Goal: Task Accomplishment & Management: Manage account settings

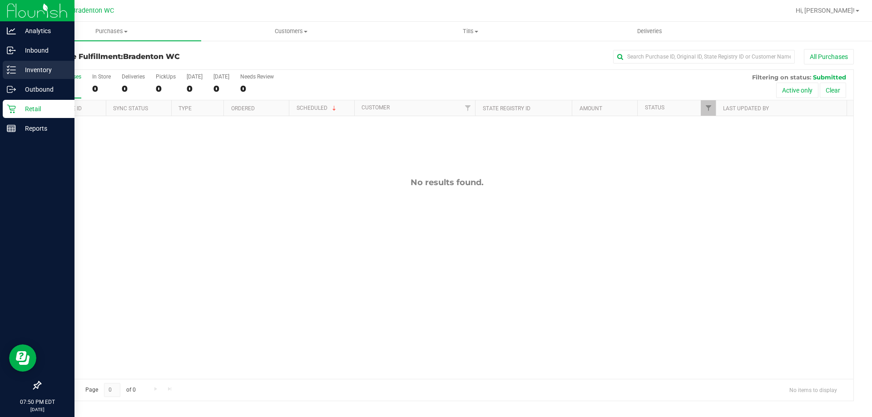
click at [49, 72] on p "Inventory" at bounding box center [43, 69] width 54 height 11
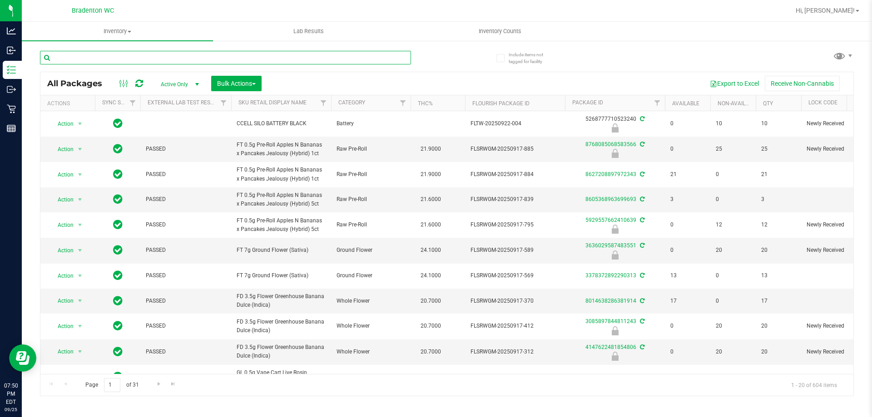
click at [250, 58] on input "text" at bounding box center [225, 58] width 371 height 14
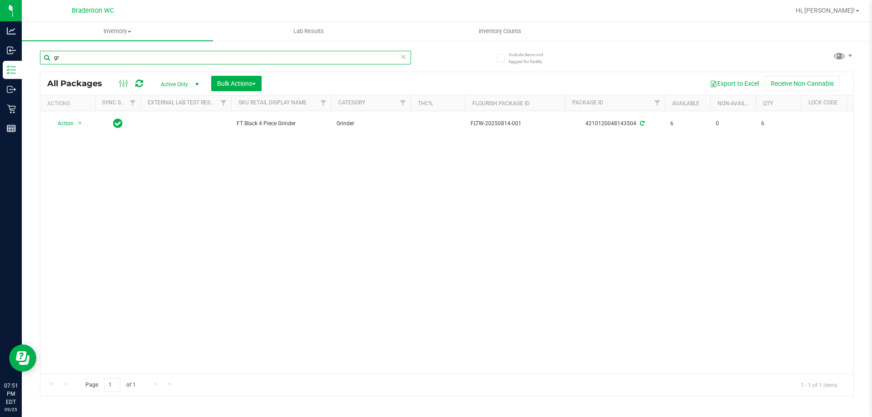
type input "g"
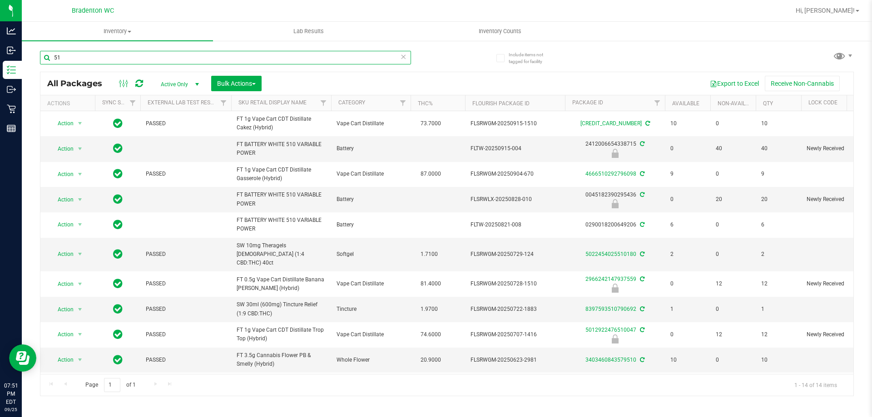
type input "5"
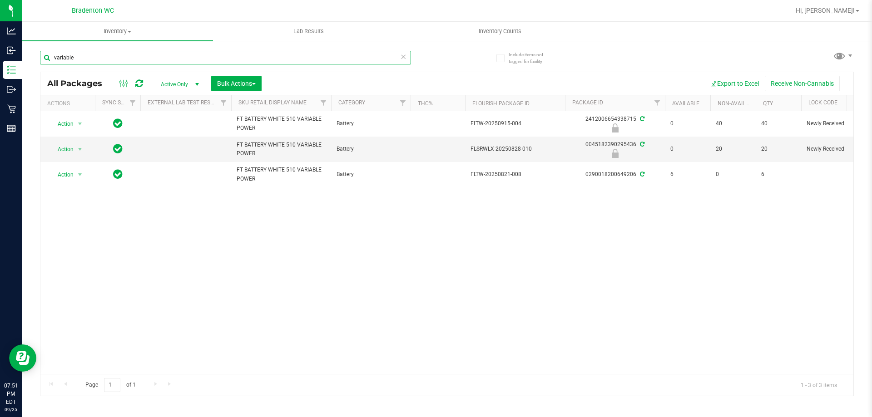
click at [132, 54] on input "variable" at bounding box center [225, 58] width 371 height 14
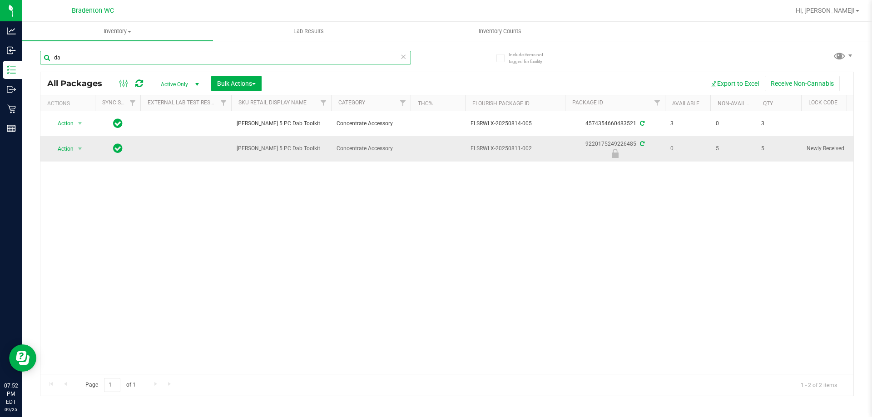
type input "d"
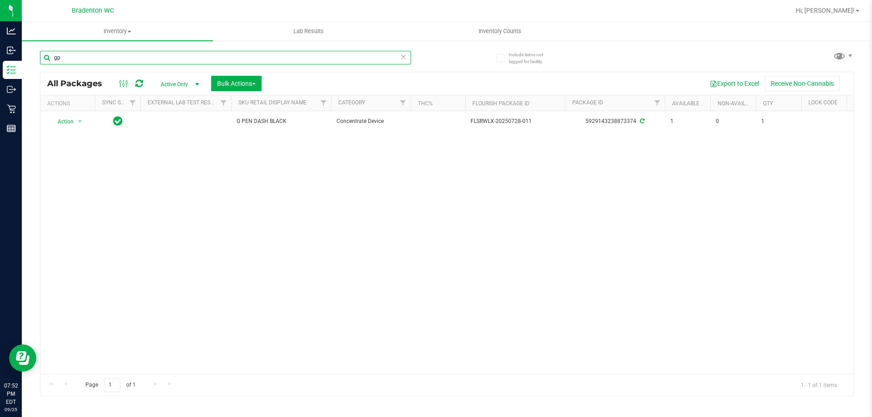
type input "g"
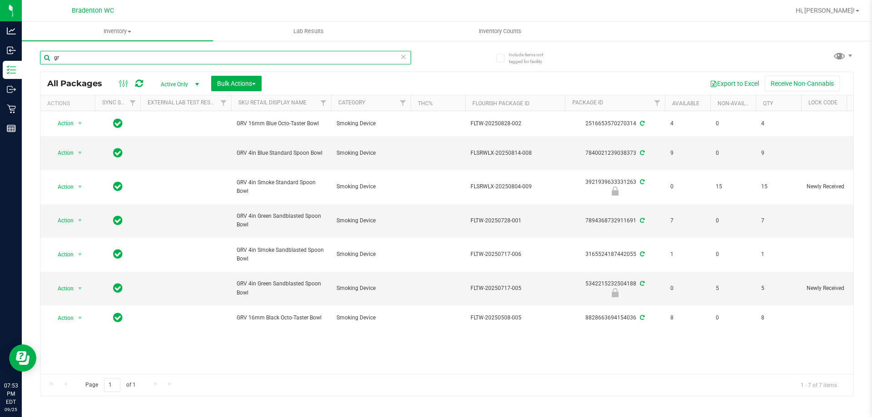
type input "g"
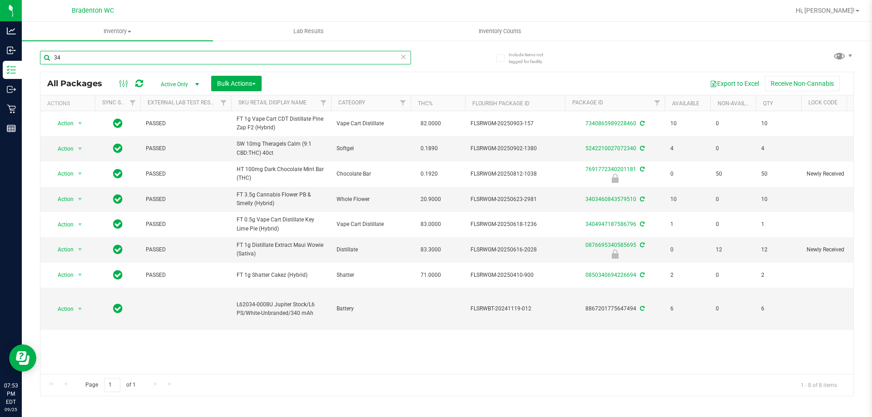
type input "3"
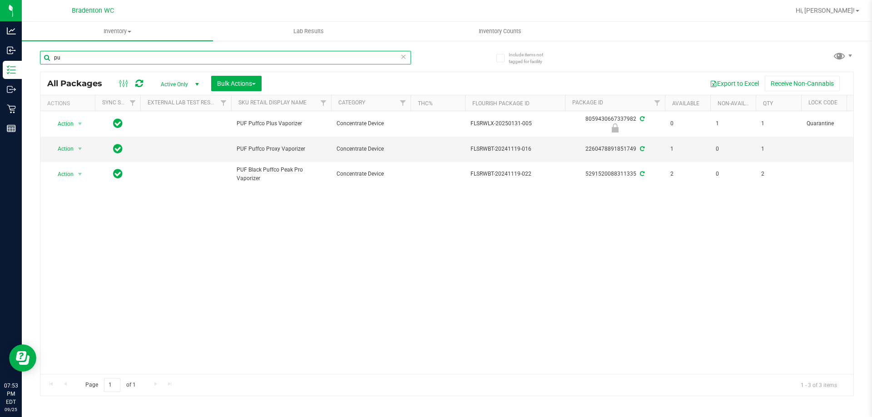
type input "p"
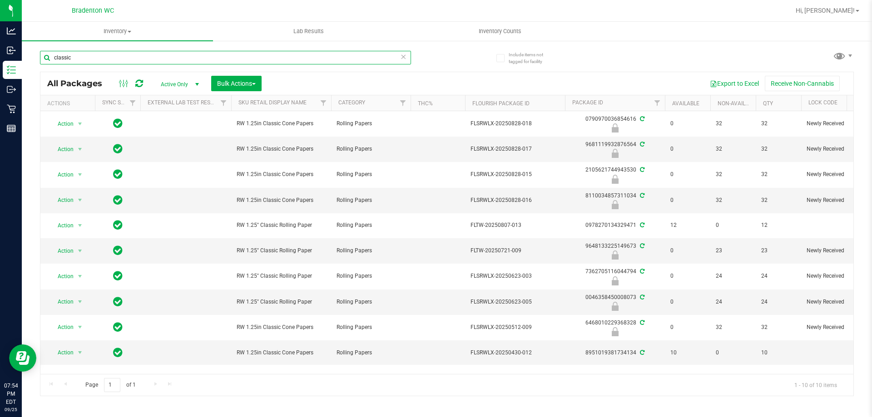
click at [150, 58] on input "classic" at bounding box center [225, 58] width 371 height 14
click at [148, 57] on input "classic" at bounding box center [225, 58] width 371 height 14
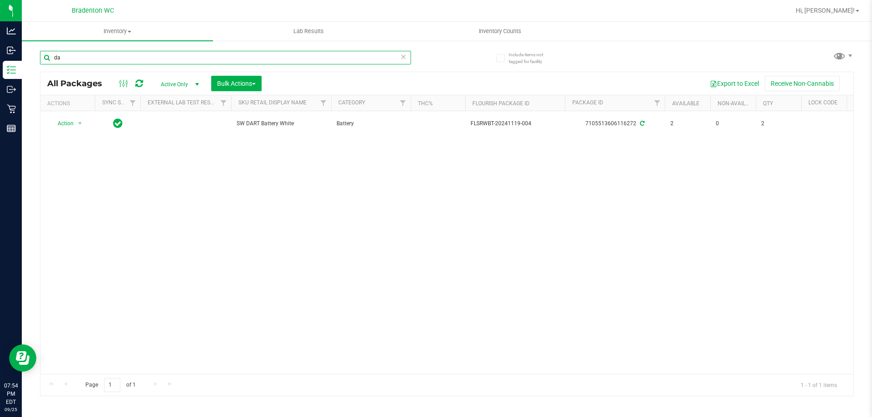
type input "d"
type input "l"
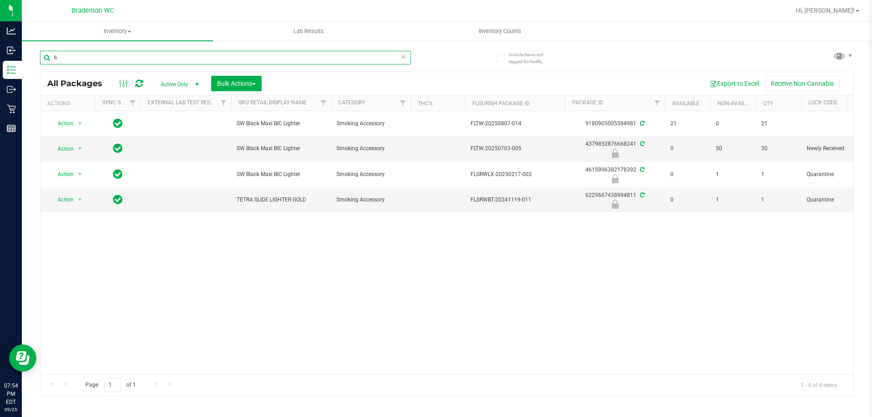
type input "l"
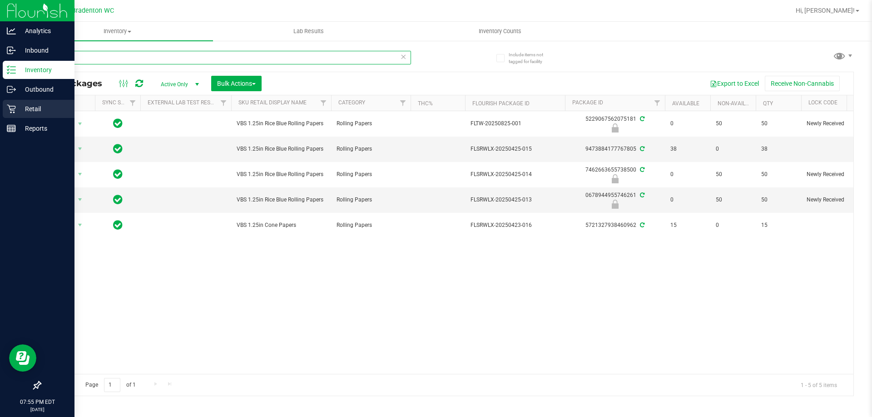
type input "vibes"
click at [34, 106] on p "Retail" at bounding box center [43, 109] width 54 height 11
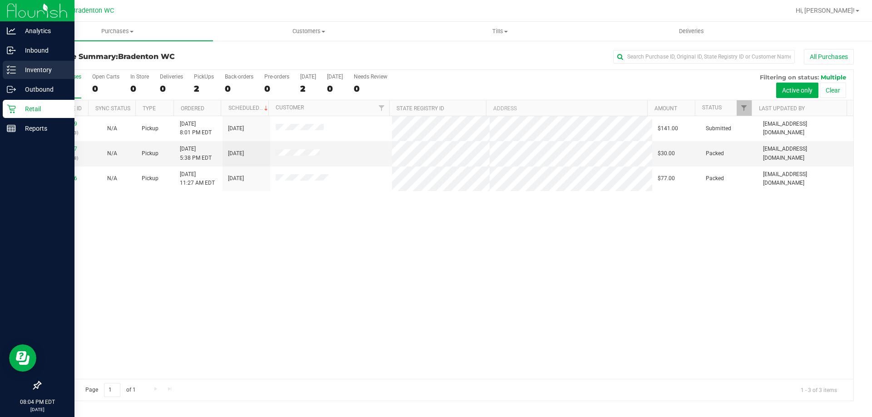
click at [54, 69] on p "Inventory" at bounding box center [43, 69] width 54 height 11
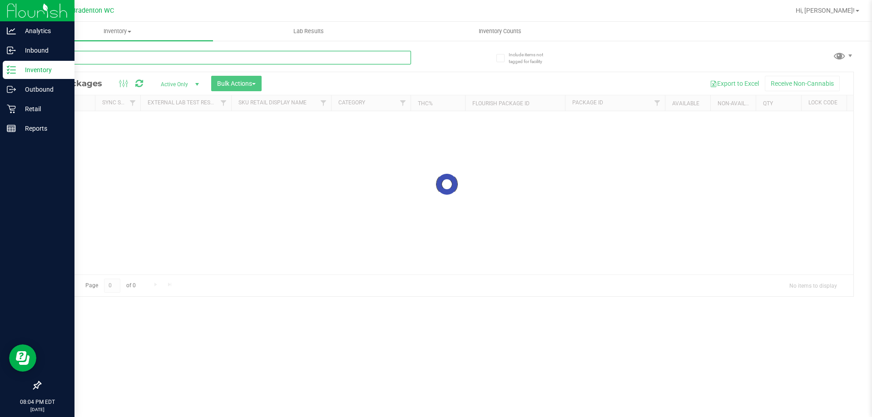
click at [178, 63] on input "text" at bounding box center [225, 58] width 371 height 14
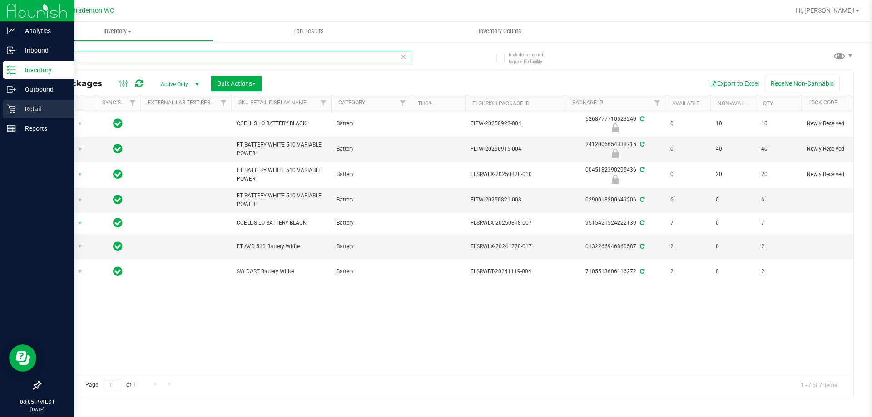
type input "batter"
click at [20, 111] on p "Retail" at bounding box center [43, 109] width 54 height 11
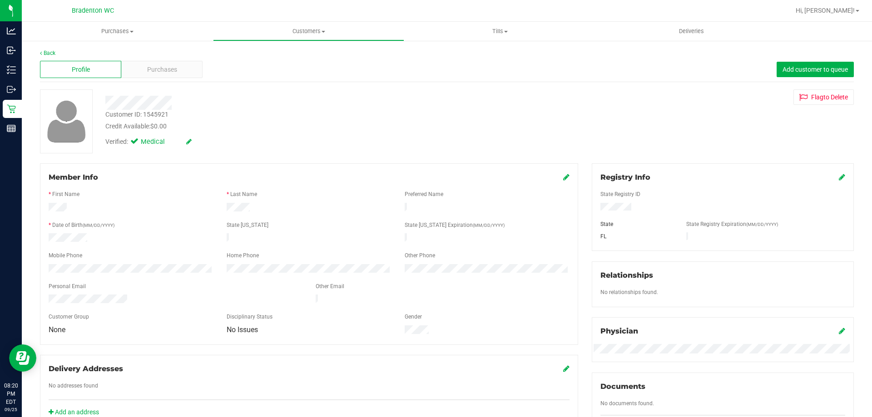
click at [798, 69] on span "Add customer to queue" at bounding box center [814, 69] width 65 height 7
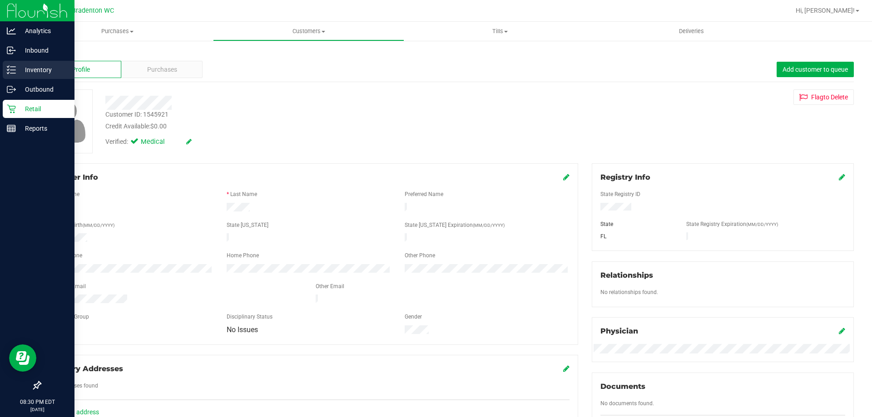
click at [59, 71] on p "Inventory" at bounding box center [43, 69] width 54 height 11
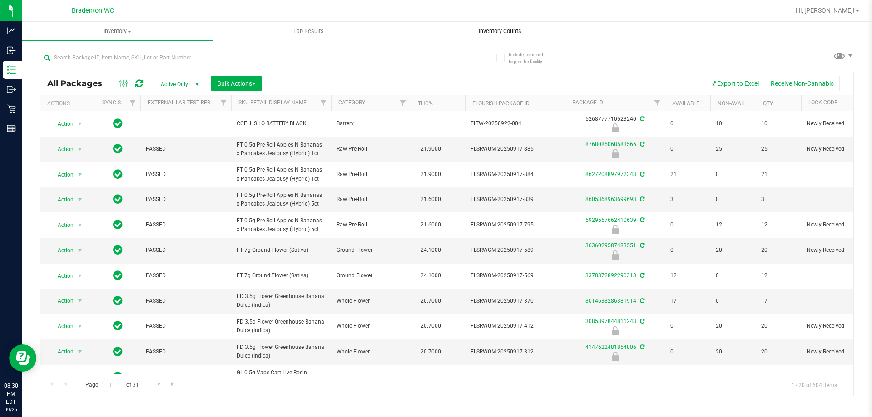
click at [489, 32] on span "Inventory Counts" at bounding box center [499, 31] width 67 height 8
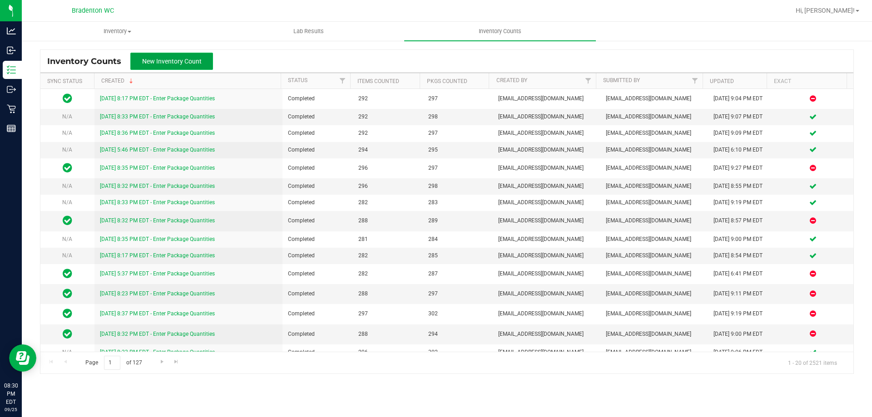
click at [196, 67] on button "New Inventory Count" at bounding box center [171, 61] width 83 height 17
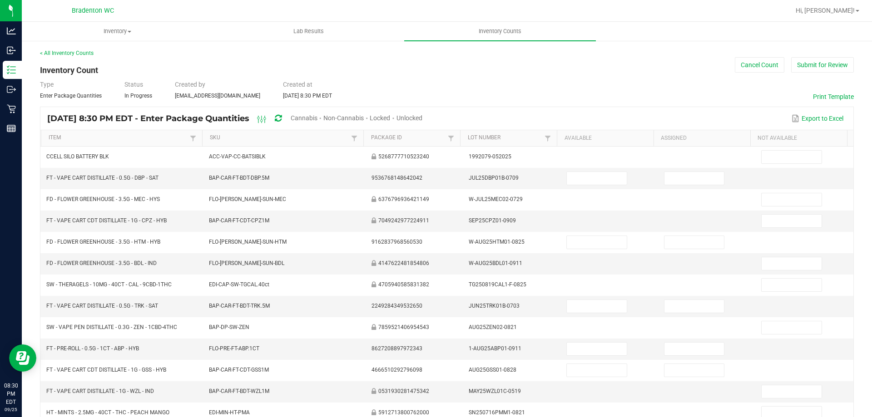
click at [422, 117] on span "Unlocked" at bounding box center [409, 117] width 26 height 7
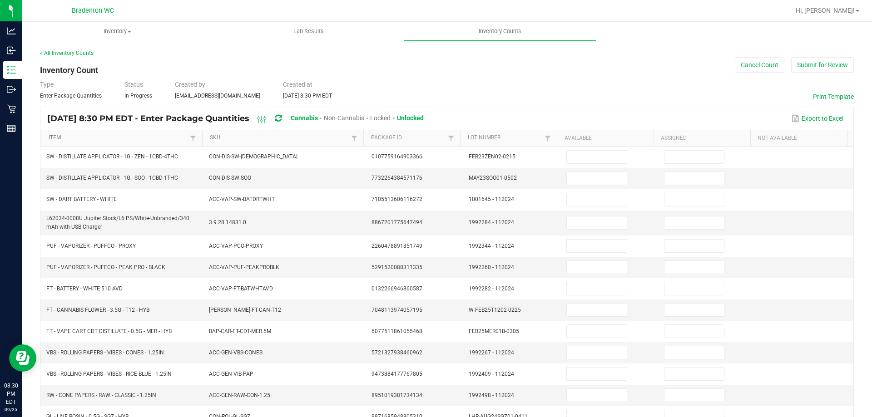
click at [168, 140] on link "Item" at bounding box center [118, 137] width 139 height 7
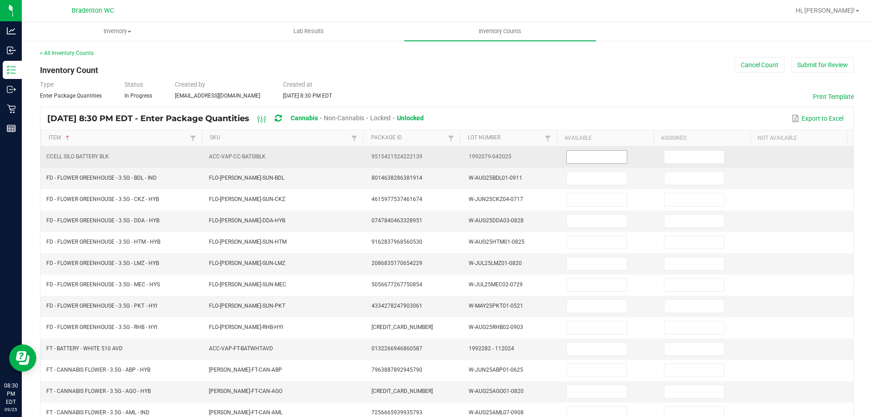
click at [574, 154] on input at bounding box center [596, 157] width 59 height 13
type input "7"
type input "17"
type input "8"
type input "14"
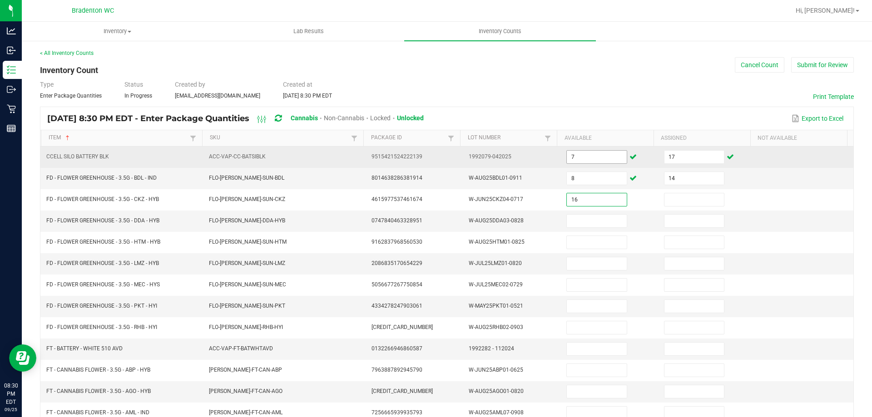
type input "16"
click at [574, 154] on input "7" at bounding box center [596, 157] width 59 height 13
click at [681, 157] on input "17" at bounding box center [693, 157] width 59 height 13
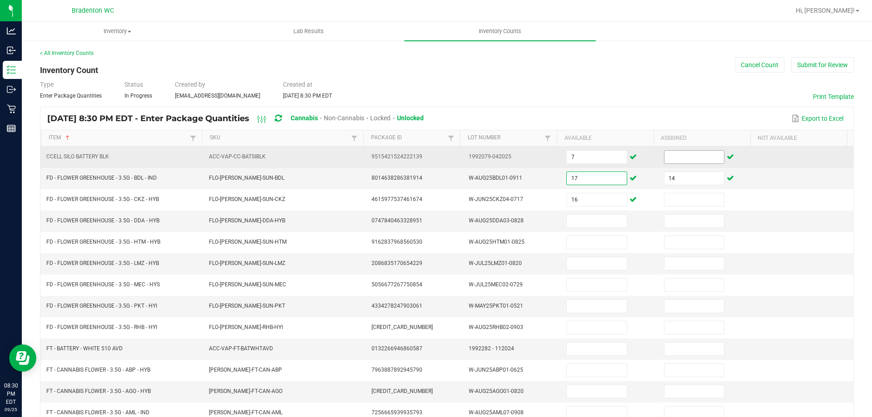
type input "17"
type input "8"
type input "14"
type input "16"
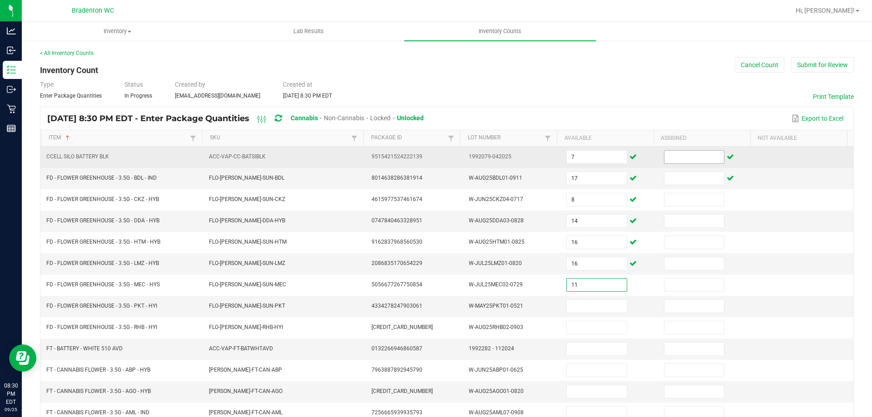
type input "11"
type input "10"
type input "1"
type input "2"
type input "20"
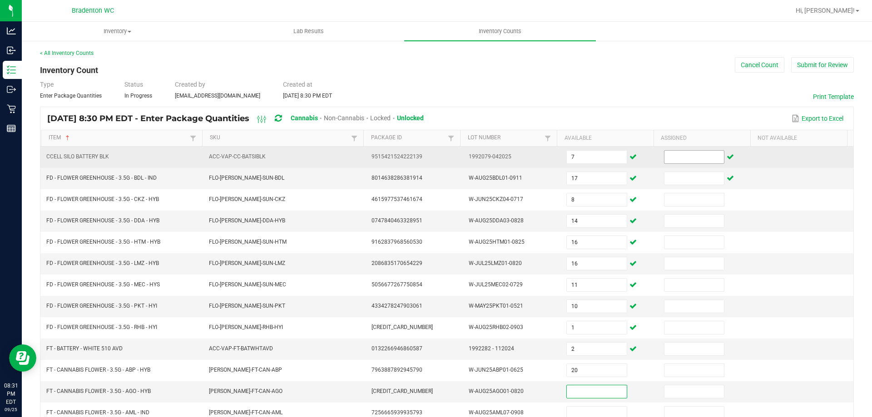
type input "0"
type input "16"
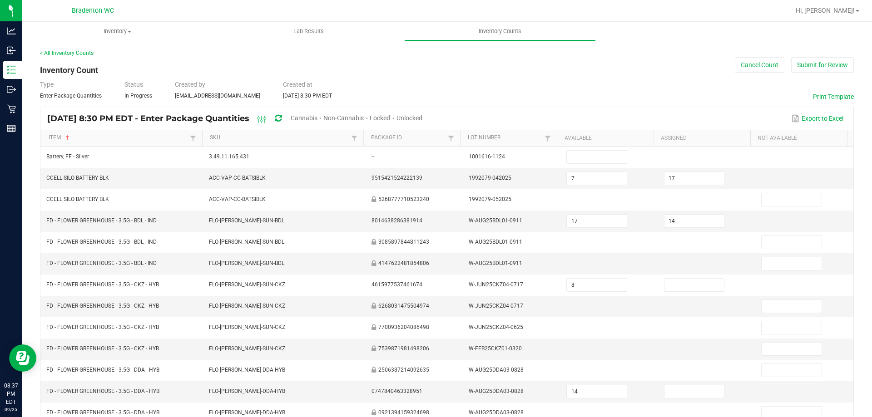
click at [422, 116] on span "Unlocked" at bounding box center [409, 117] width 26 height 7
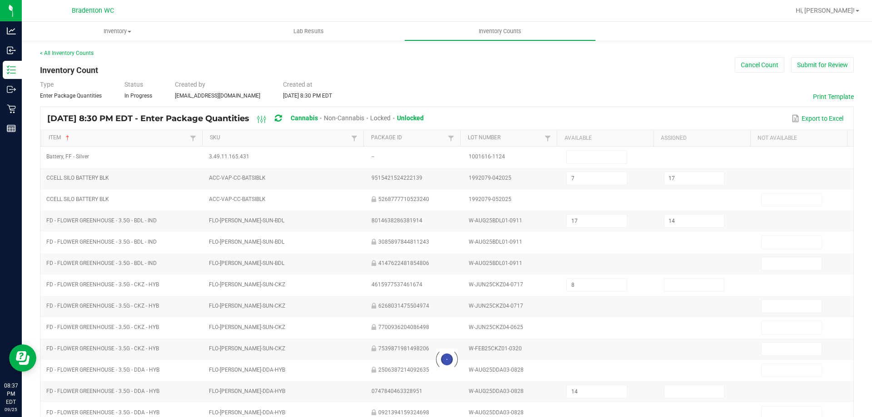
type input "7"
type input "17"
type input "14"
type input "11"
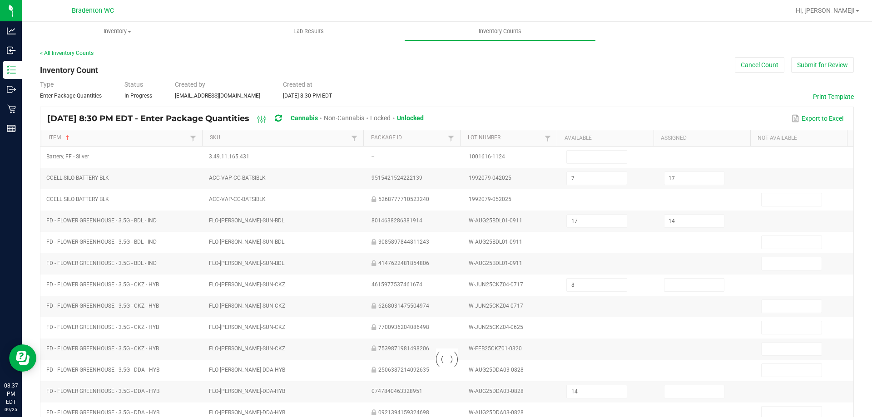
type input "16"
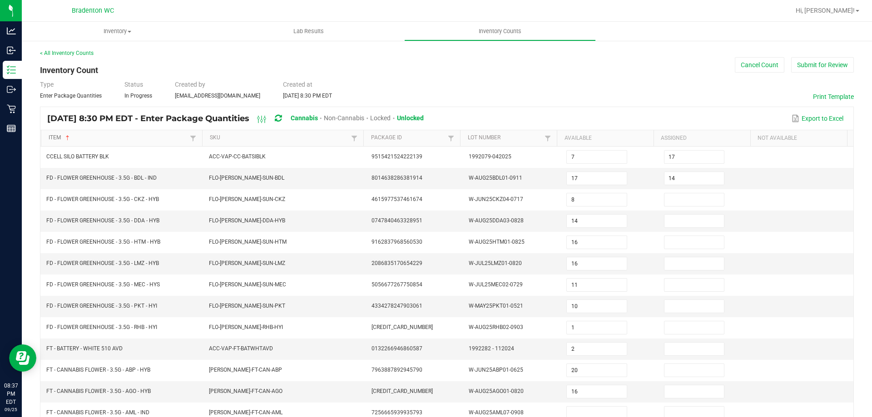
click at [150, 135] on link "Item" at bounding box center [118, 137] width 139 height 7
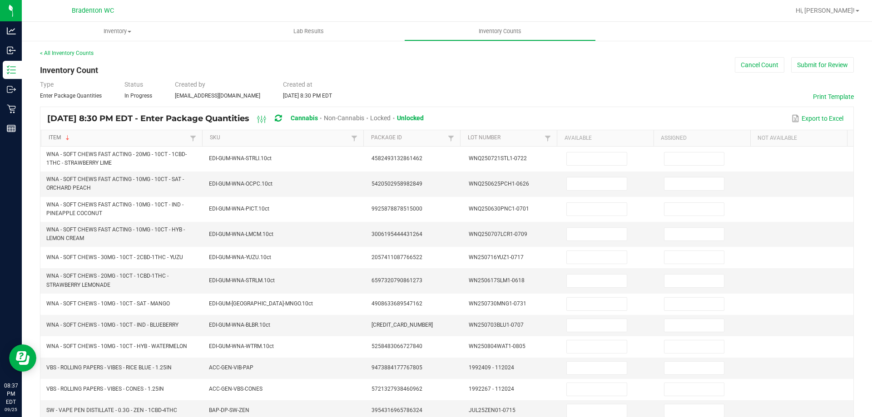
click at [161, 139] on link "Item" at bounding box center [118, 137] width 139 height 7
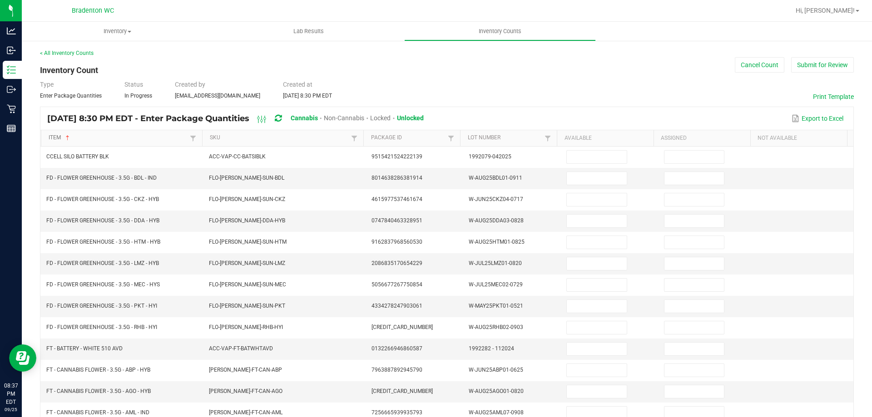
type input "7"
type input "17"
type input "14"
type input "11"
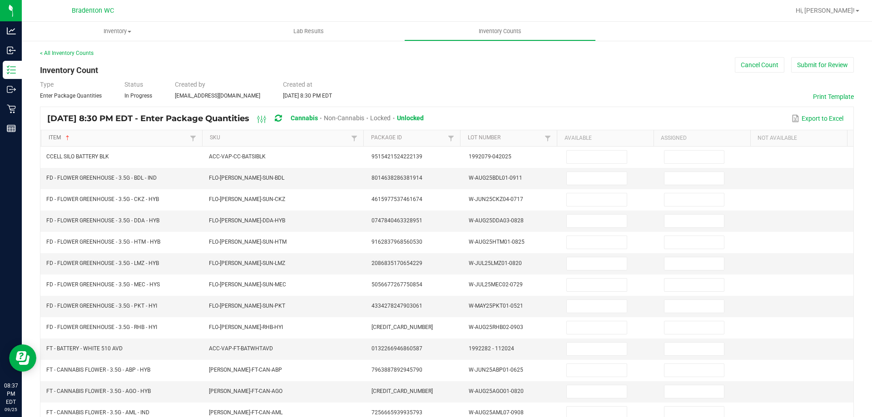
type input "16"
type input "17"
type input "8"
type input "16"
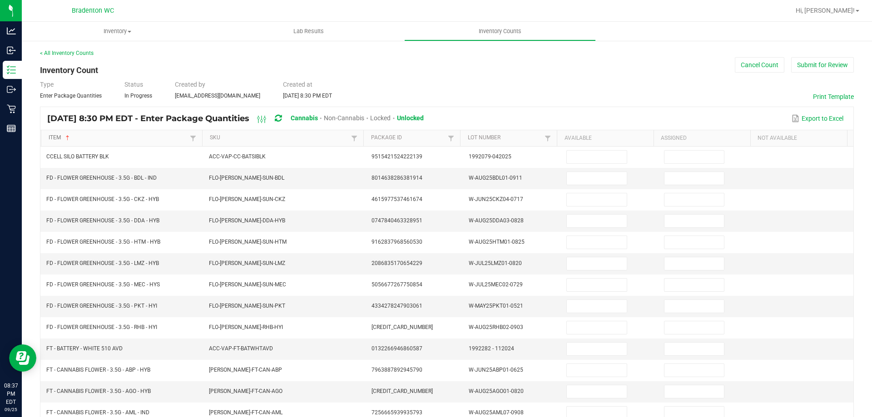
type input "10"
type input "1"
type input "2"
type input "20"
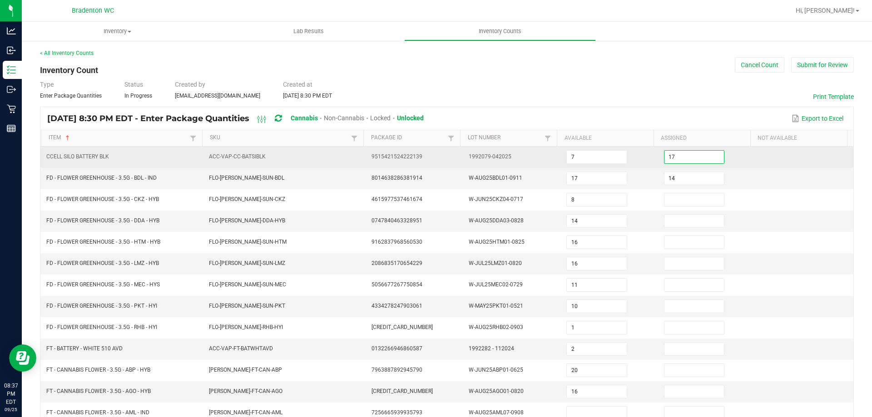
click at [687, 151] on input "17" at bounding box center [693, 157] width 59 height 13
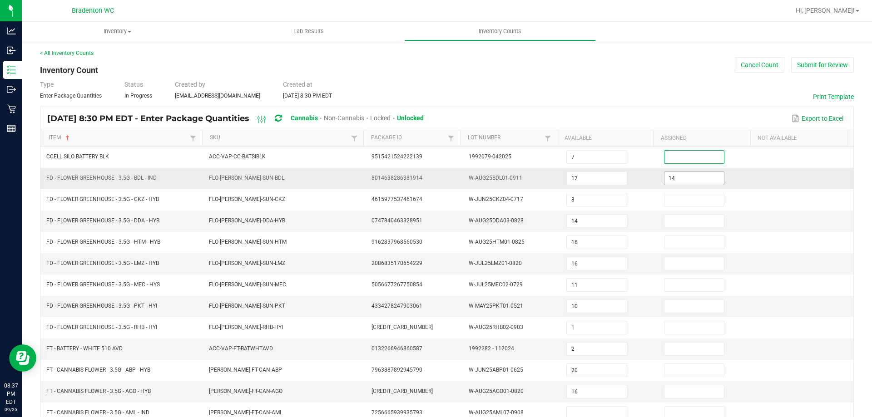
click at [670, 175] on input "14" at bounding box center [693, 178] width 59 height 13
click at [604, 226] on input "14" at bounding box center [596, 221] width 59 height 13
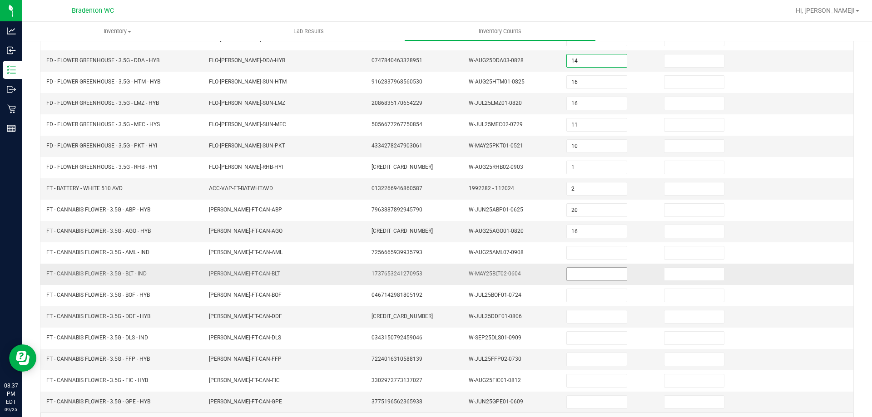
scroll to position [188, 0]
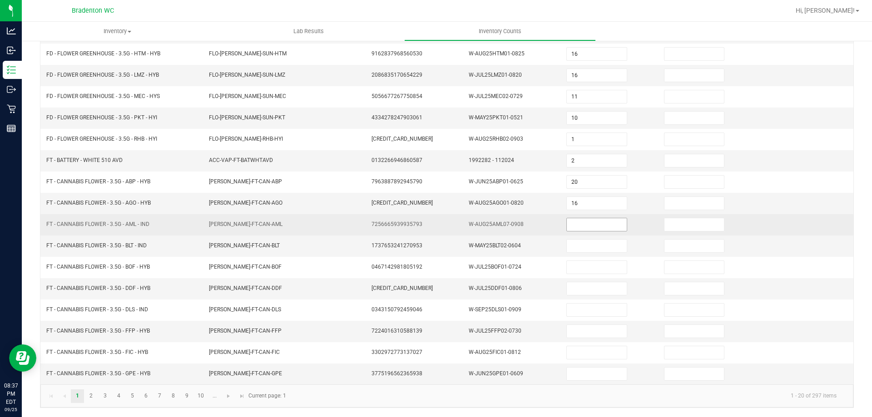
click at [581, 227] on input at bounding box center [596, 224] width 59 height 13
type input "0"
type input "4"
type input "1"
type input "16"
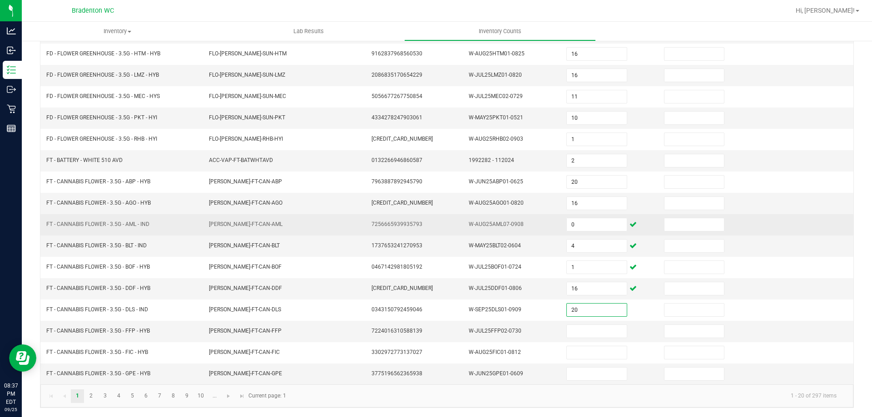
type input "20"
type input "5"
type input "17"
type input "5"
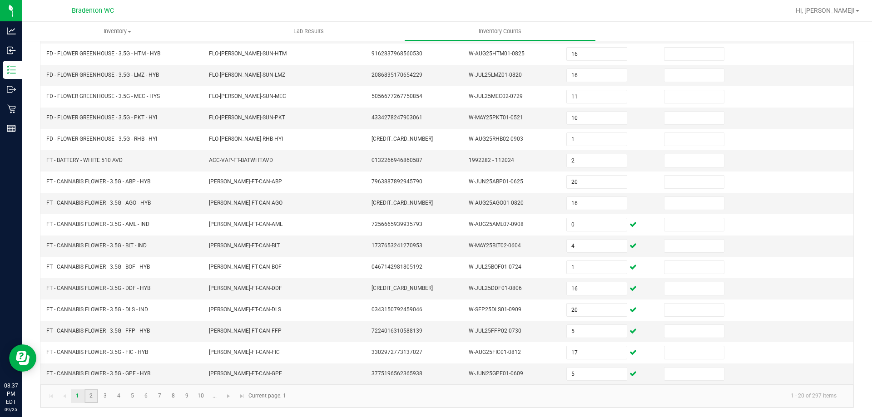
click at [91, 395] on link "2" at bounding box center [90, 397] width 13 height 14
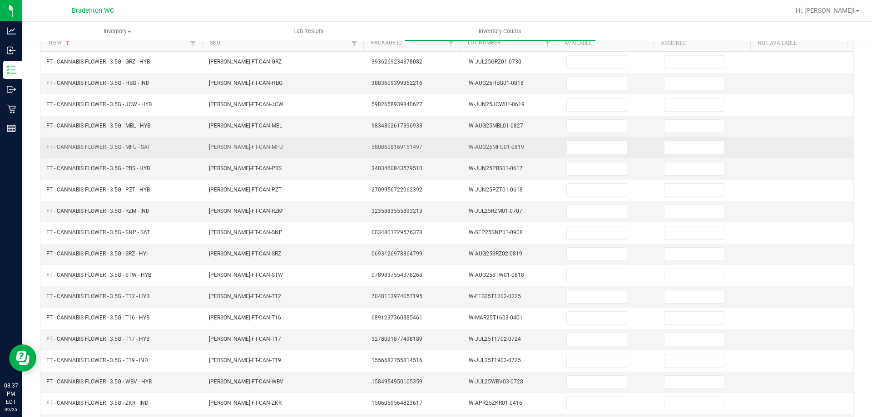
scroll to position [0, 0]
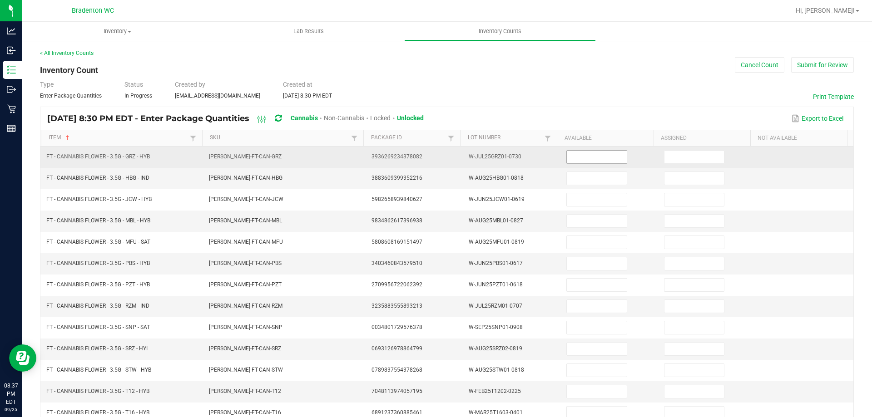
click at [599, 163] on input at bounding box center [596, 157] width 59 height 13
type input "6"
type input "15"
type input "3"
type input "7"
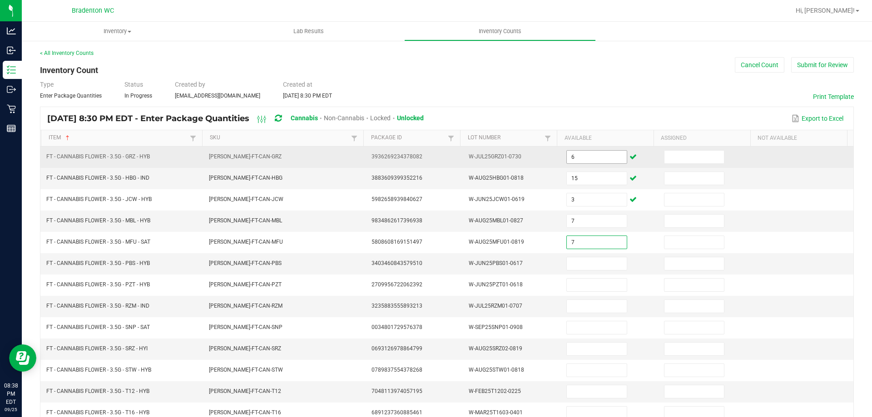
type input "7"
type input "10"
type input "9"
type input "7"
type input "19"
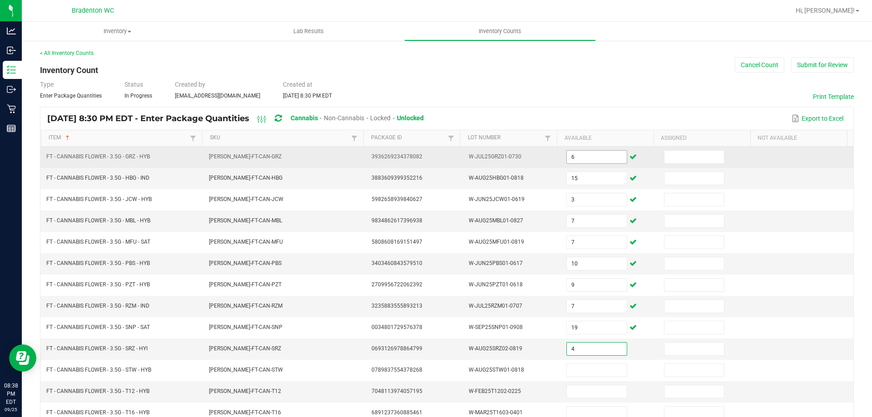
type input "4"
type input "19"
type input "26"
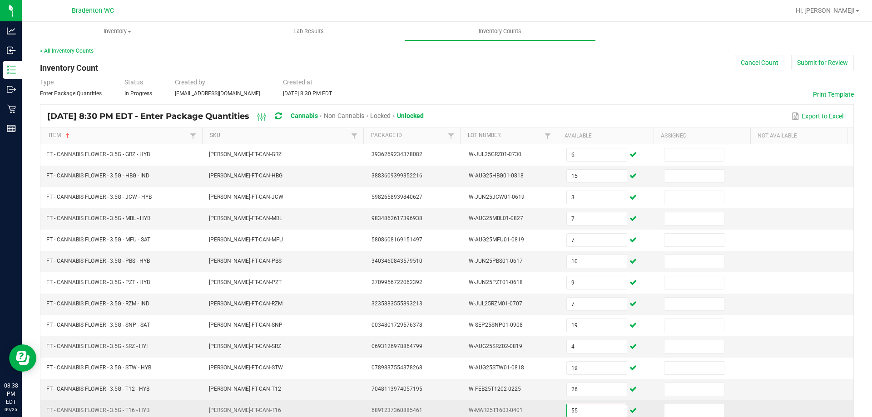
click at [580, 411] on input "55" at bounding box center [596, 410] width 59 height 13
type input "22"
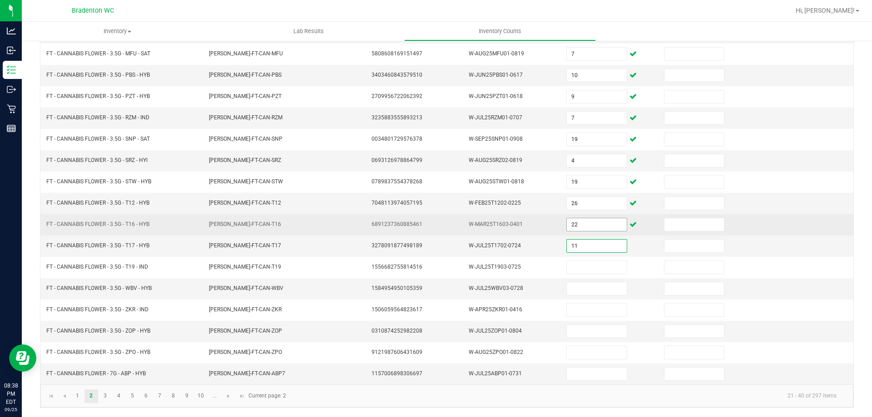
type input "11"
type input "16"
type input "14"
type input "20"
type input "3"
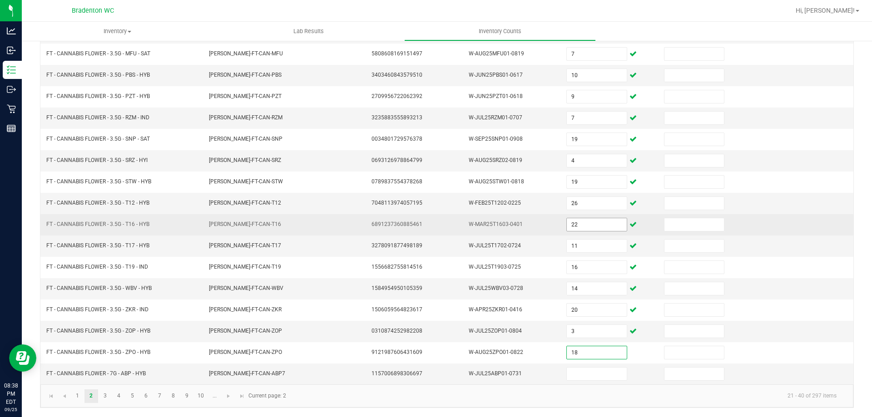
type input "18"
type input "4"
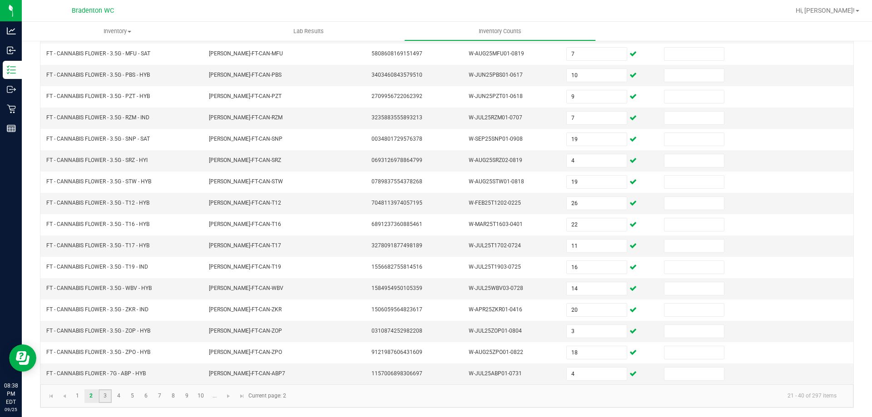
click at [105, 397] on link "3" at bounding box center [105, 397] width 13 height 14
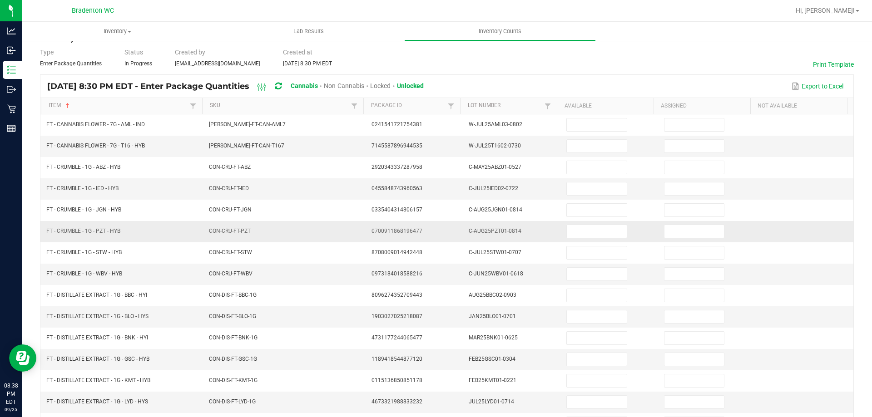
scroll to position [0, 0]
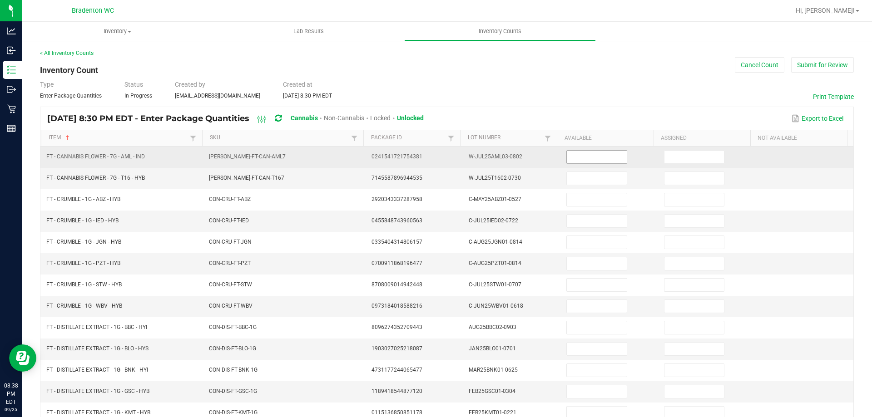
click at [567, 154] on input at bounding box center [596, 157] width 59 height 13
type input "6"
type input "18"
type input "3"
type input "1"
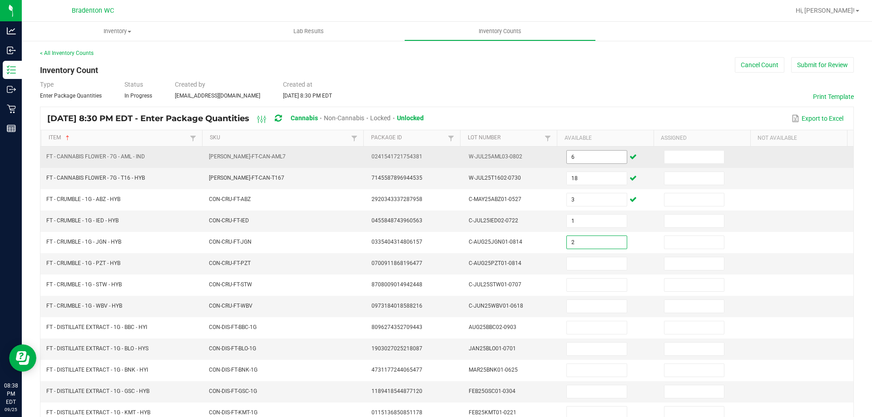
type input "2"
type input "7"
type input "3"
type input "12"
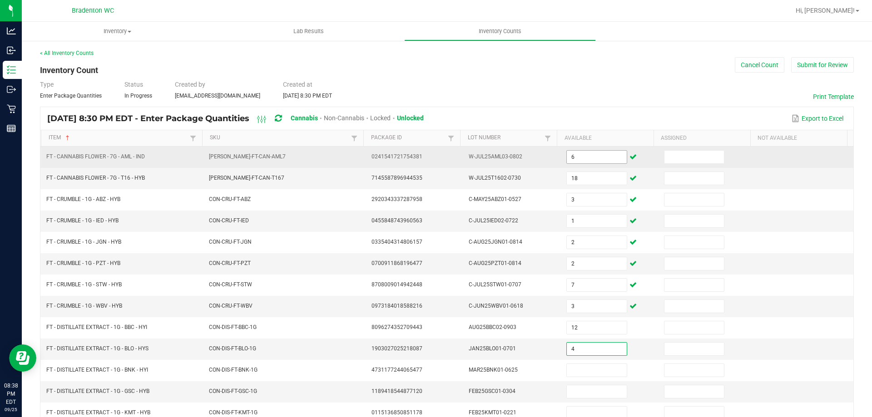
type input "4"
type input "1"
type input "3"
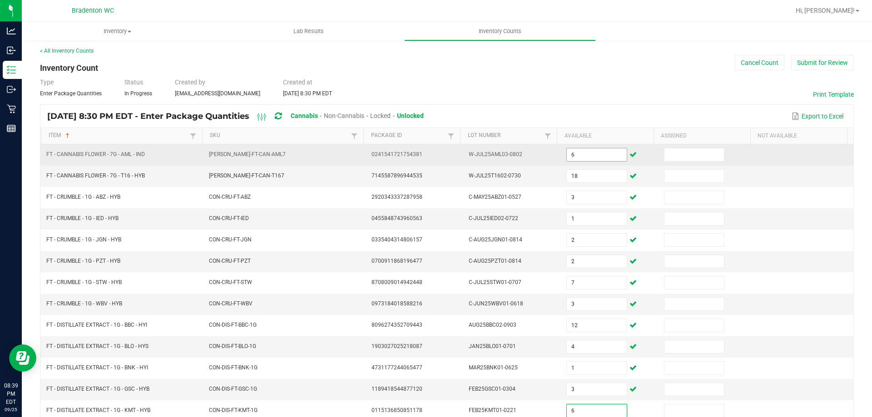
type input "6"
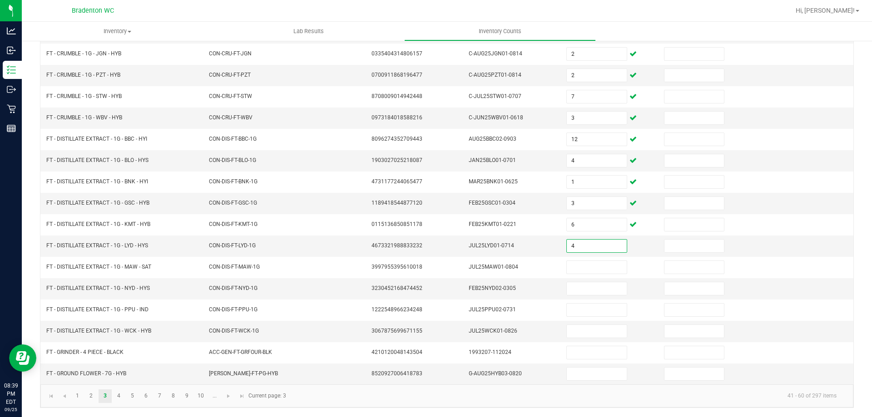
type input "4"
type input "5"
type input "6"
type input "10"
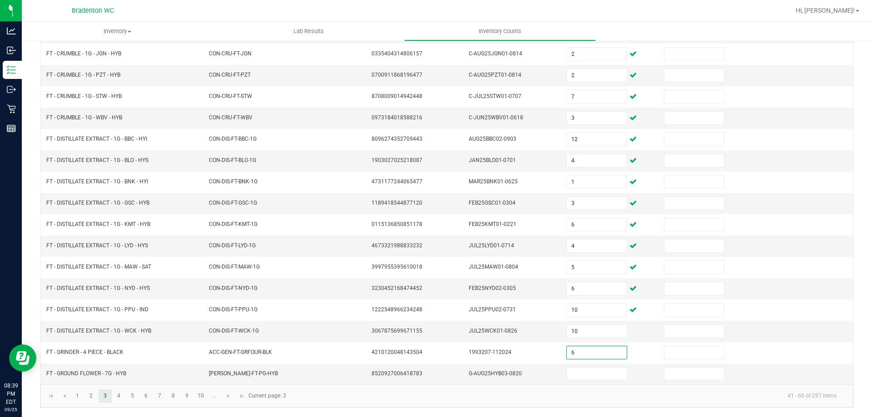
type input "6"
type input "7"
click at [121, 398] on link "4" at bounding box center [118, 397] width 13 height 14
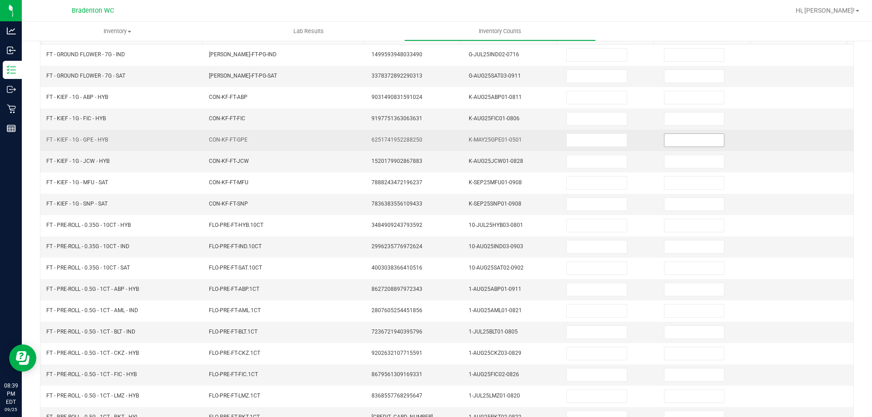
scroll to position [0, 0]
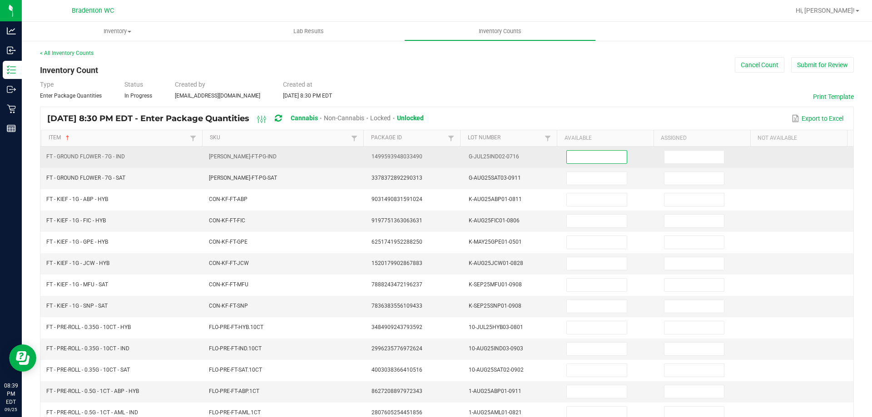
click at [576, 161] on input at bounding box center [596, 157] width 59 height 13
type input "8"
type input "4"
type input "10"
type input "5"
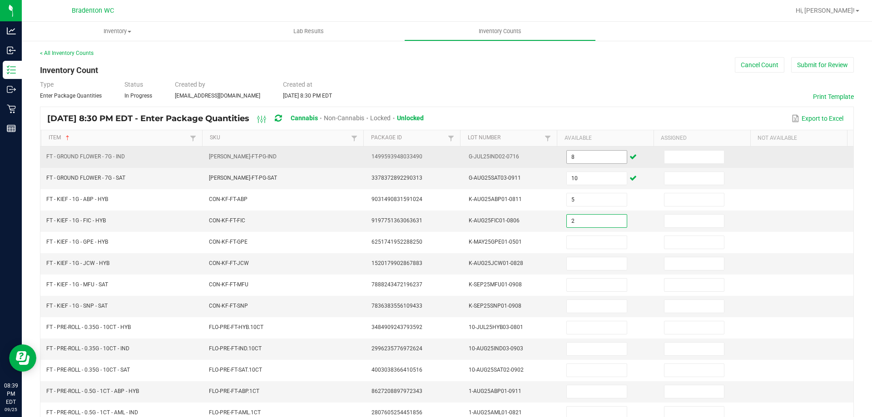
type input "2"
type input "3"
type input "1"
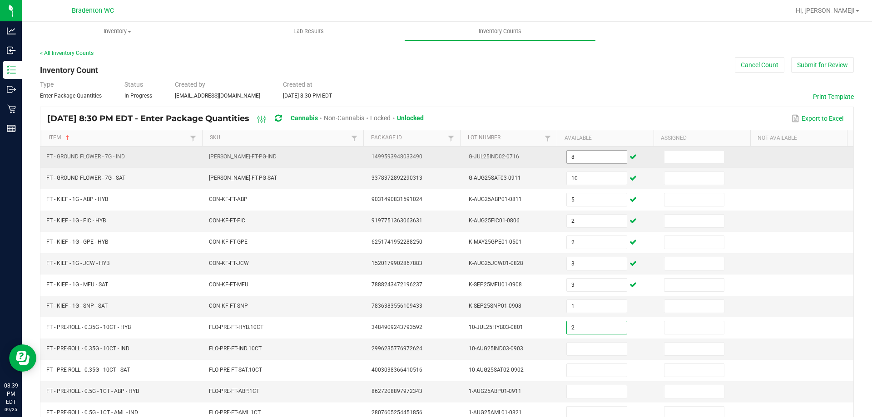
type input "2"
type input "11"
type input "15"
type input "21"
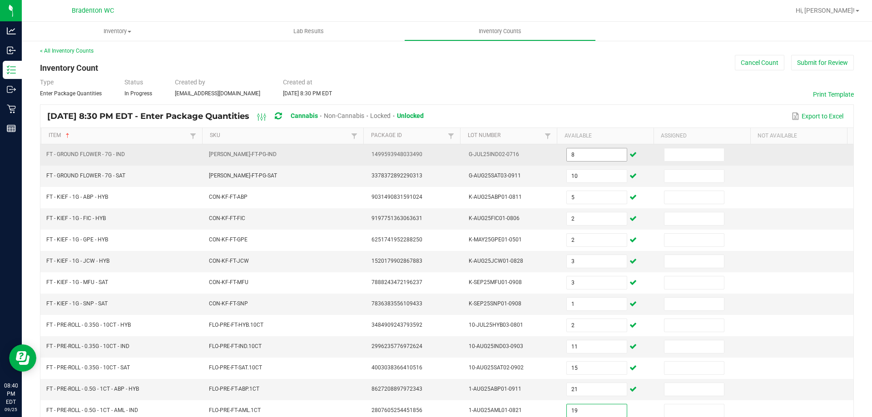
type input "19"
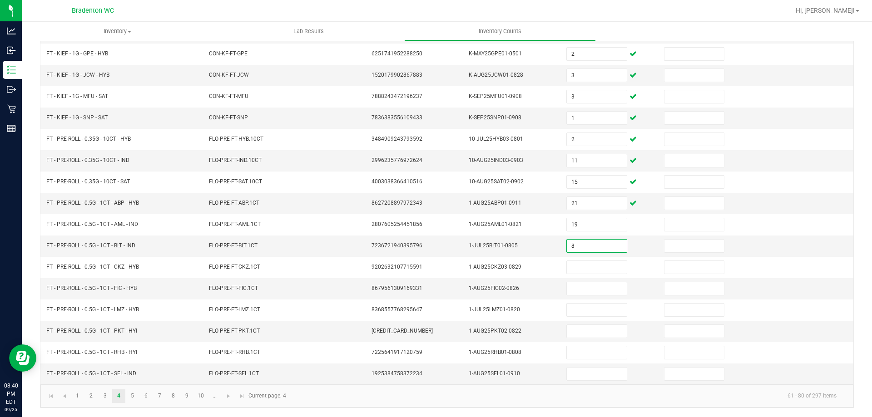
type input "8"
type input "17"
type input "13"
type input "16"
type input "5"
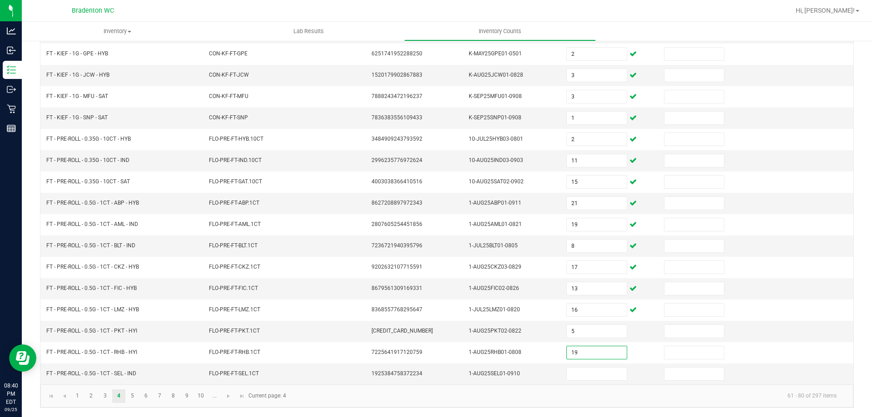
type input "19"
type input "18"
click at [128, 396] on link "5" at bounding box center [132, 397] width 13 height 14
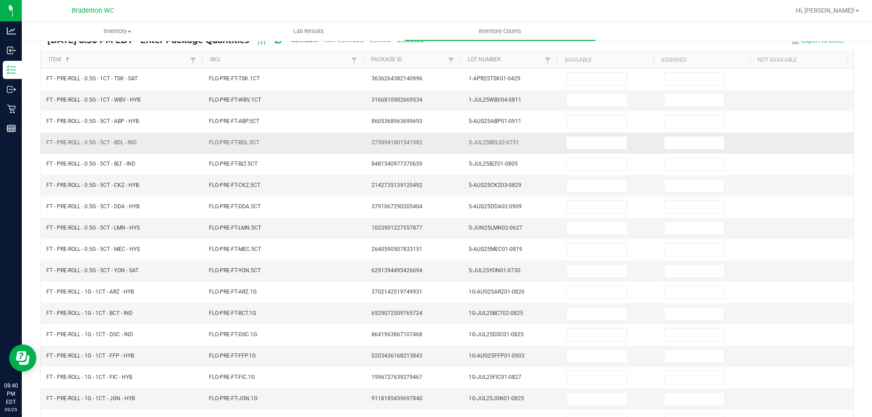
scroll to position [0, 0]
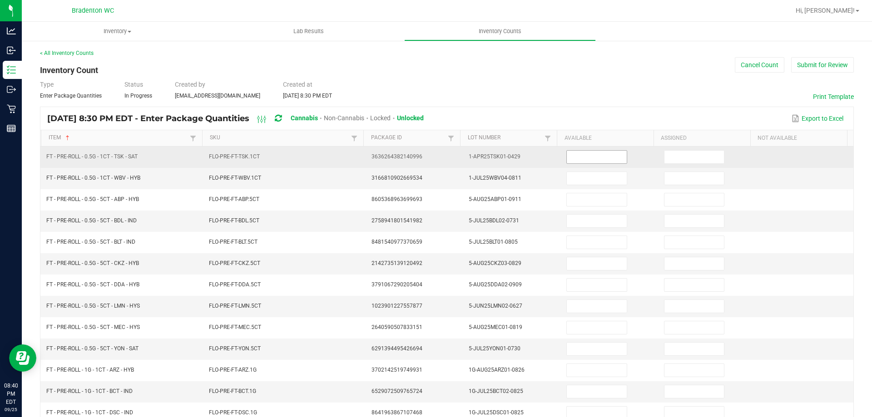
click at [567, 156] on input at bounding box center [596, 157] width 59 height 13
type input "8"
type input "17"
type input "3"
type input "8"
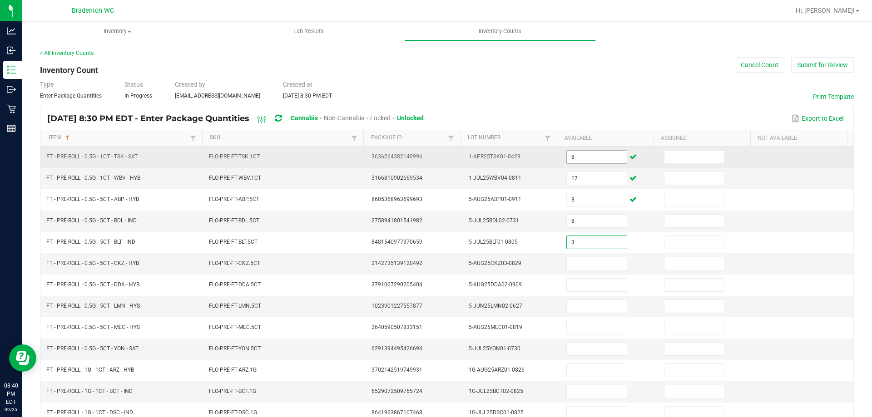
type input "3"
type input "7"
type input "8"
type input "10"
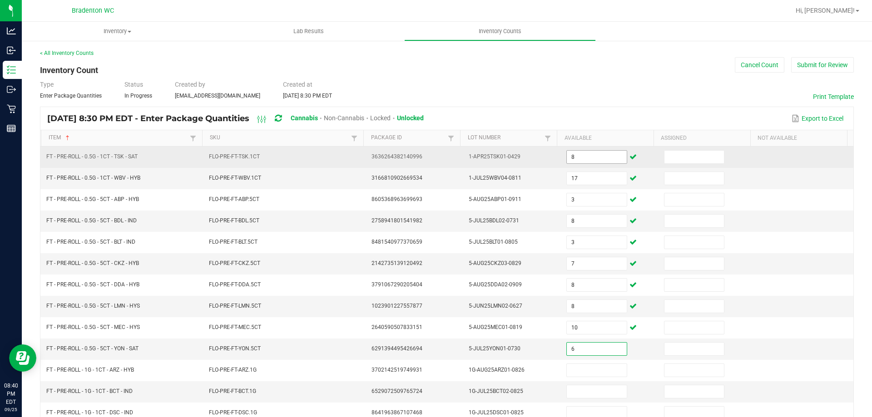
type input "6"
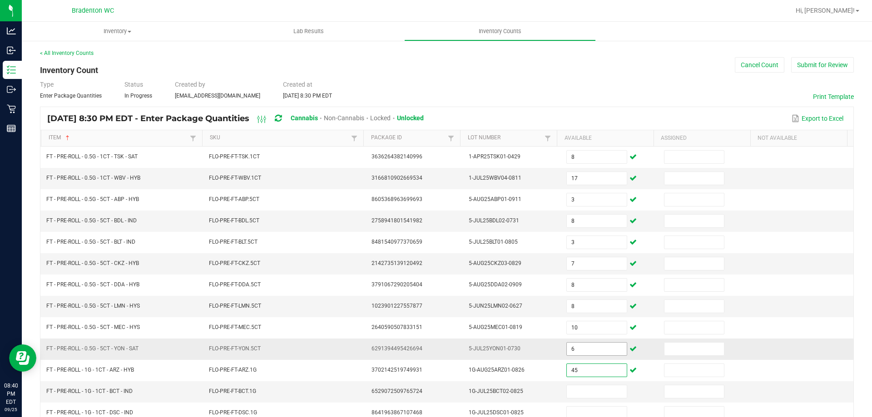
type input "45"
click at [586, 348] on input "6" at bounding box center [596, 349] width 59 height 13
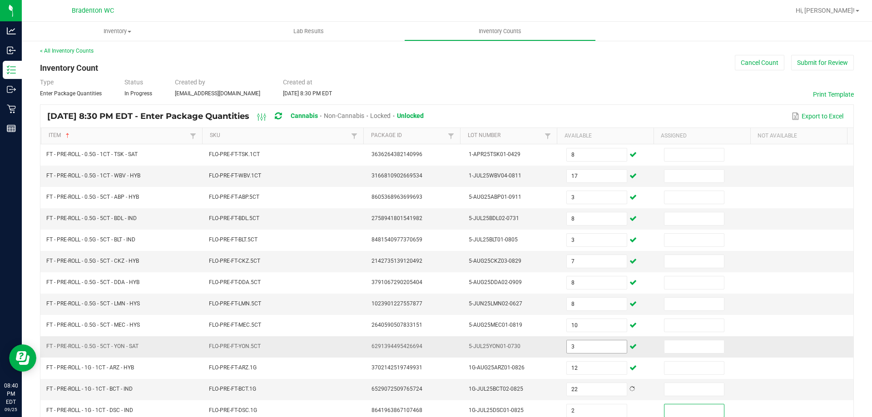
scroll to position [188, 0]
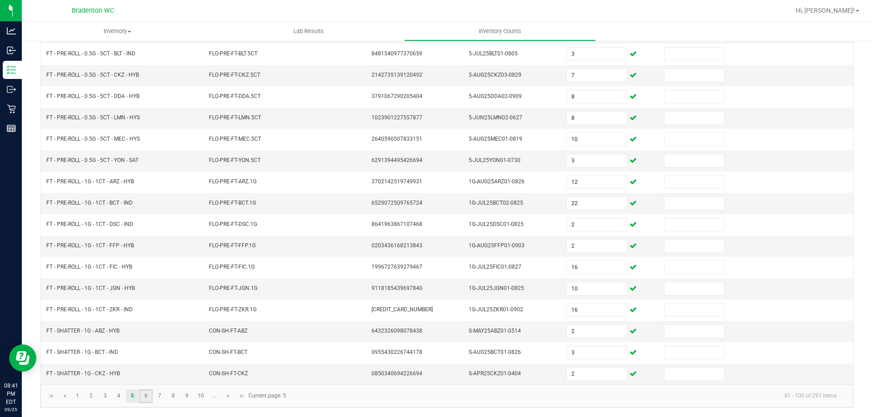
click at [148, 396] on link "6" at bounding box center [145, 397] width 13 height 14
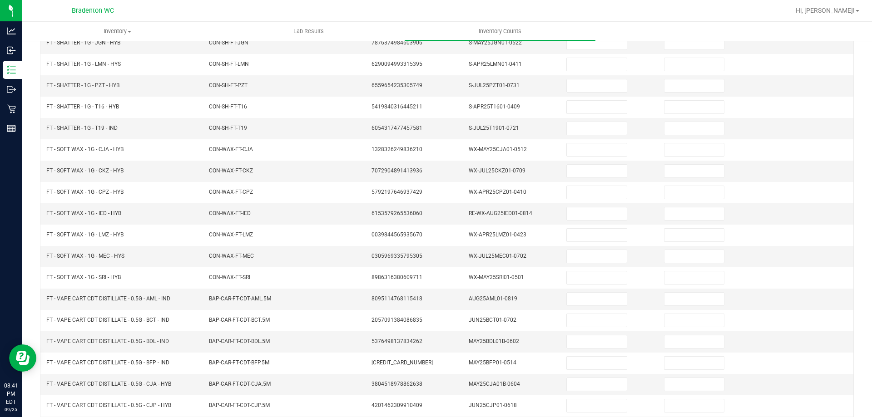
scroll to position [0, 0]
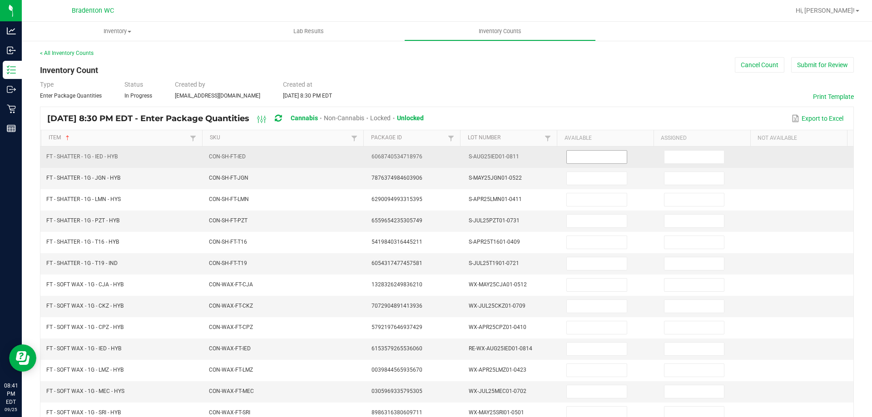
click at [567, 154] on input at bounding box center [596, 157] width 59 height 13
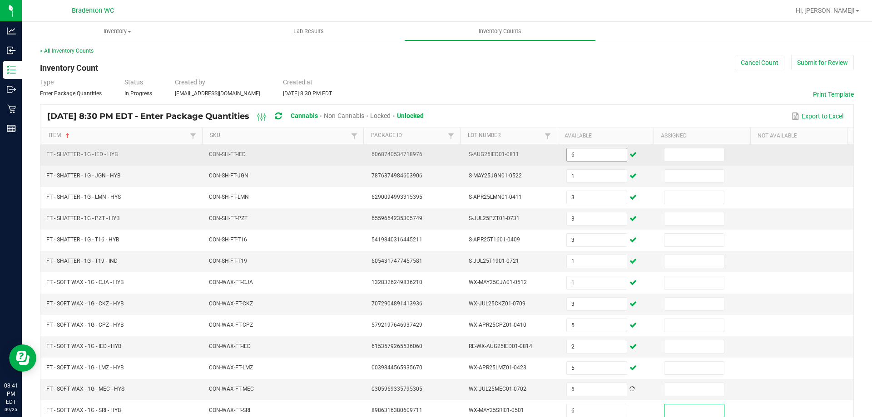
scroll to position [188, 0]
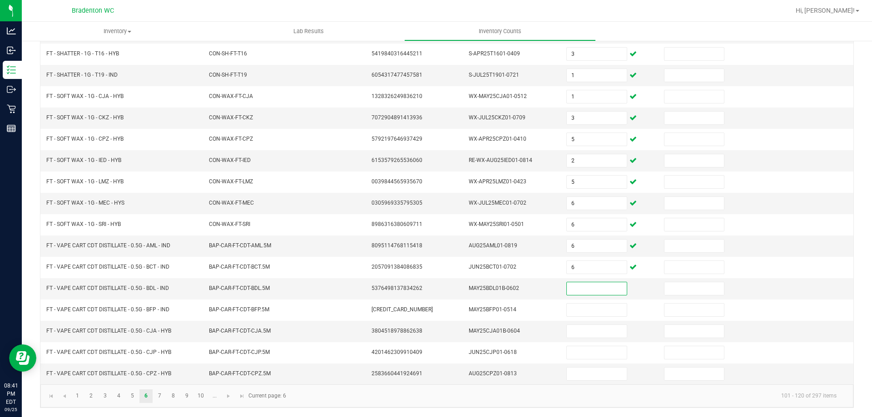
click at [582, 288] on input at bounding box center [596, 288] width 59 height 13
click at [162, 396] on link "7" at bounding box center [159, 397] width 13 height 14
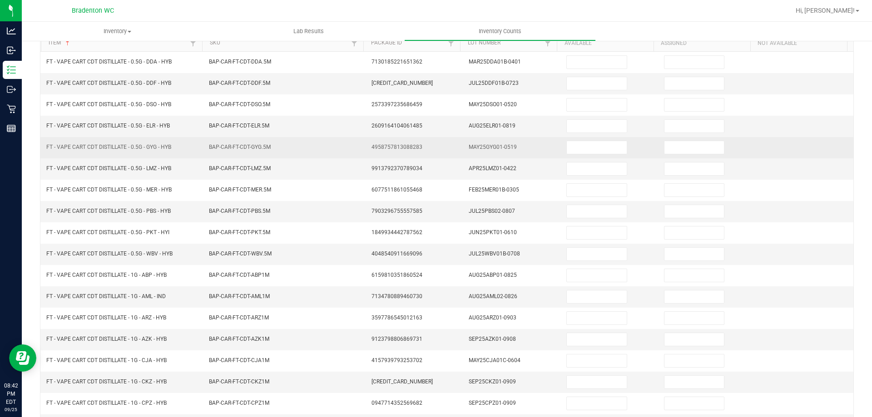
scroll to position [0, 0]
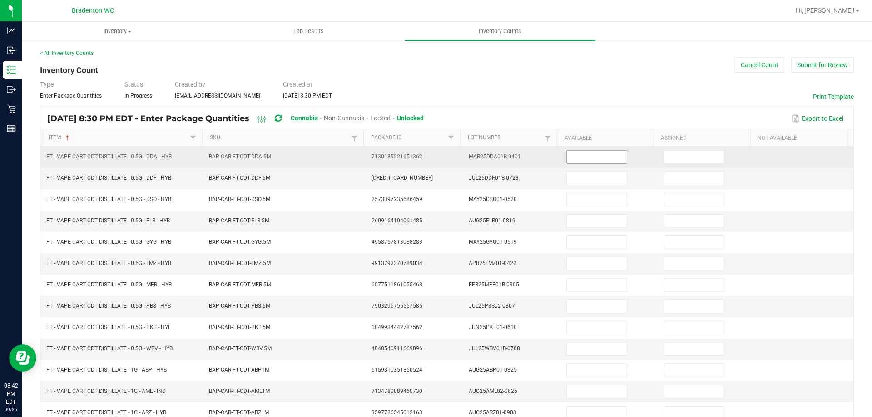
click at [599, 158] on input at bounding box center [596, 157] width 59 height 13
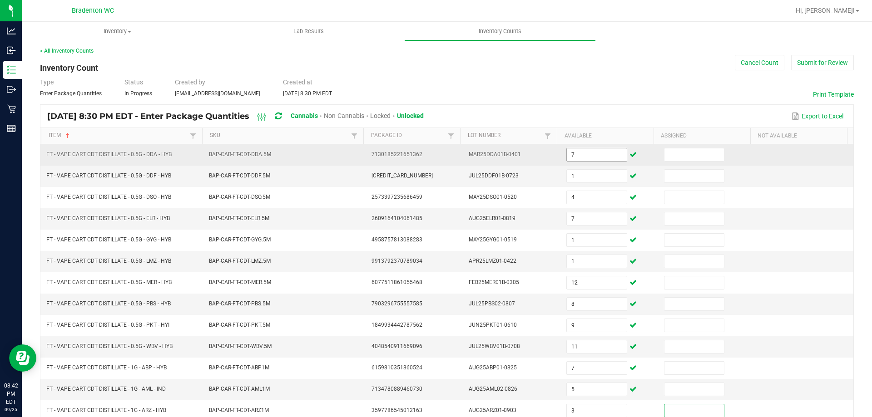
scroll to position [188, 0]
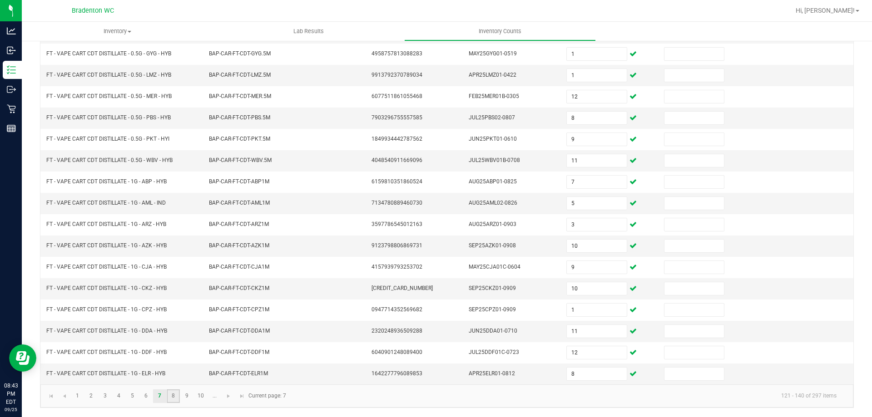
click at [173, 391] on link "8" at bounding box center [173, 397] width 13 height 14
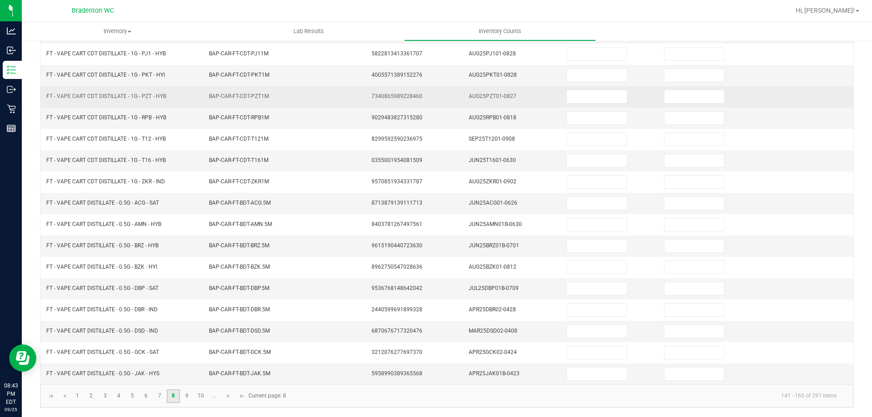
scroll to position [0, 0]
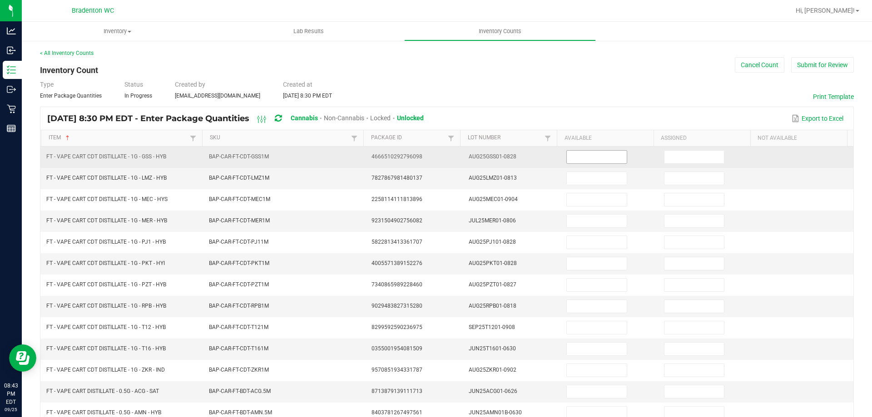
click at [572, 154] on input at bounding box center [596, 157] width 59 height 13
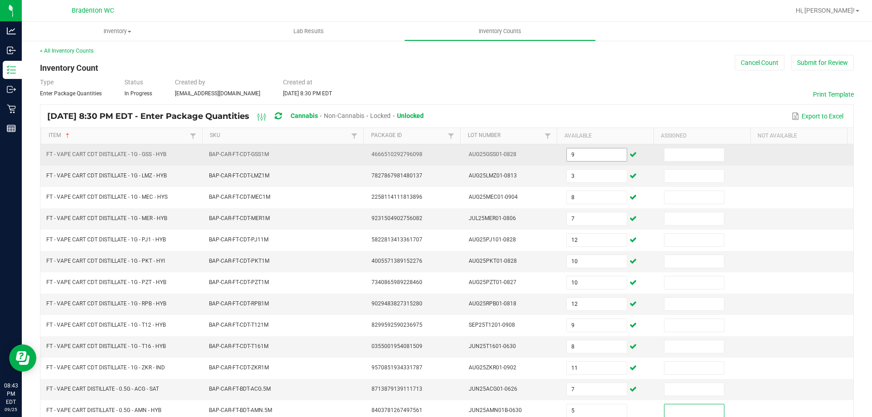
scroll to position [188, 0]
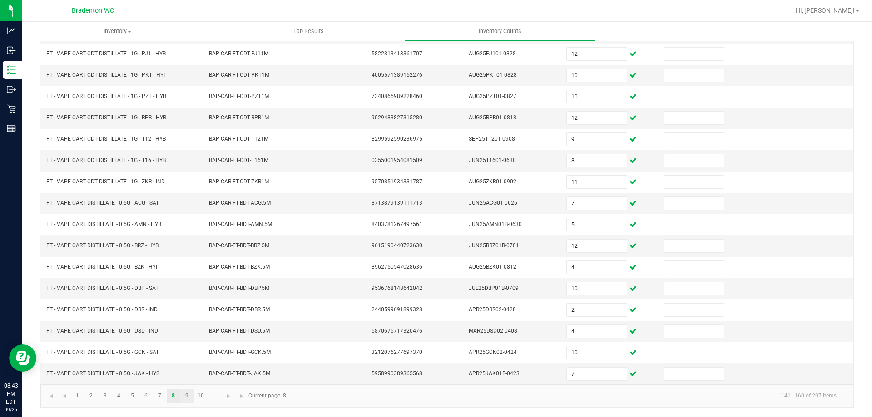
click at [188, 398] on link "9" at bounding box center [186, 397] width 13 height 14
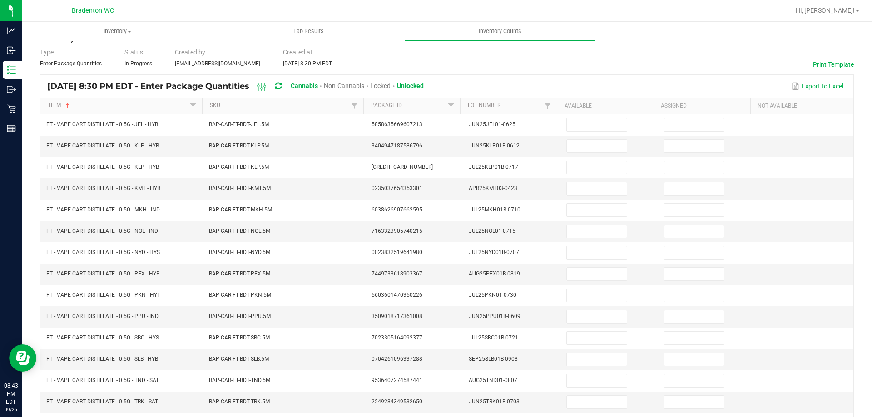
scroll to position [0, 0]
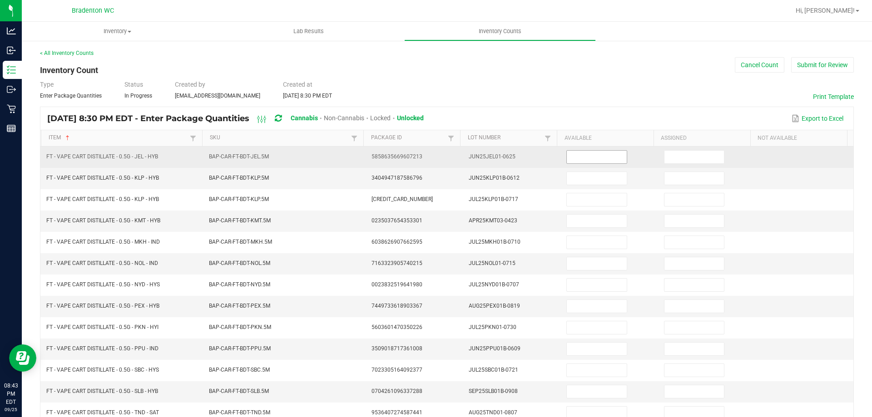
click at [576, 157] on input at bounding box center [596, 157] width 59 height 13
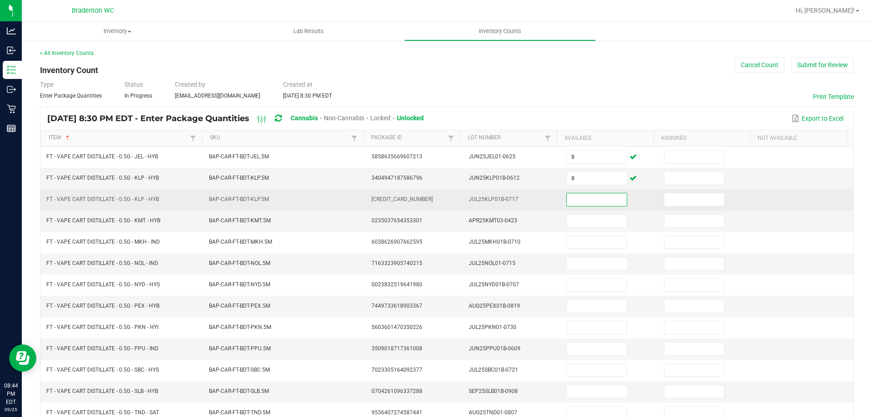
click at [572, 200] on input at bounding box center [596, 199] width 59 height 13
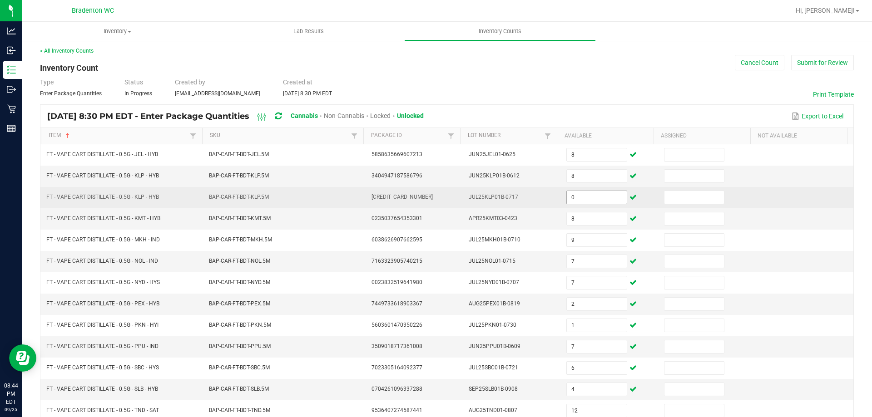
scroll to position [188, 0]
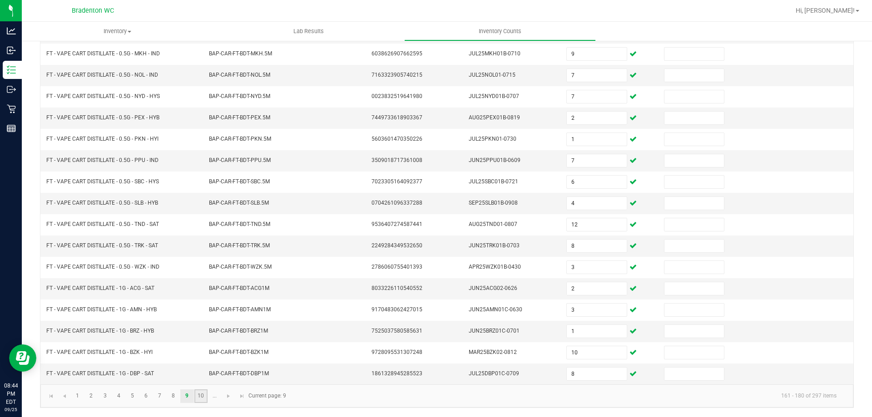
click at [200, 397] on link "10" at bounding box center [200, 397] width 13 height 14
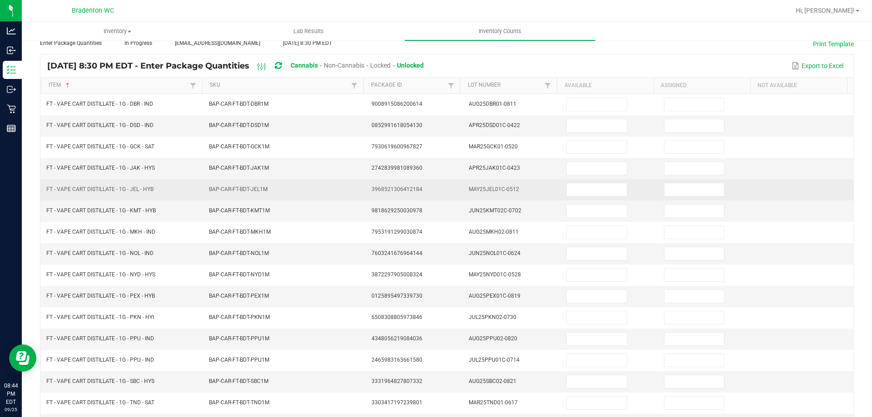
scroll to position [0, 0]
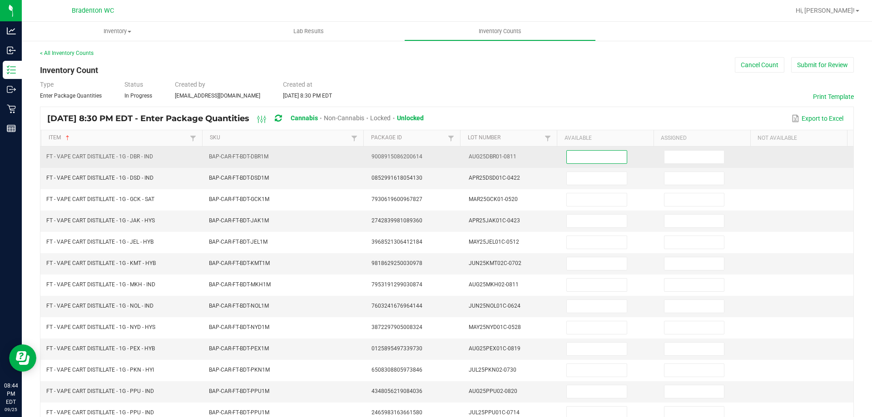
click at [567, 155] on input at bounding box center [596, 157] width 59 height 13
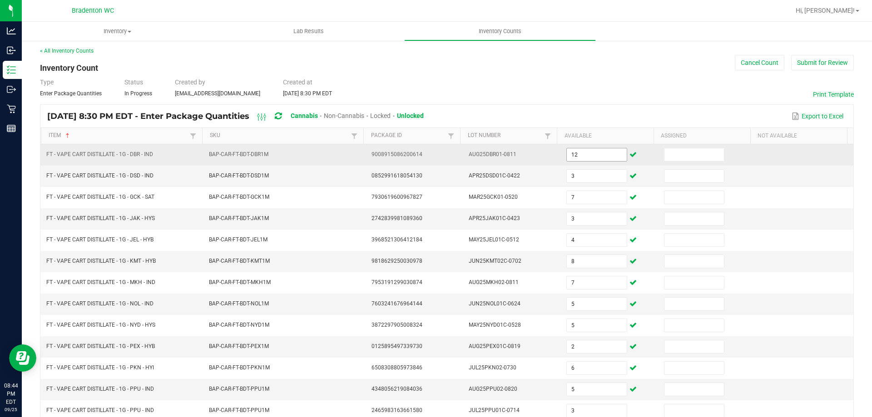
scroll to position [188, 0]
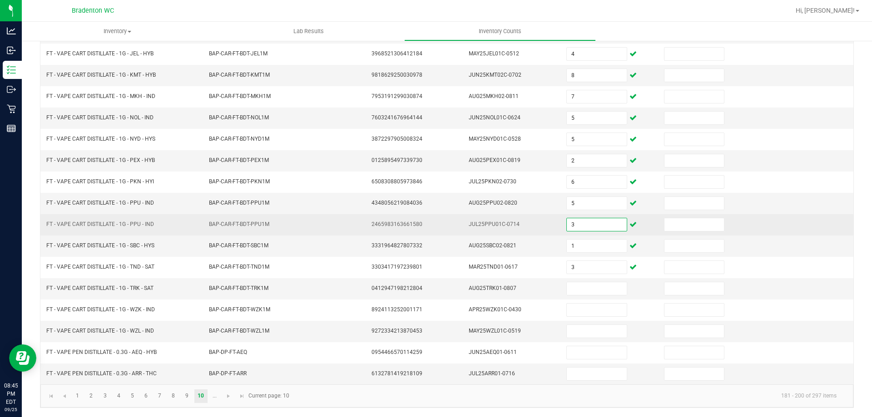
click at [569, 223] on input "3" at bounding box center [596, 224] width 59 height 13
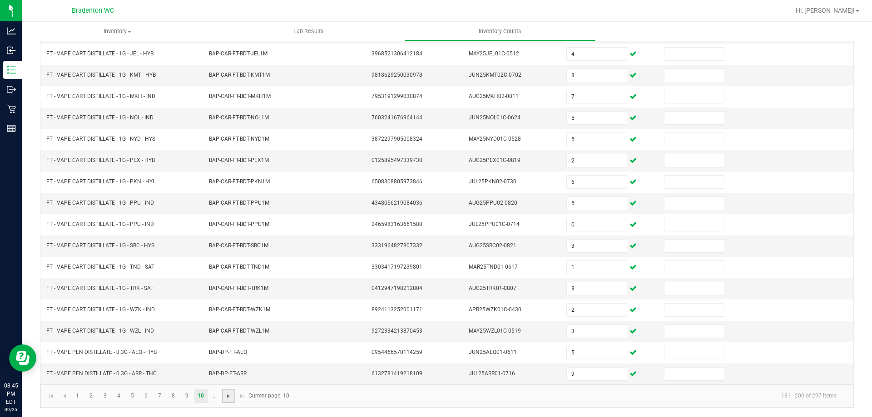
click at [227, 393] on span "Go to the next page" at bounding box center [228, 396] width 7 height 7
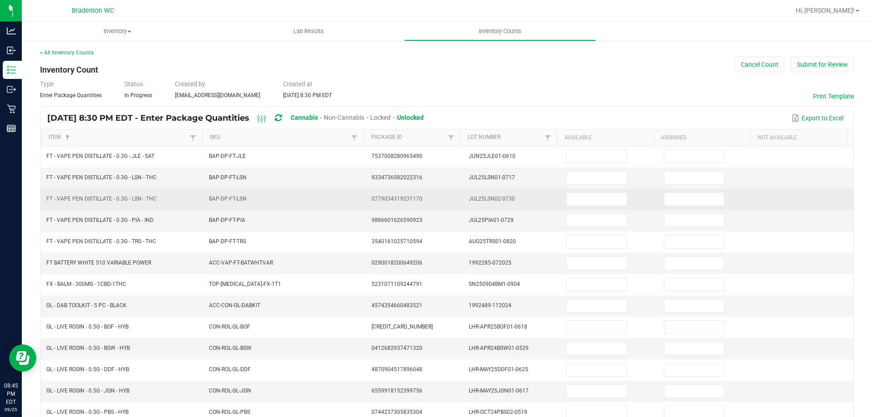
scroll to position [0, 0]
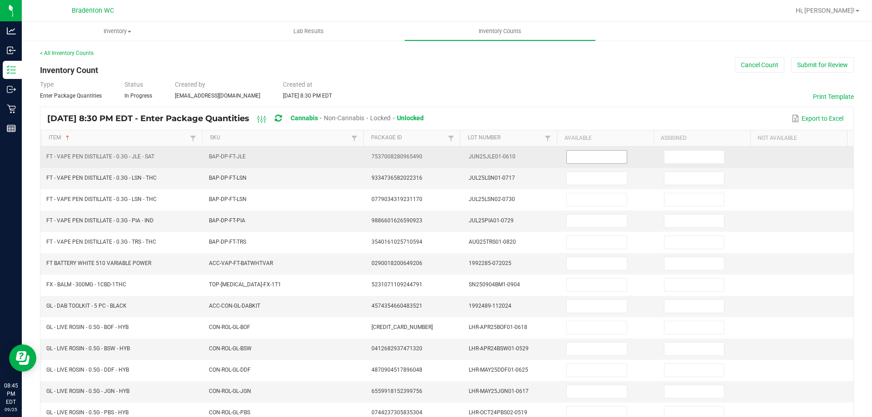
click at [593, 154] on input at bounding box center [596, 157] width 59 height 13
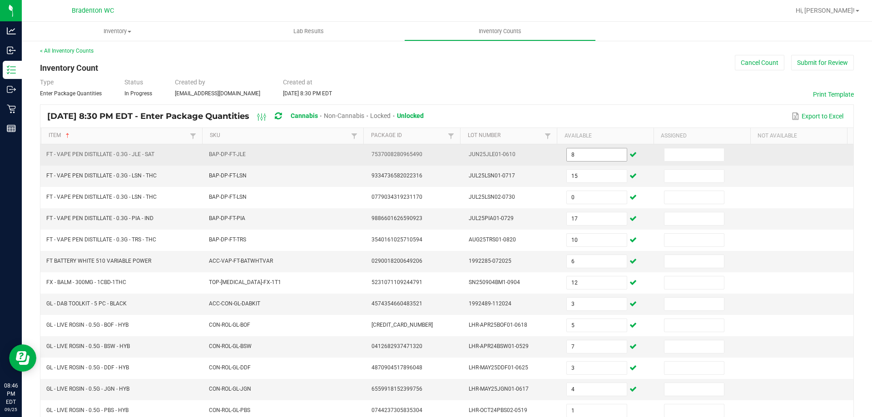
scroll to position [188, 0]
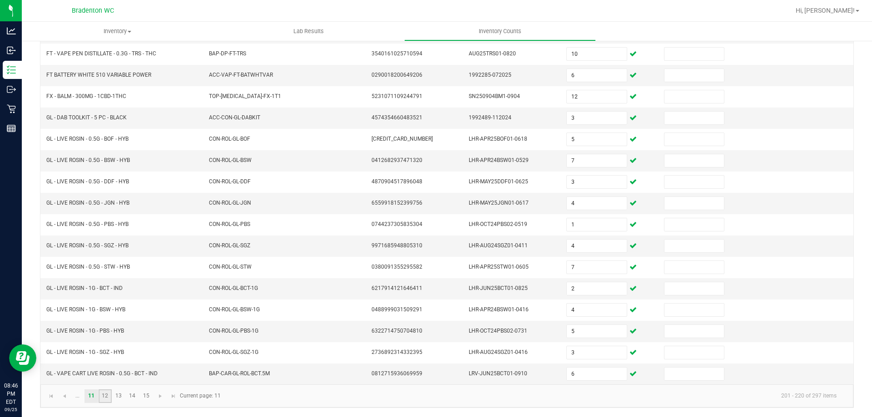
click at [104, 394] on link "12" at bounding box center [105, 397] width 13 height 14
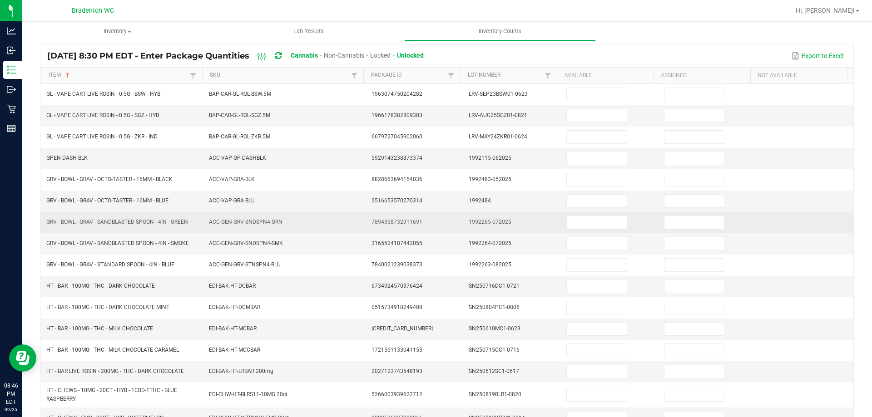
scroll to position [0, 0]
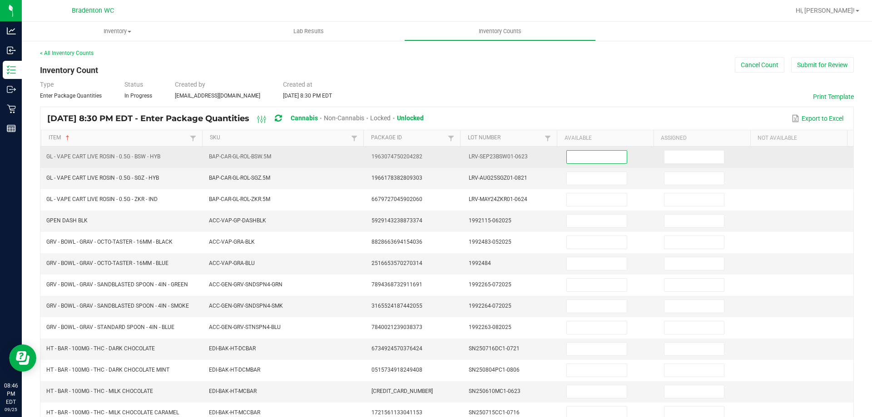
click at [567, 158] on input at bounding box center [596, 157] width 59 height 13
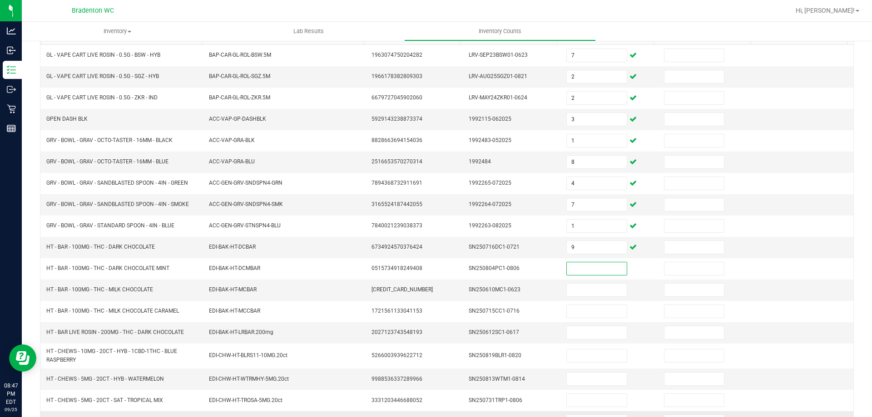
scroll to position [192, 0]
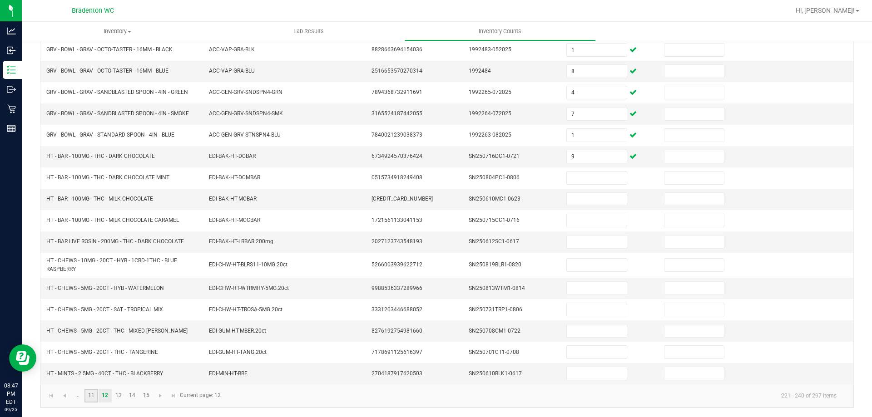
click at [89, 399] on link "11" at bounding box center [90, 396] width 13 height 14
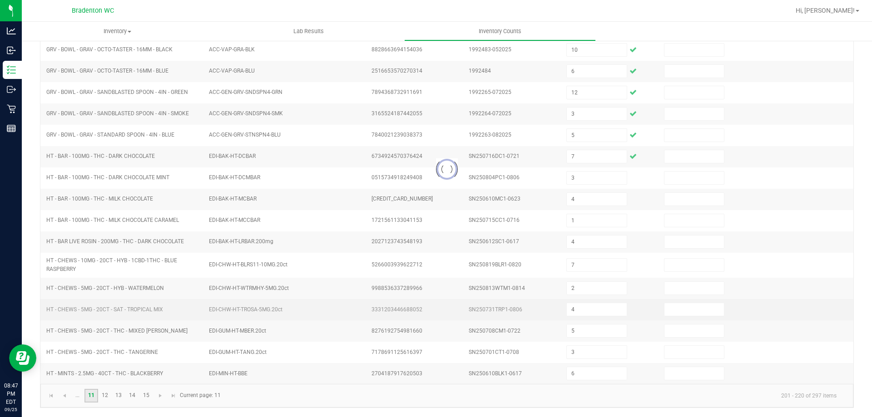
scroll to position [188, 0]
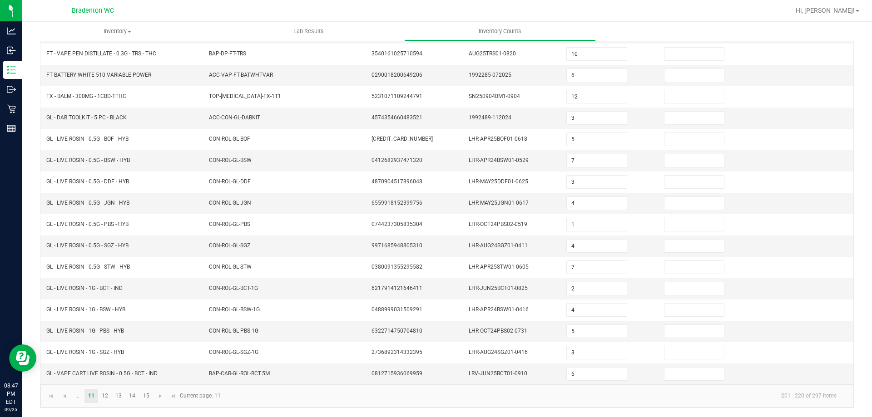
drag, startPoint x: 107, startPoint y: 395, endPoint x: 413, endPoint y: 399, distance: 306.5
click at [413, 399] on kendo-pager-info "201 - 220 of 297 items" at bounding box center [534, 396] width 617 height 15
click at [580, 369] on input "6" at bounding box center [596, 374] width 59 height 13
click at [105, 395] on link "12" at bounding box center [105, 397] width 13 height 14
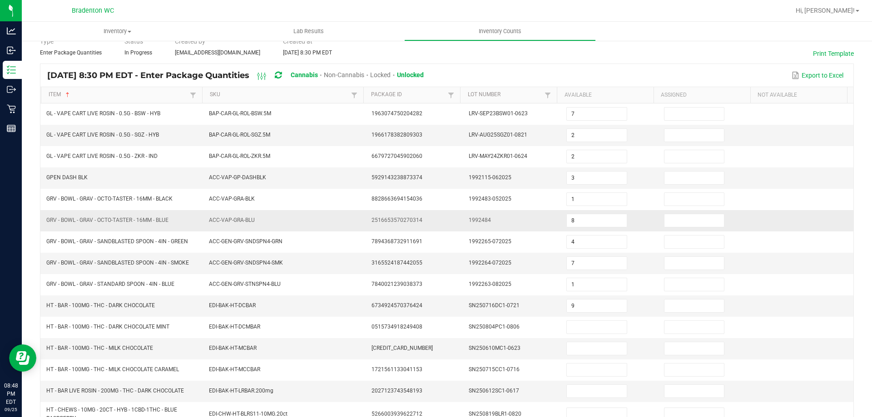
scroll to position [0, 0]
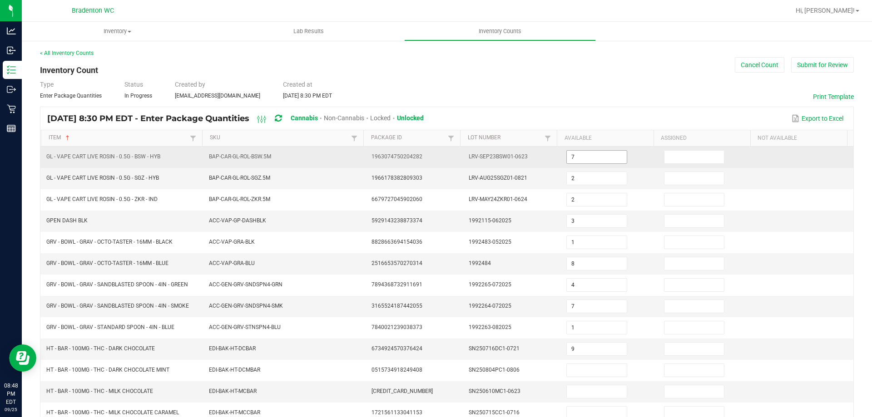
click at [576, 157] on input "7" at bounding box center [596, 157] width 59 height 13
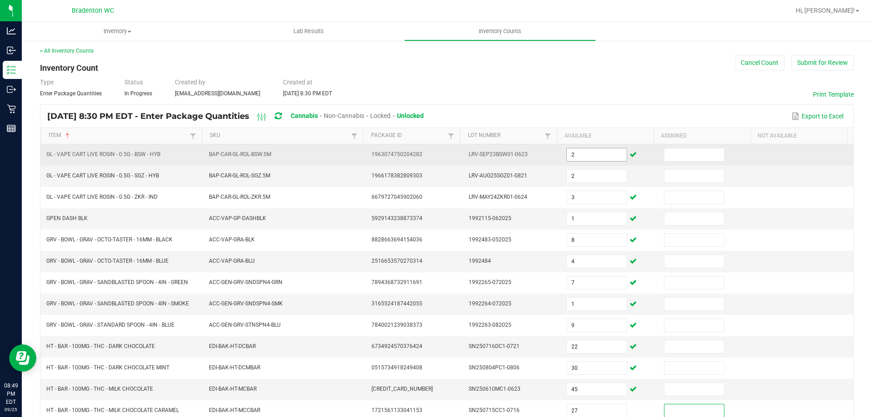
scroll to position [192, 0]
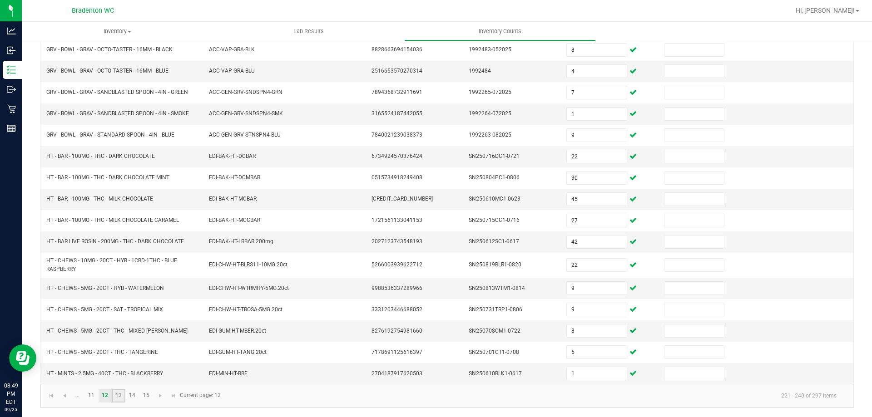
click at [116, 401] on link "13" at bounding box center [118, 396] width 13 height 14
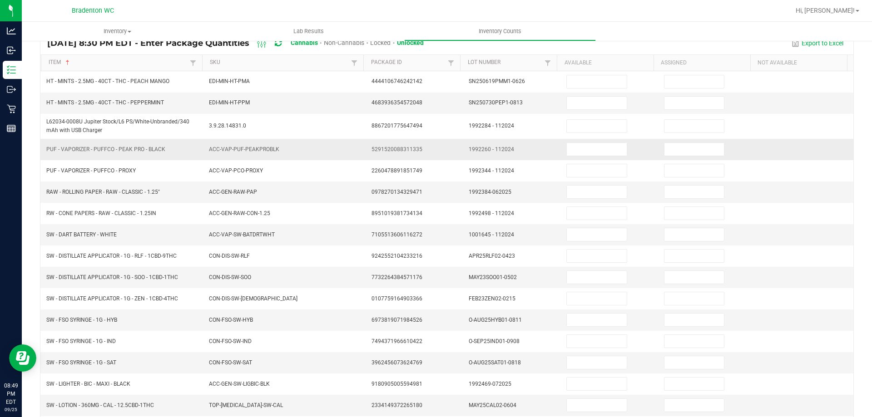
scroll to position [0, 0]
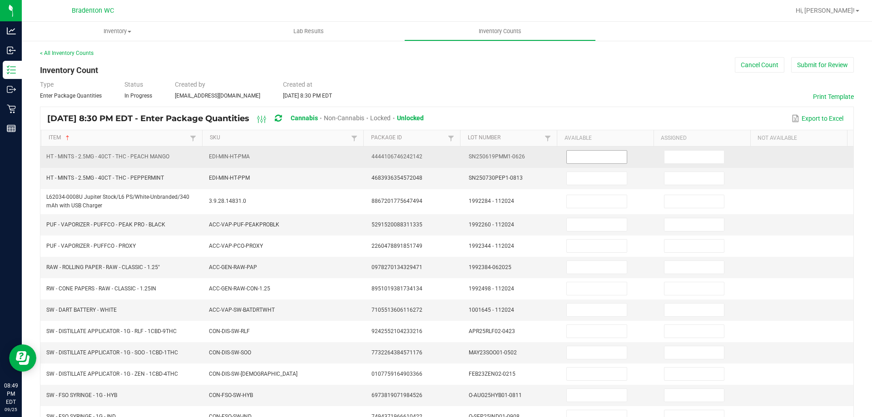
click at [595, 158] on input at bounding box center [596, 157] width 59 height 13
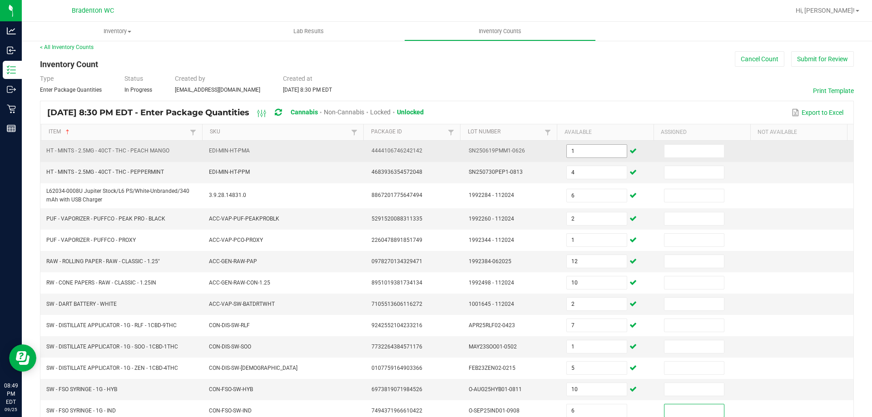
scroll to position [200, 0]
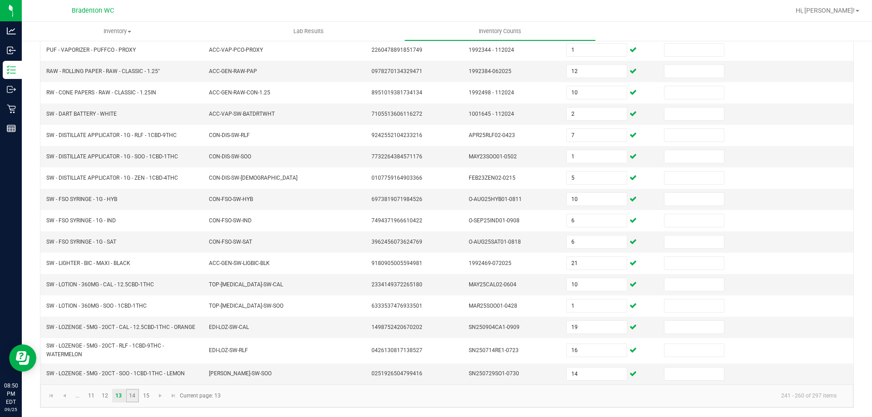
click at [133, 393] on link "14" at bounding box center [132, 396] width 13 height 14
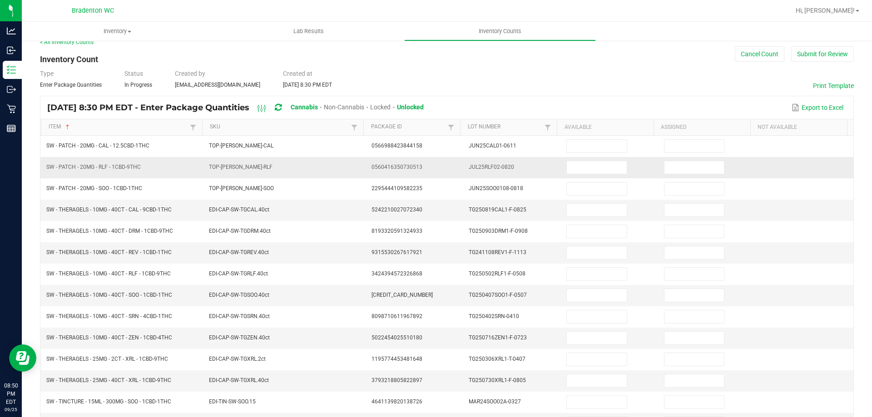
scroll to position [0, 0]
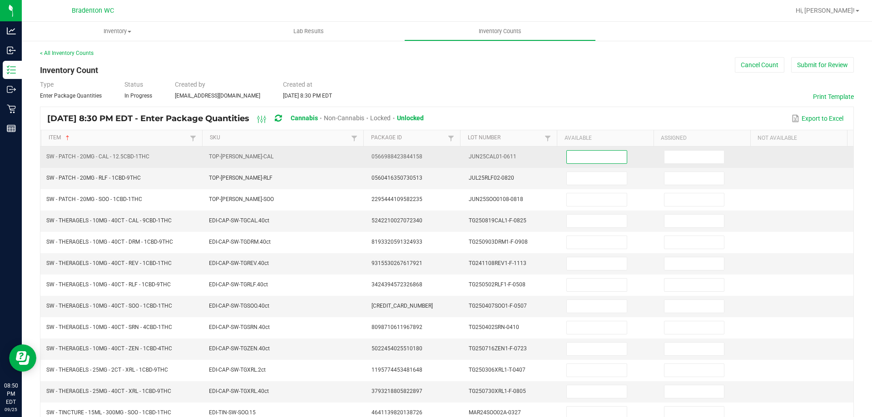
click at [578, 156] on input at bounding box center [596, 157] width 59 height 13
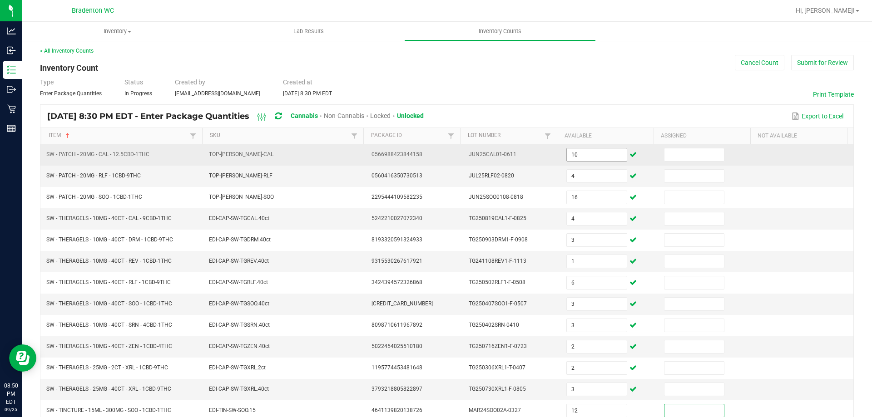
scroll to position [188, 0]
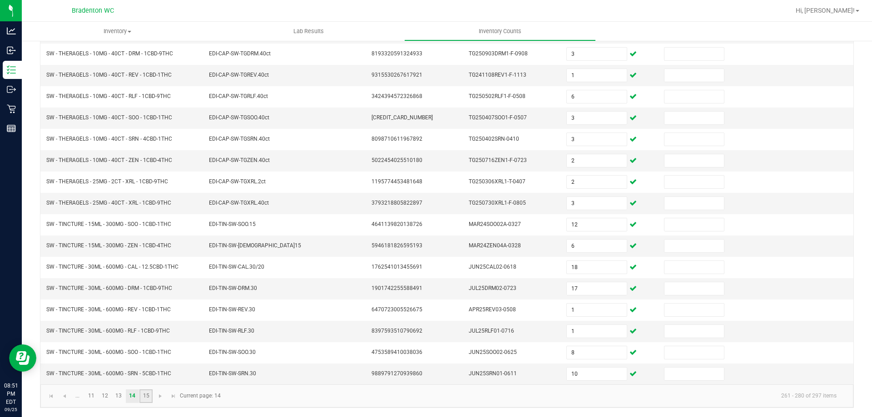
click at [145, 392] on link "15" at bounding box center [145, 397] width 13 height 14
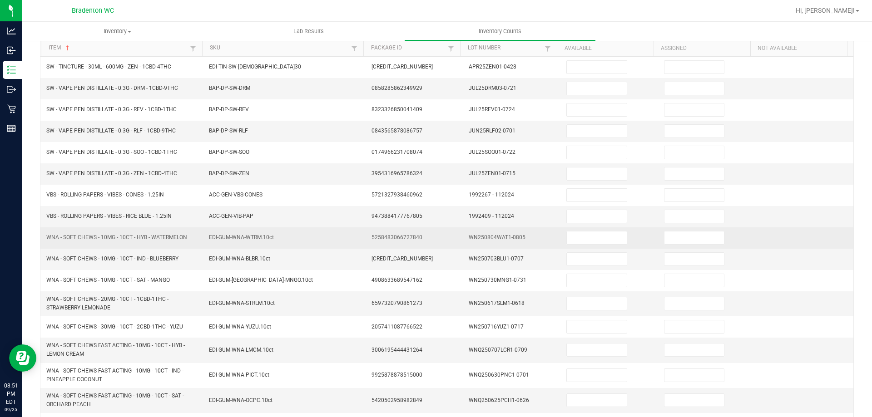
scroll to position [0, 0]
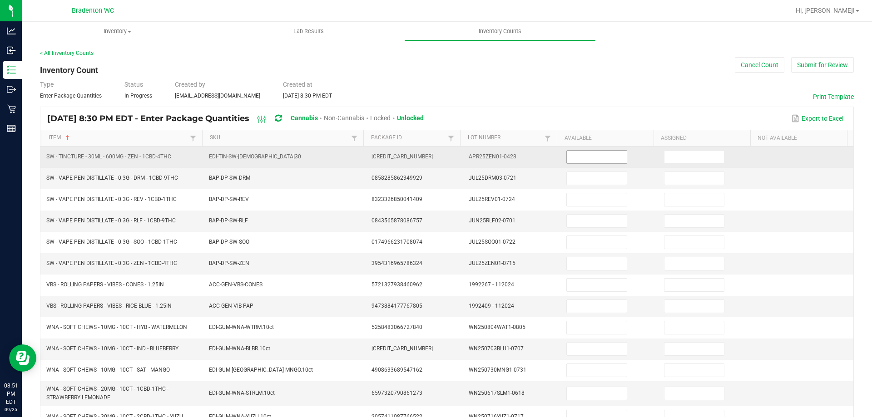
click at [570, 152] on input at bounding box center [596, 157] width 59 height 13
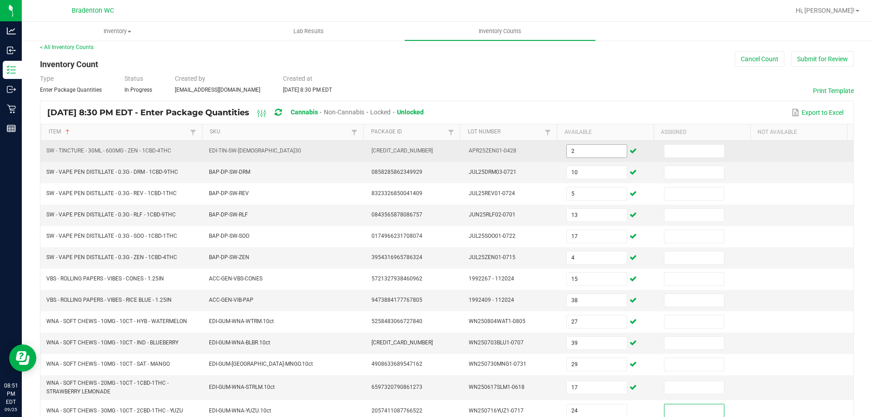
scroll to position [143, 0]
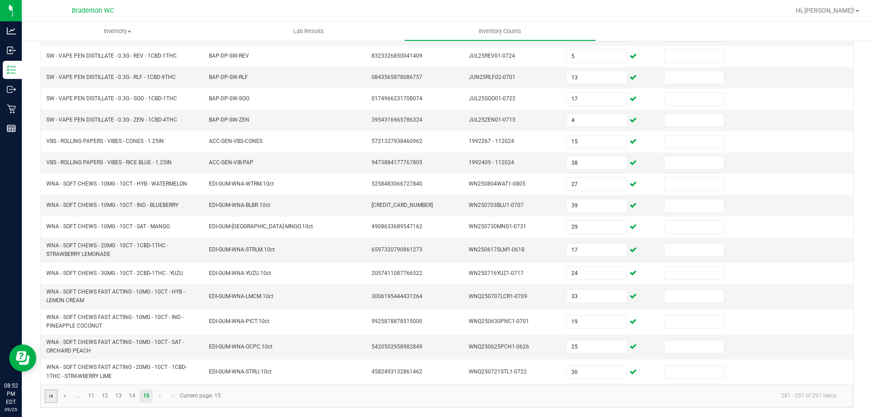
click at [52, 398] on span "Go to the first page" at bounding box center [51, 396] width 7 height 7
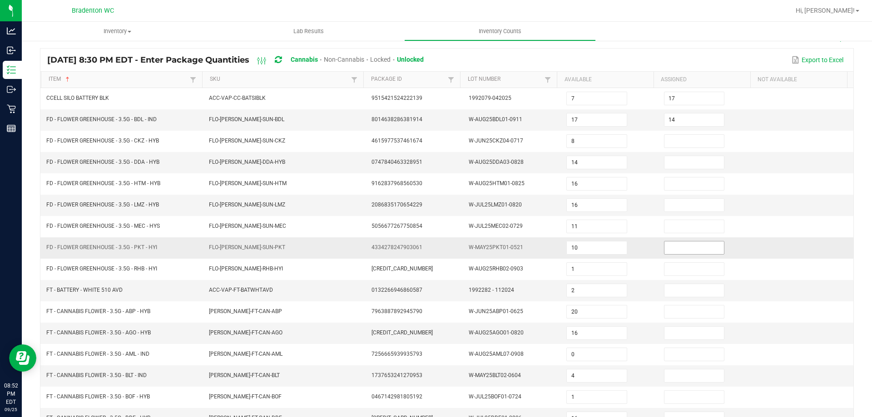
scroll to position [0, 0]
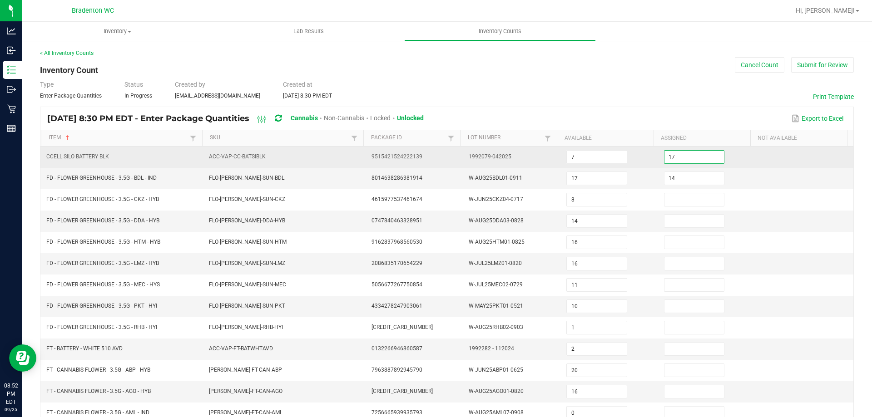
click at [695, 152] on input "17" at bounding box center [693, 157] width 59 height 13
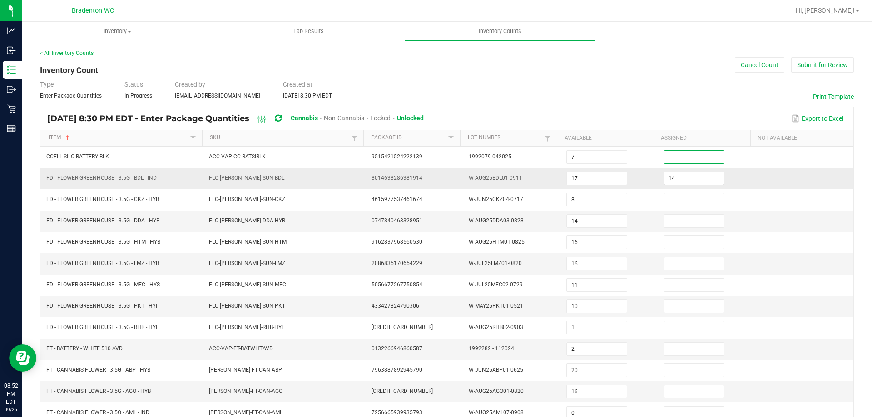
click at [679, 180] on input "14" at bounding box center [693, 178] width 59 height 13
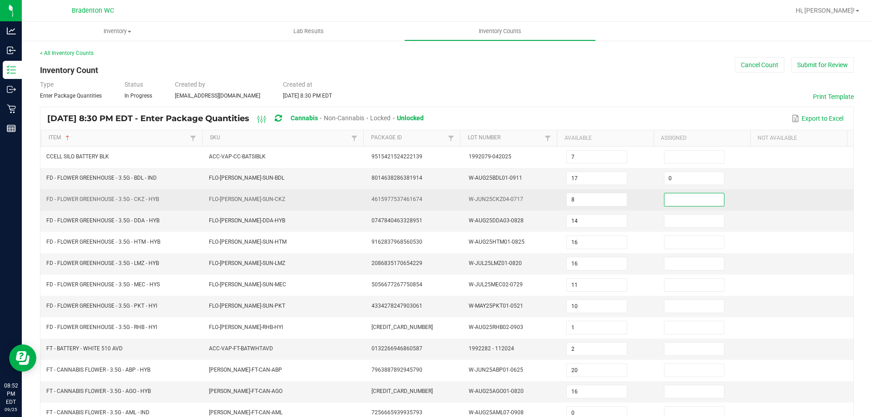
click at [676, 199] on input at bounding box center [693, 199] width 59 height 13
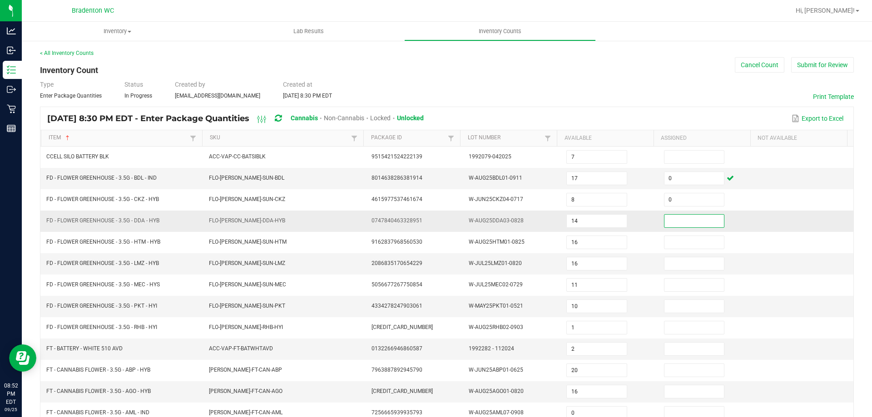
click at [664, 222] on input at bounding box center [693, 221] width 59 height 13
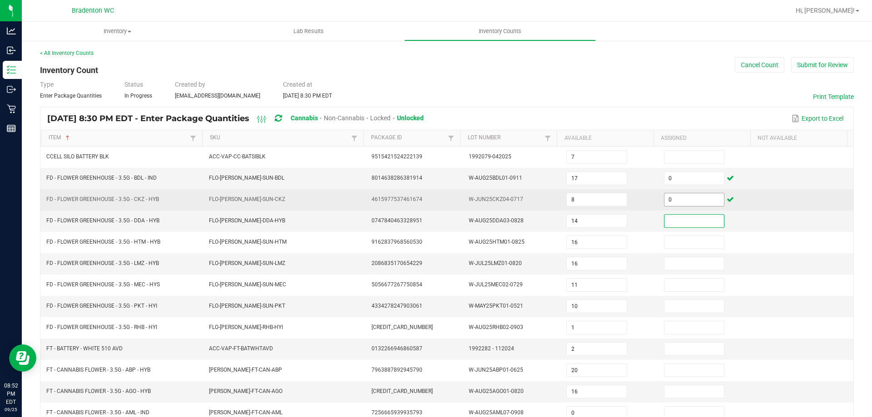
click at [680, 199] on input "0" at bounding box center [693, 199] width 59 height 13
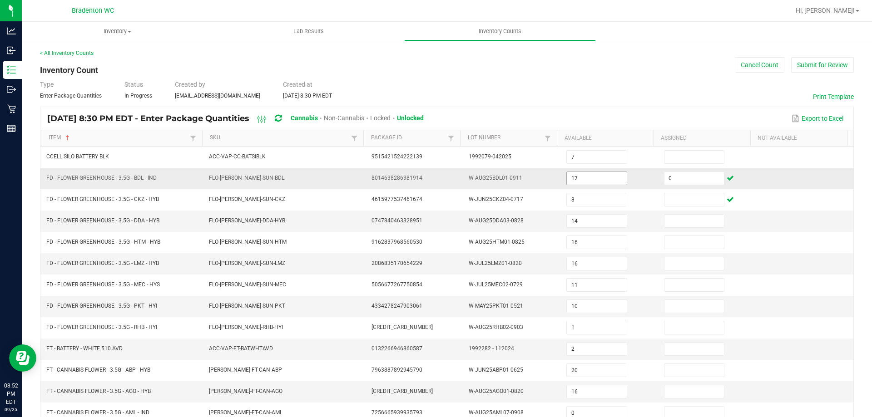
click at [600, 172] on span "17" at bounding box center [596, 179] width 60 height 14
click at [600, 173] on input "17" at bounding box center [596, 178] width 59 height 13
click at [674, 185] on td "0" at bounding box center [707, 178] width 98 height 21
click at [674, 180] on input "0" at bounding box center [693, 178] width 59 height 13
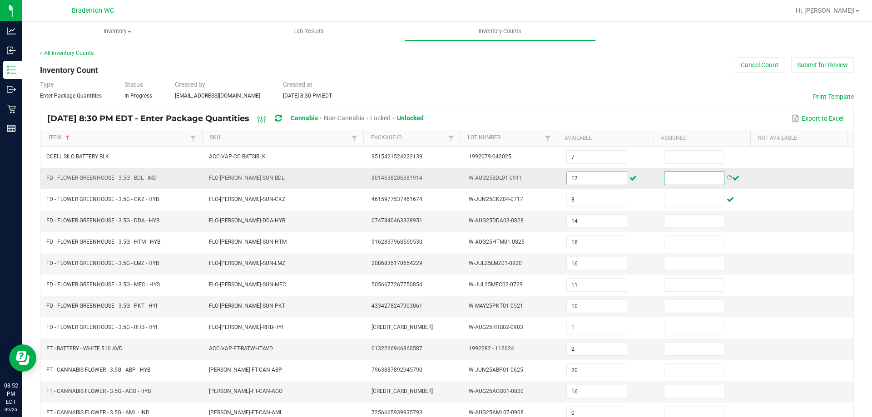
click at [589, 174] on input "17" at bounding box center [596, 178] width 59 height 13
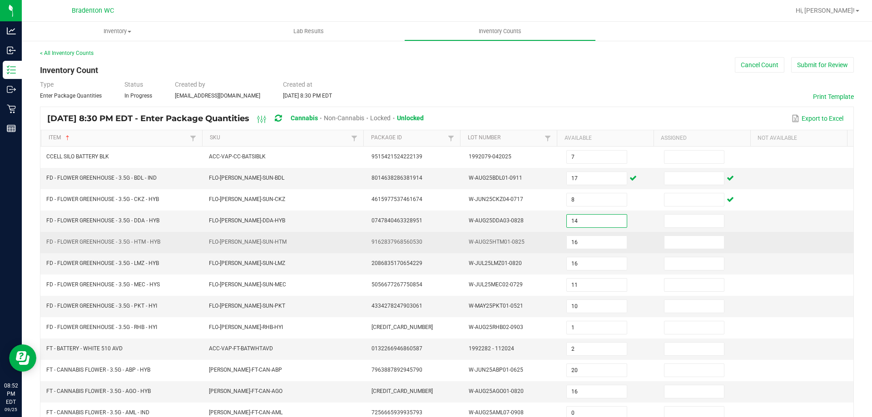
click at [697, 232] on td at bounding box center [707, 242] width 98 height 21
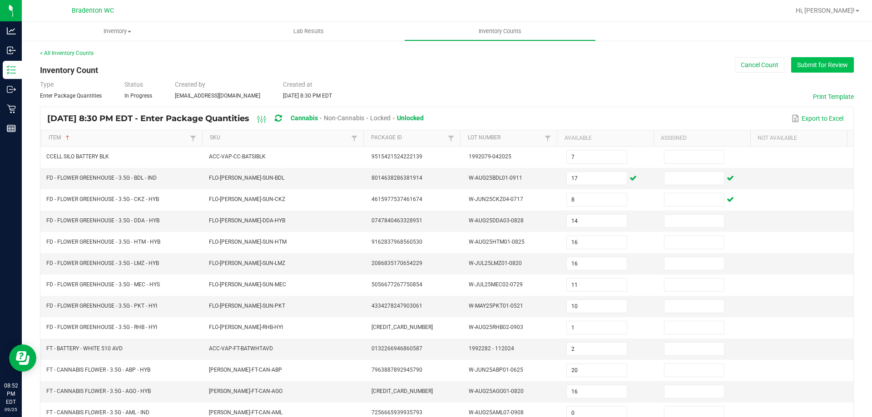
click at [810, 67] on button "Submit for Review" at bounding box center [822, 64] width 63 height 15
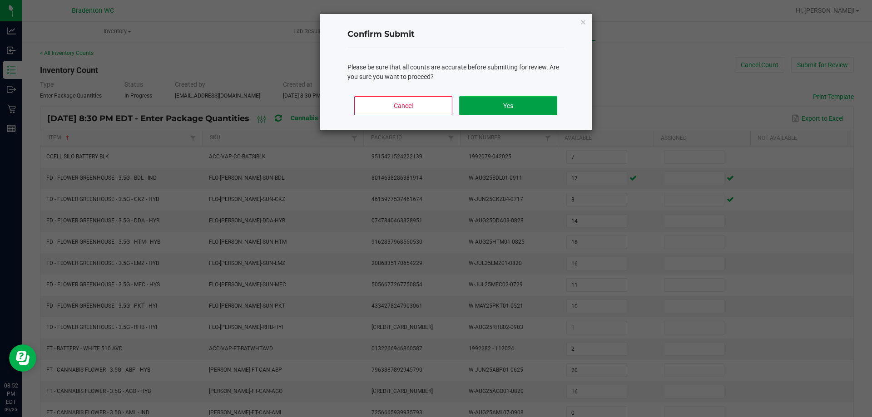
click at [492, 109] on button "Yes" at bounding box center [508, 105] width 98 height 19
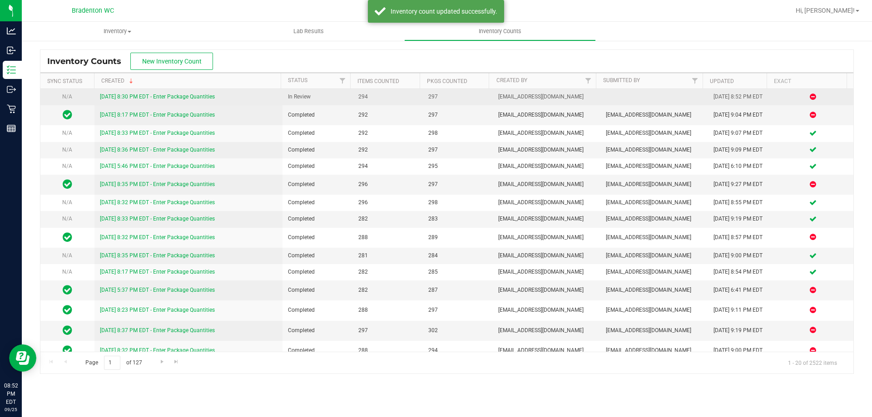
click at [136, 95] on link "[DATE] 8:30 PM EDT - Enter Package Quantities" at bounding box center [157, 97] width 115 height 6
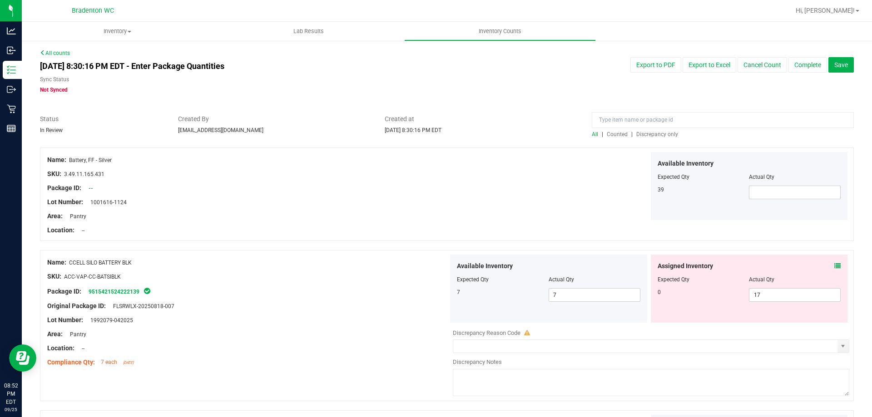
click at [644, 137] on span "Discrepancy only" at bounding box center [657, 134] width 42 height 6
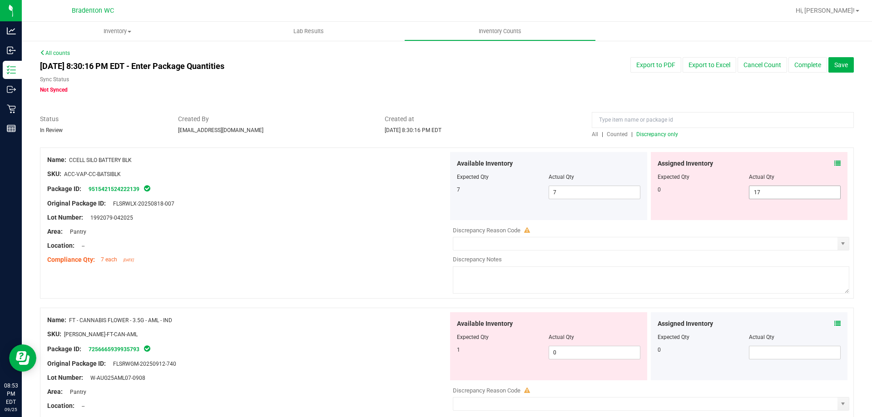
click at [794, 192] on span "17 17" at bounding box center [795, 193] width 92 height 14
click at [794, 192] on input "17" at bounding box center [794, 192] width 91 height 13
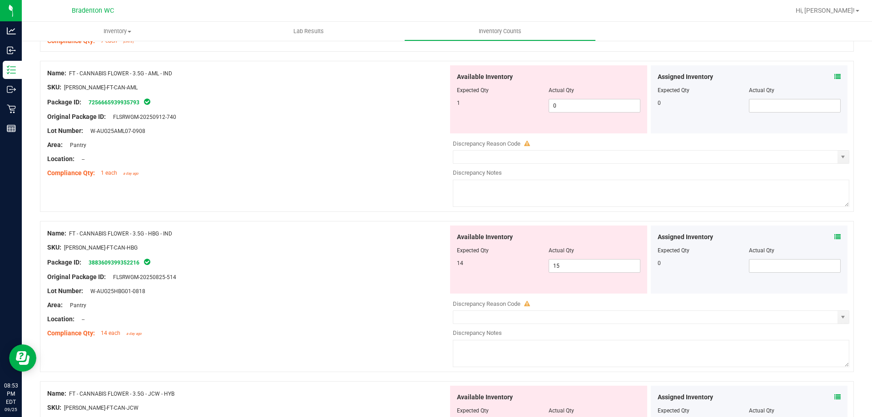
scroll to position [227, 0]
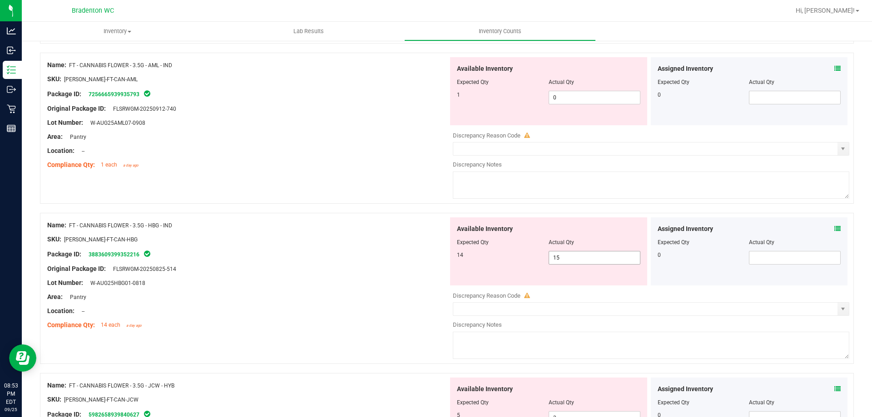
click at [584, 252] on span "15 15" at bounding box center [594, 258] width 92 height 14
click at [584, 252] on input "15" at bounding box center [594, 258] width 91 height 13
click at [329, 245] on div at bounding box center [247, 246] width 401 height 5
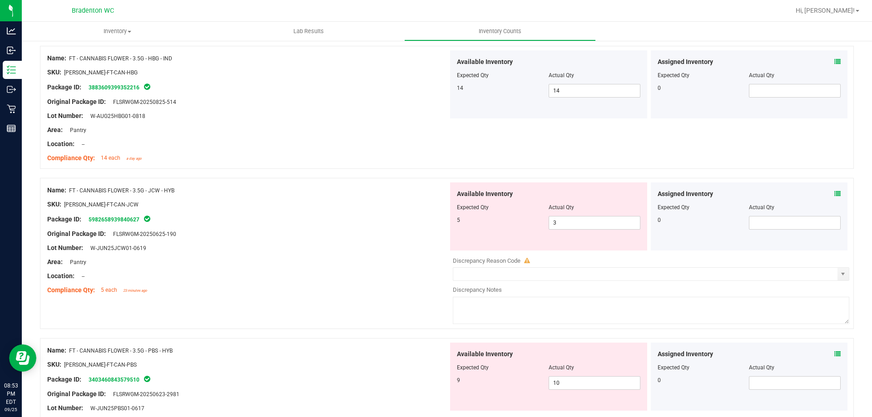
scroll to position [409, 0]
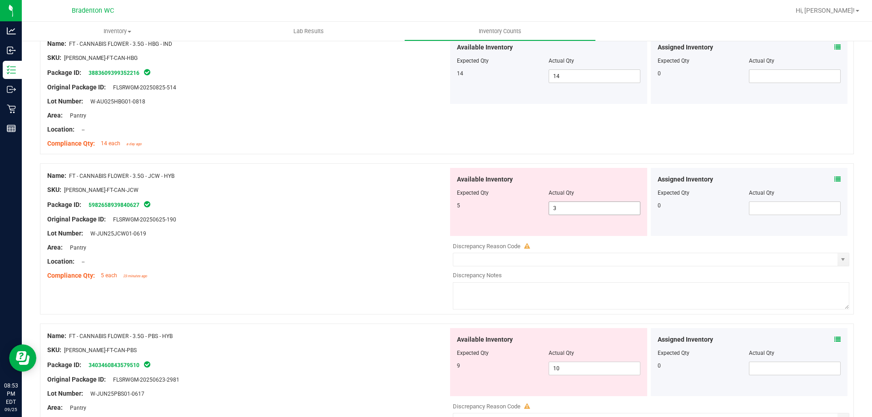
click at [593, 210] on span "3 3" at bounding box center [594, 209] width 92 height 14
click at [593, 210] on input "3" at bounding box center [594, 208] width 91 height 13
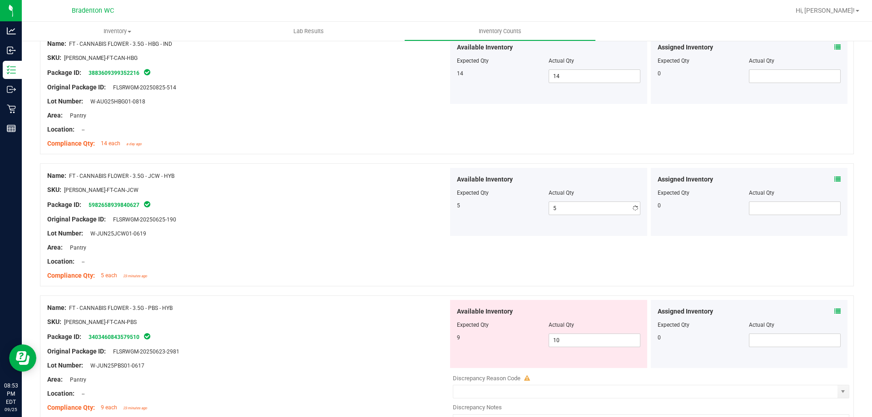
click at [431, 216] on div "Original Package ID: FLSRWGM-20250625-190" at bounding box center [247, 220] width 401 height 10
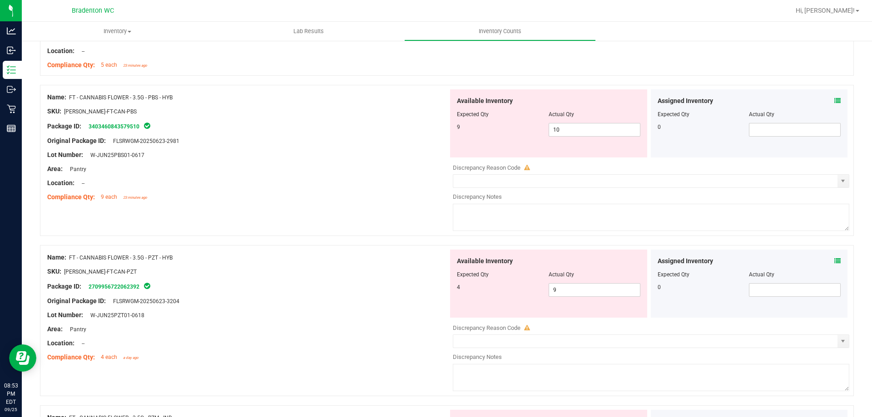
scroll to position [636, 0]
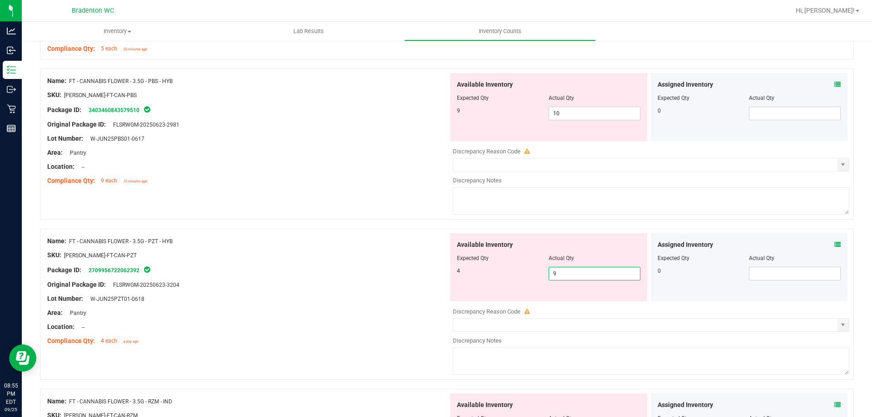
click at [577, 280] on span "9 9" at bounding box center [594, 274] width 92 height 14
click at [577, 280] on input "9" at bounding box center [594, 273] width 91 height 13
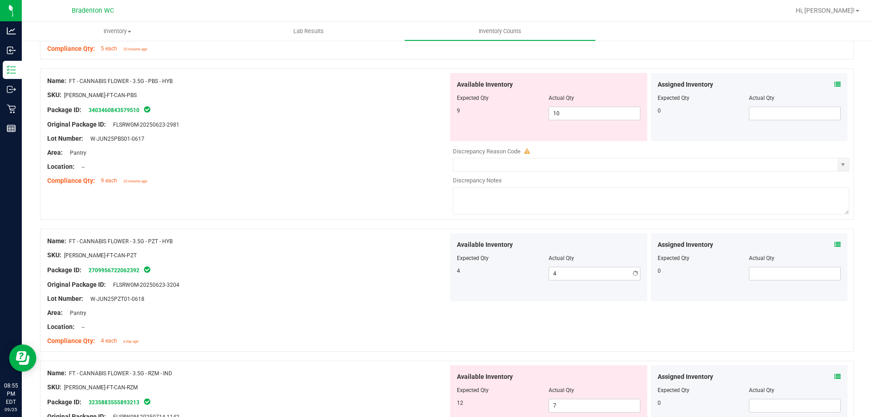
click at [416, 267] on div "Package ID: 2709956722062392" at bounding box center [247, 270] width 401 height 11
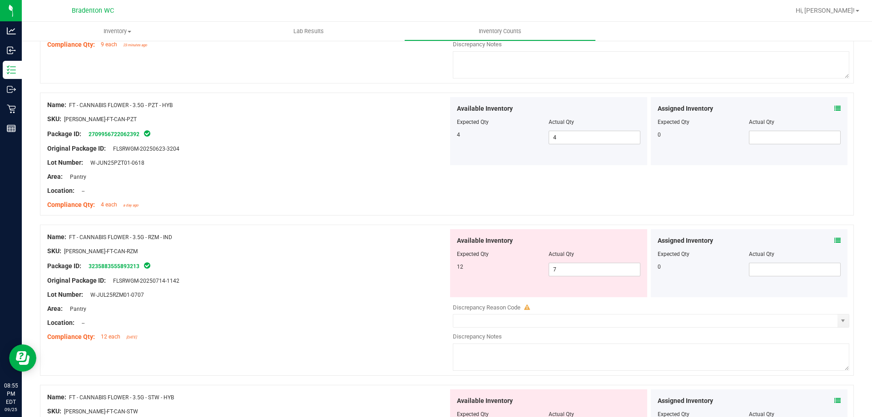
scroll to position [817, 0]
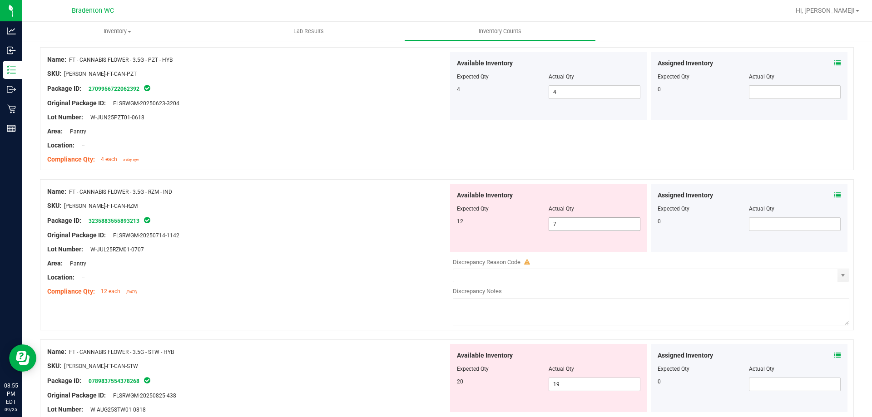
click at [558, 222] on span "7 7" at bounding box center [594, 224] width 92 height 14
click at [558, 222] on input "7" at bounding box center [594, 224] width 91 height 13
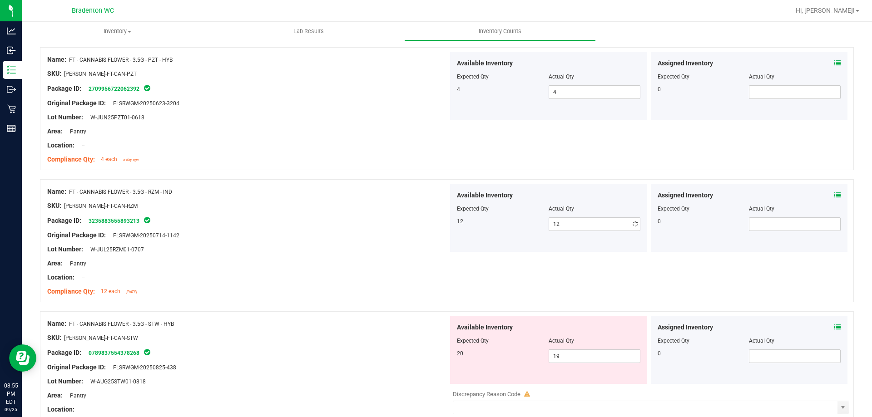
click at [388, 222] on div "Package ID: 3235883555893213" at bounding box center [247, 220] width 401 height 11
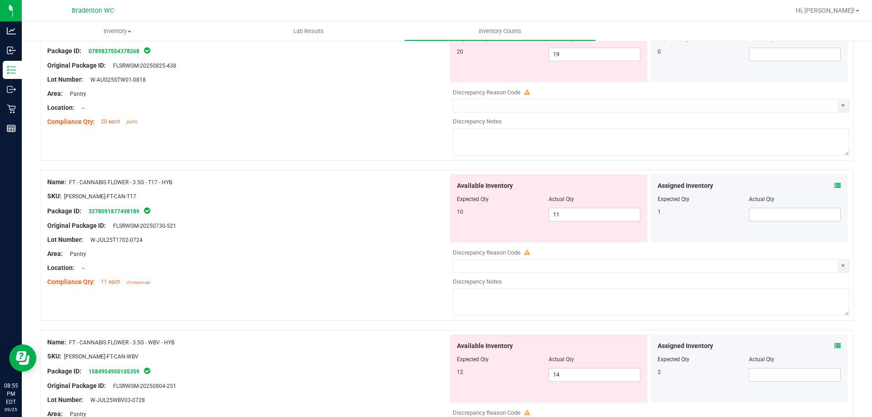
scroll to position [1135, 0]
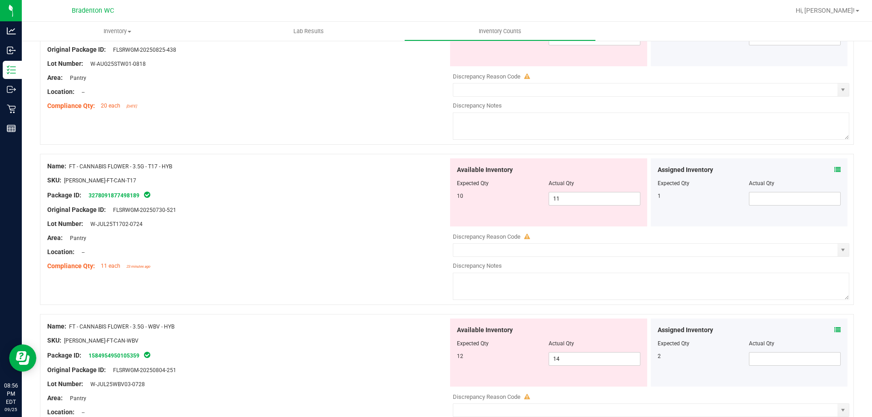
click at [834, 327] on icon at bounding box center [837, 330] width 6 height 6
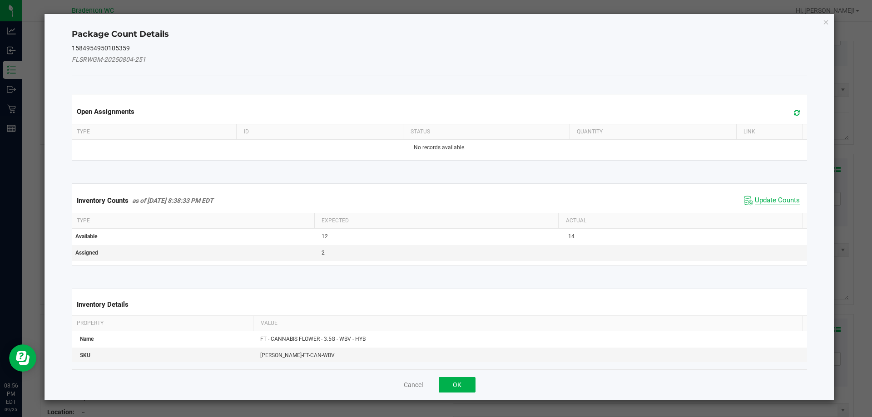
click at [755, 202] on span "Update Counts" at bounding box center [777, 200] width 45 height 9
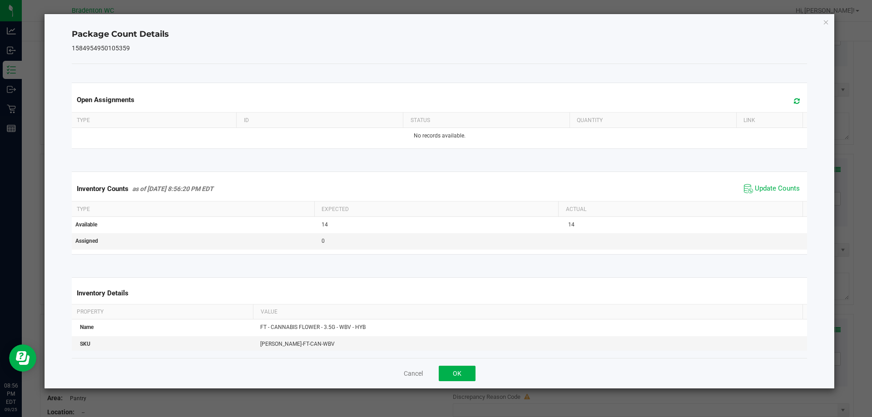
click at [787, 102] on span at bounding box center [794, 101] width 15 height 13
click at [826, 18] on icon "Close" at bounding box center [826, 21] width 6 height 11
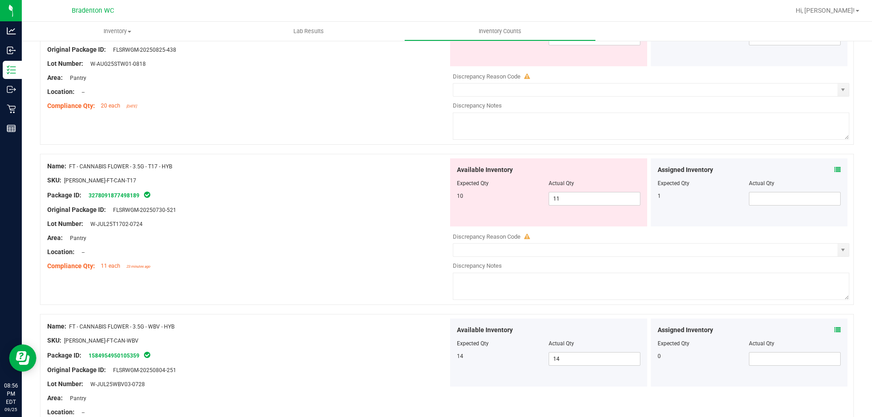
click at [834, 171] on icon at bounding box center [837, 170] width 6 height 6
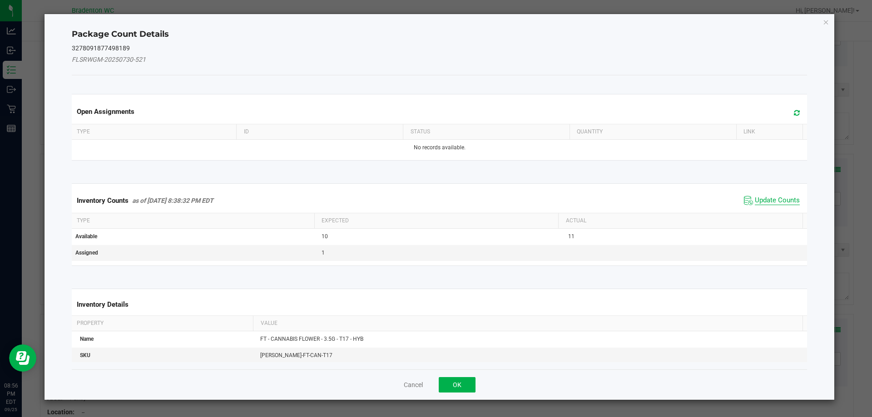
click at [763, 198] on span "Update Counts" at bounding box center [777, 200] width 45 height 9
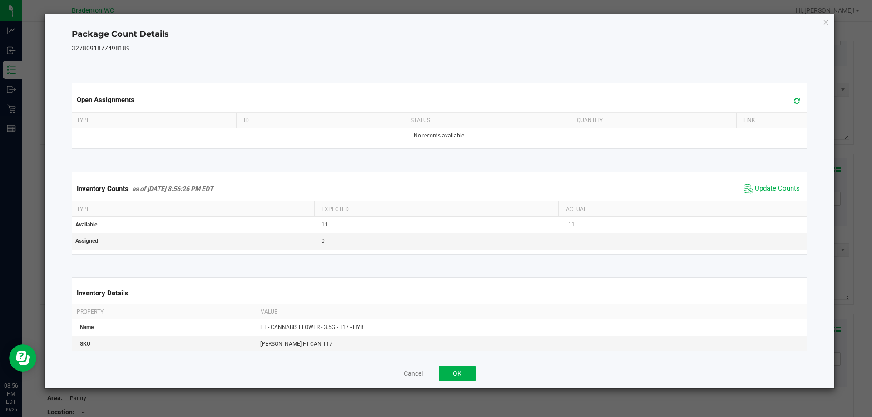
click at [794, 102] on icon at bounding box center [797, 101] width 6 height 7
click at [825, 25] on icon "Close" at bounding box center [826, 21] width 6 height 11
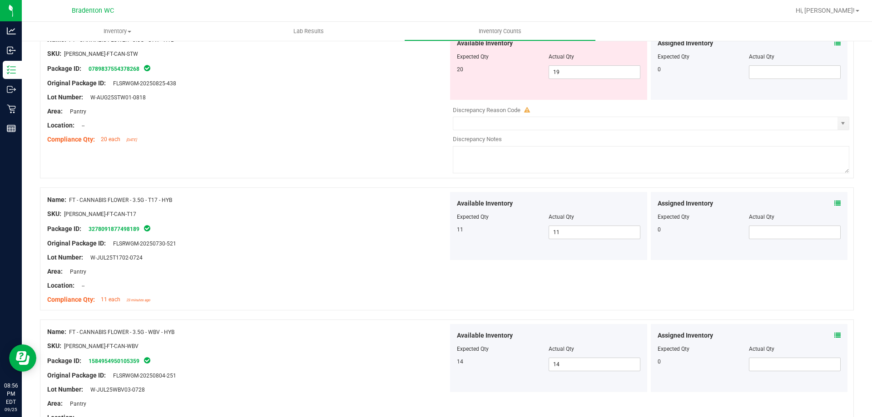
scroll to position [999, 0]
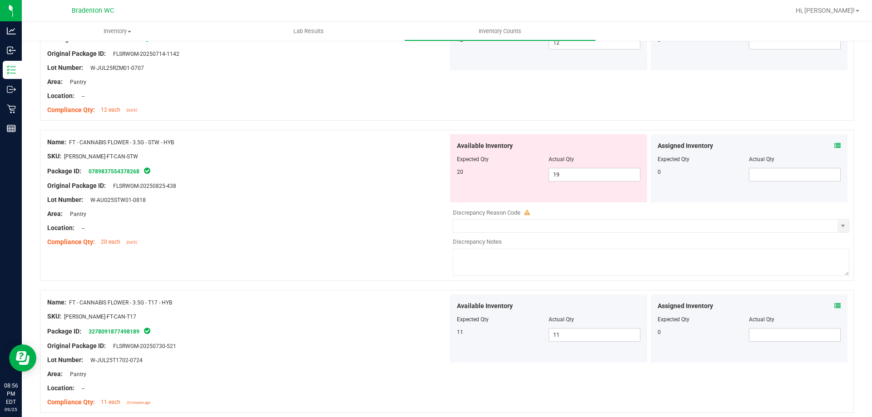
click at [834, 144] on icon at bounding box center [837, 146] width 6 height 6
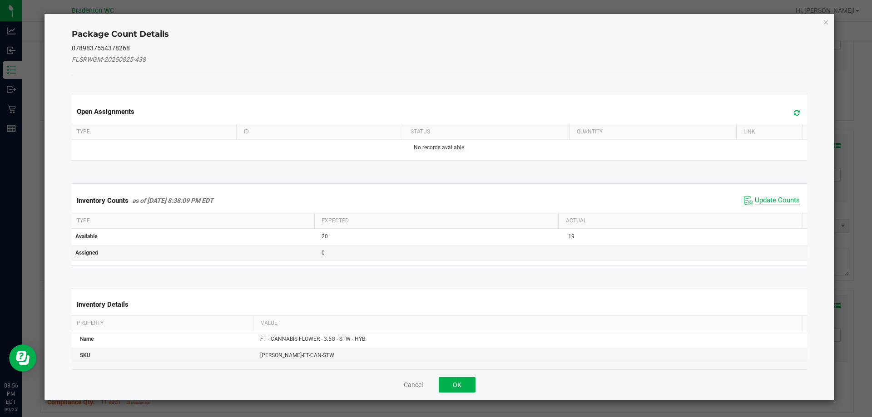
click at [765, 203] on span "Update Counts" at bounding box center [777, 200] width 45 height 9
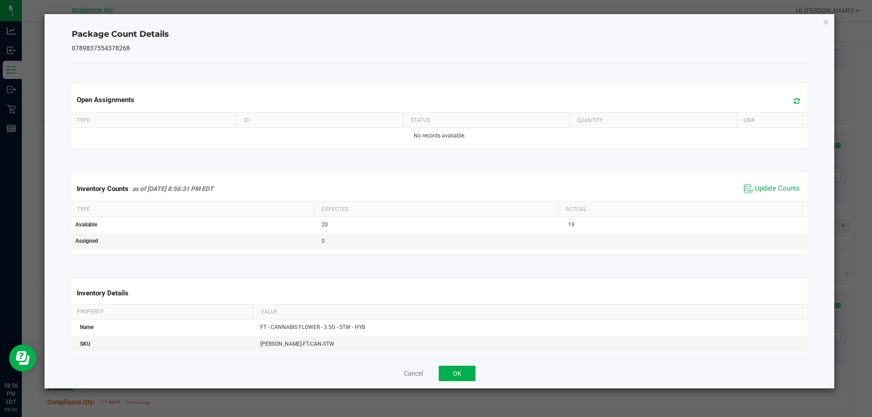
click at [794, 100] on span at bounding box center [794, 101] width 15 height 13
click at [824, 23] on icon "Close" at bounding box center [826, 21] width 6 height 11
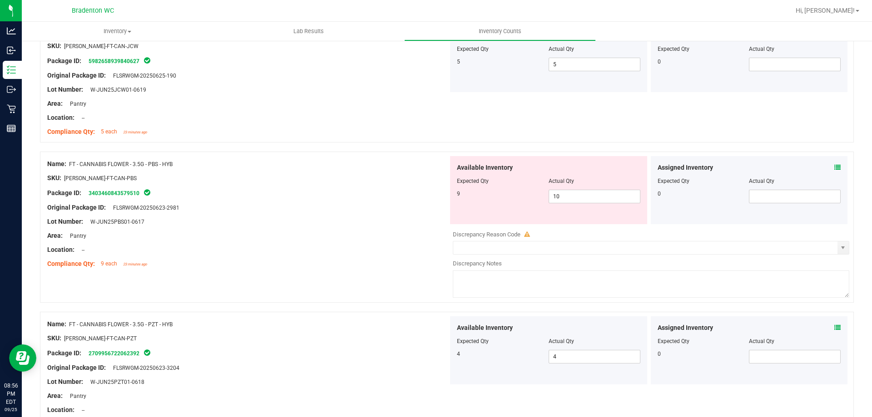
scroll to position [499, 0]
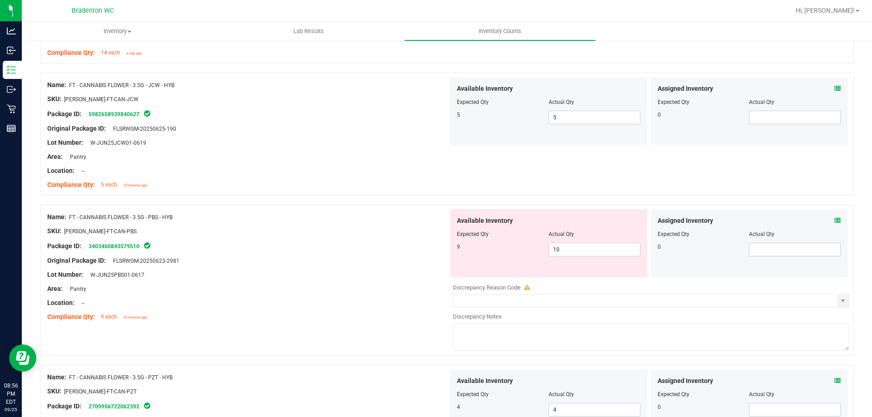
click at [834, 217] on div "Assigned Inventory Expected Qty Actual Qty 0" at bounding box center [749, 243] width 197 height 68
click at [834, 220] on icon at bounding box center [837, 220] width 6 height 6
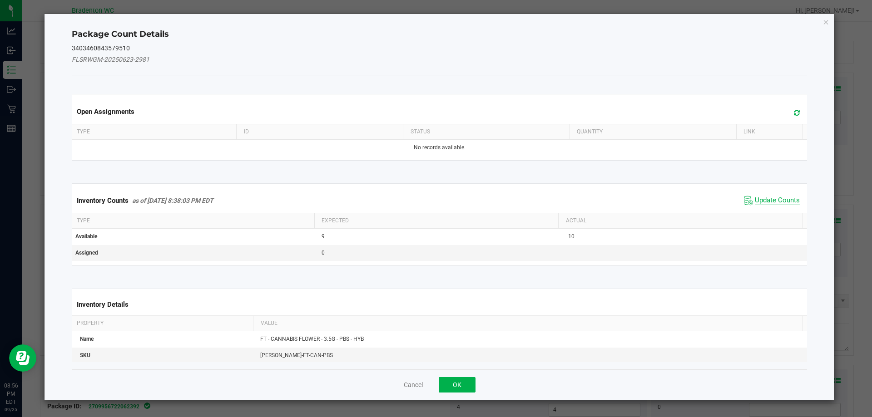
click at [770, 200] on span "Update Counts" at bounding box center [777, 200] width 45 height 9
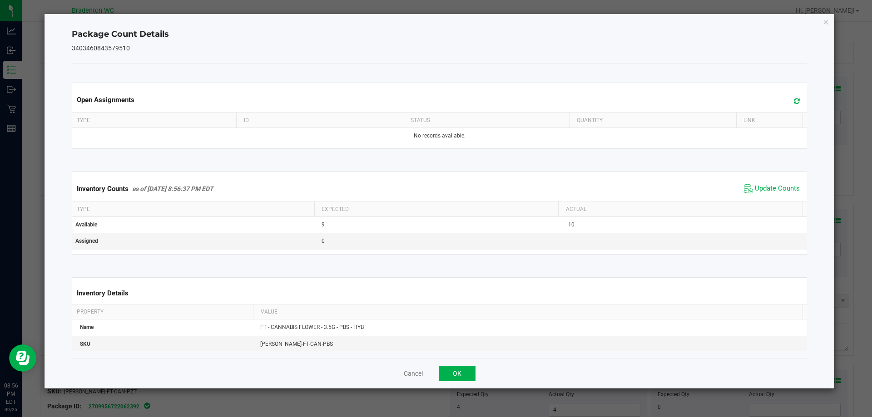
click at [788, 106] on span at bounding box center [794, 101] width 15 height 13
click at [825, 20] on icon "Close" at bounding box center [826, 21] width 6 height 11
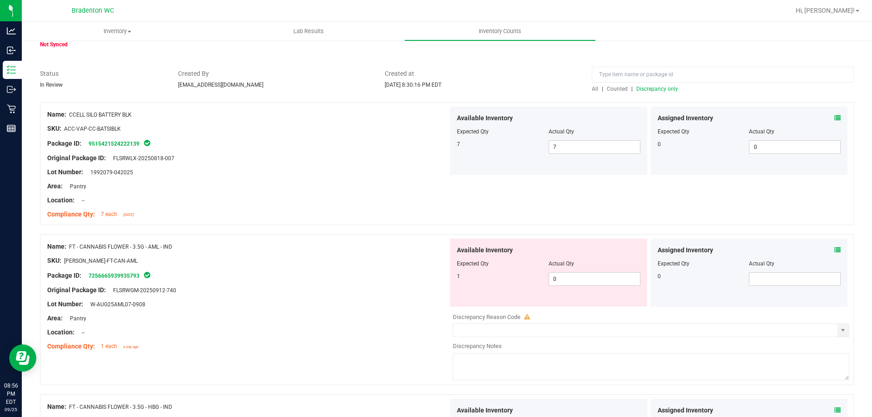
scroll to position [0, 0]
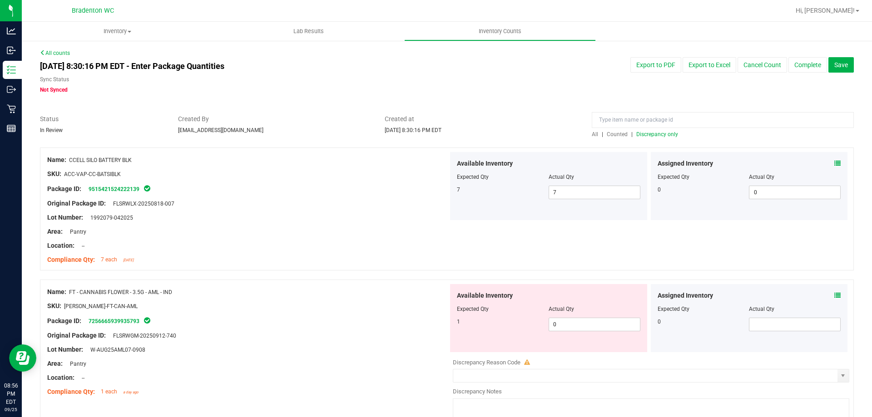
click at [641, 134] on span "Discrepancy only" at bounding box center [657, 134] width 42 height 6
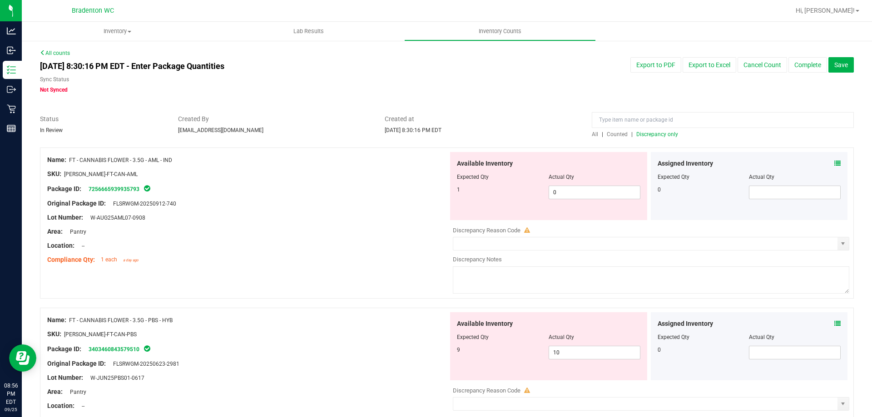
click at [834, 162] on icon at bounding box center [837, 163] width 6 height 6
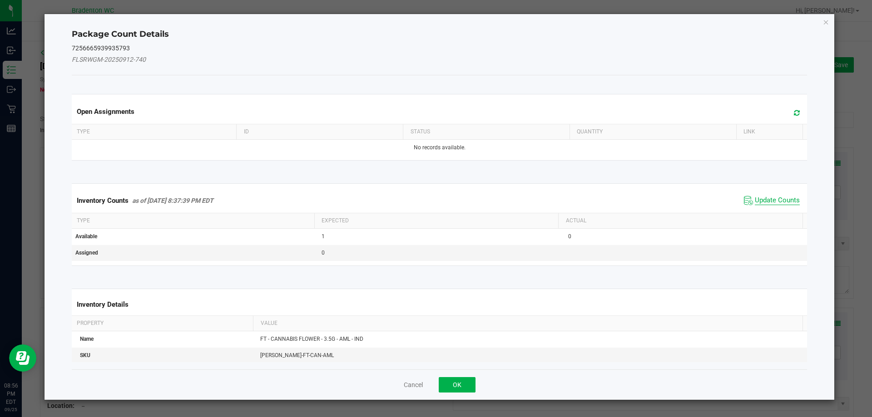
click at [771, 196] on span "Update Counts" at bounding box center [777, 200] width 45 height 9
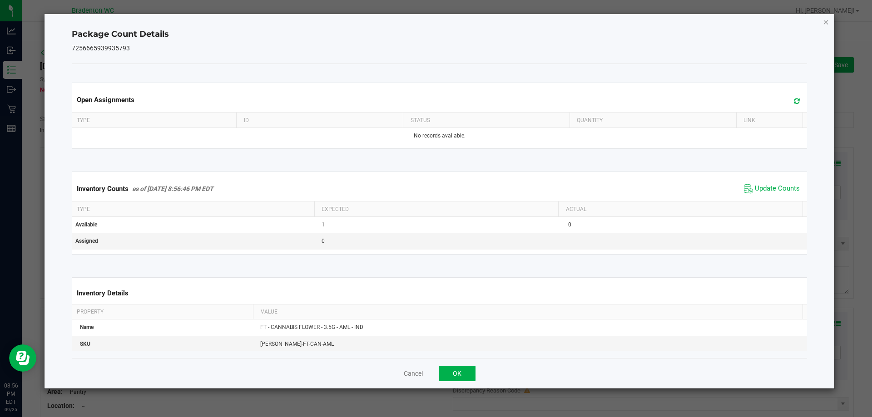
click at [828, 20] on icon "Close" at bounding box center [826, 21] width 6 height 11
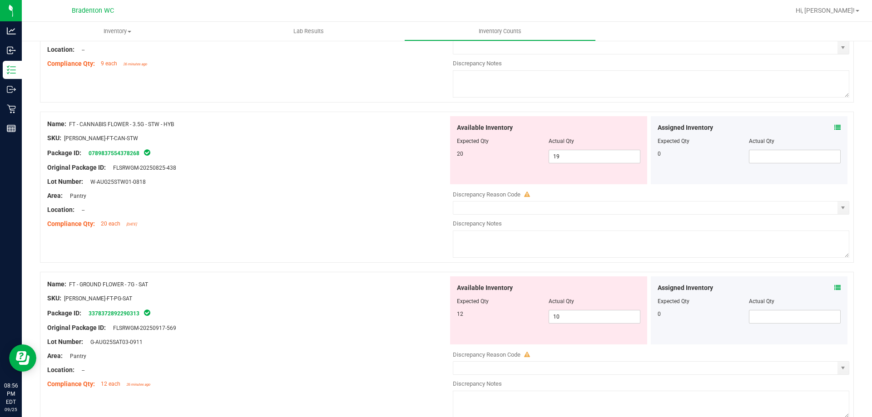
scroll to position [409, 0]
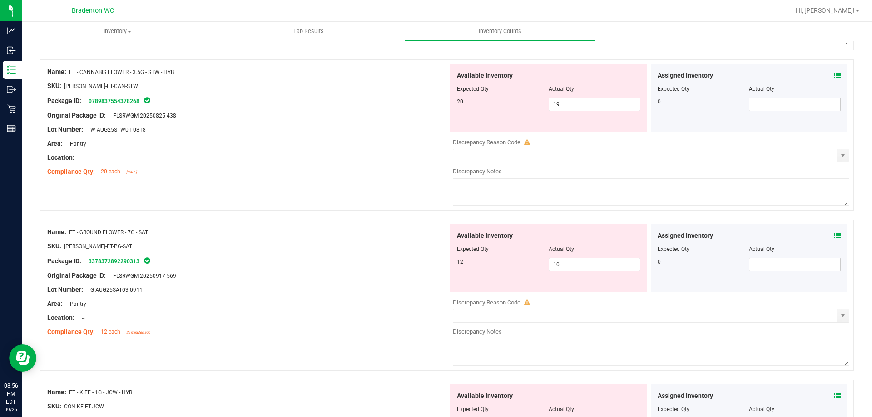
click at [834, 236] on icon at bounding box center [837, 235] width 6 height 6
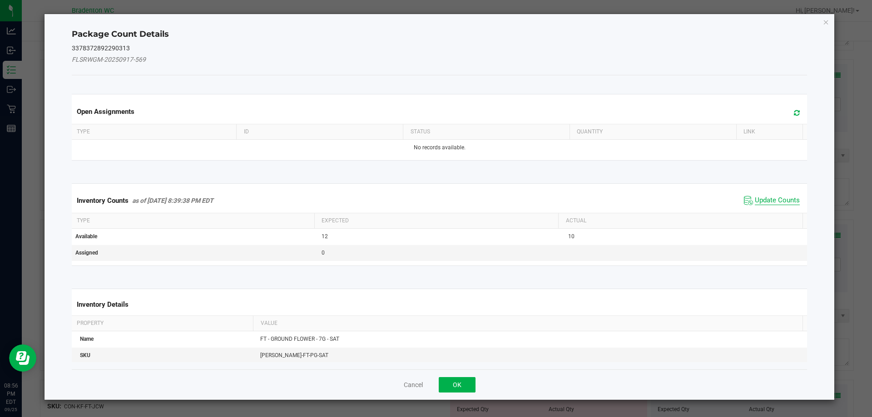
click at [782, 200] on span "Update Counts" at bounding box center [777, 200] width 45 height 9
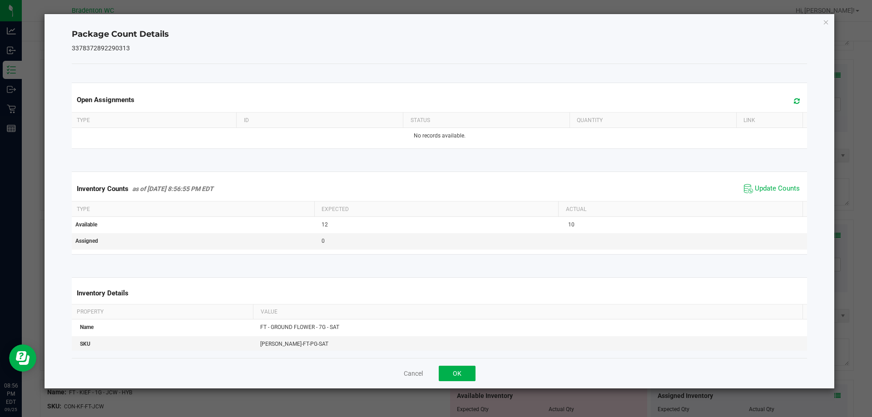
drag, startPoint x: 790, startPoint y: 99, endPoint x: 802, endPoint y: 60, distance: 40.2
click at [794, 98] on icon at bounding box center [797, 101] width 6 height 7
click at [824, 21] on icon "Close" at bounding box center [826, 21] width 6 height 11
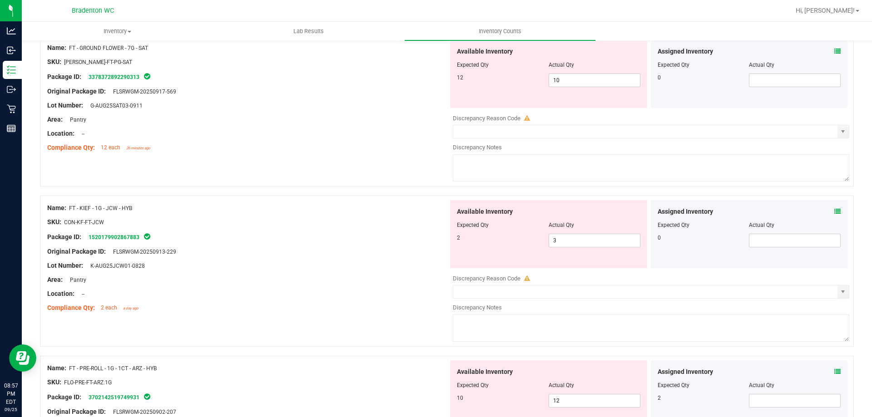
scroll to position [636, 0]
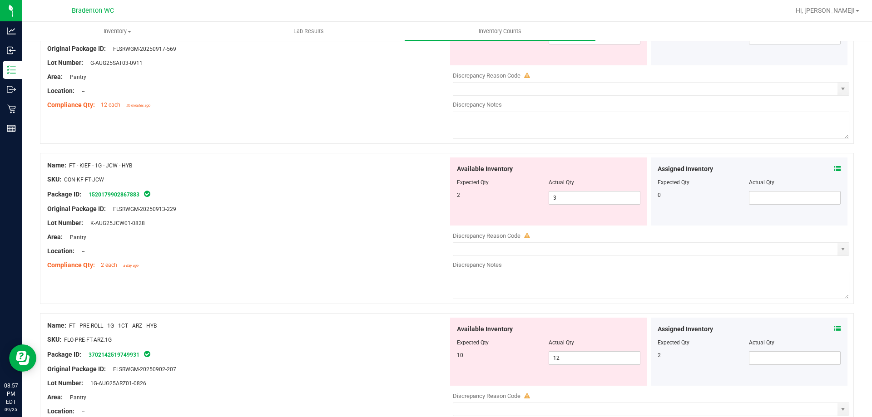
click at [827, 171] on div "Assigned Inventory" at bounding box center [748, 169] width 183 height 10
click at [834, 170] on icon at bounding box center [837, 169] width 6 height 6
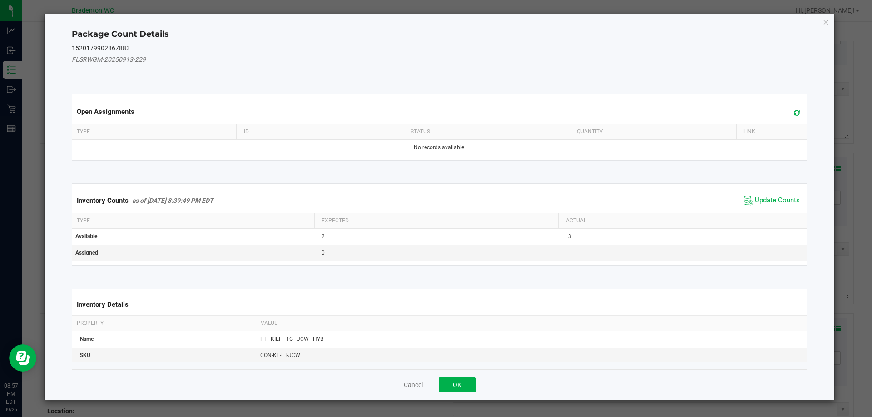
click at [775, 199] on span "Update Counts" at bounding box center [777, 200] width 45 height 9
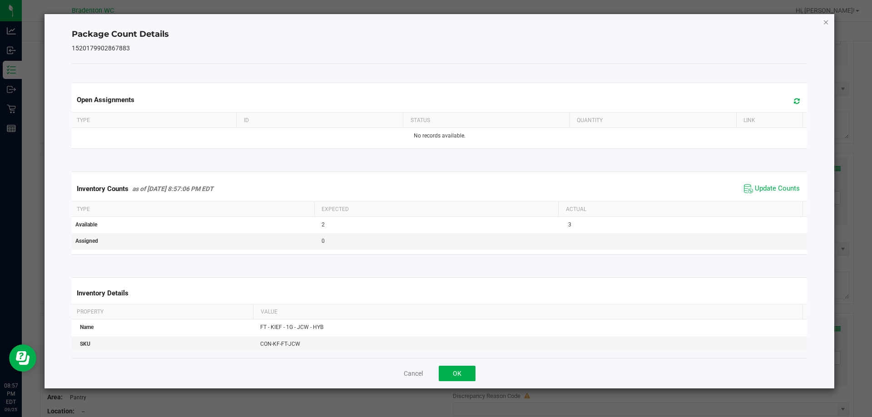
click at [827, 25] on icon "Close" at bounding box center [826, 21] width 6 height 11
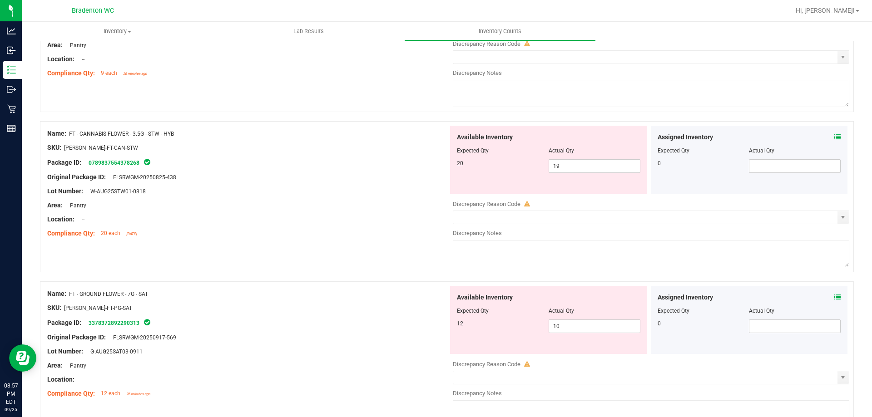
scroll to position [363, 0]
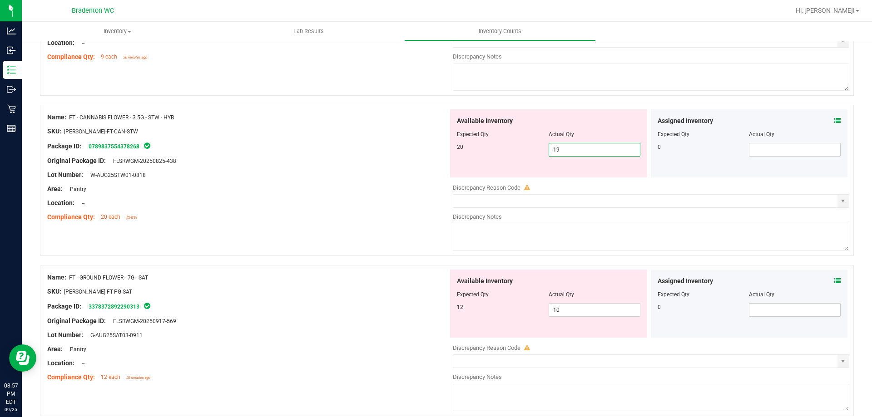
click at [596, 152] on span "19 19" at bounding box center [594, 150] width 92 height 14
click at [598, 152] on input "19" at bounding box center [594, 149] width 91 height 13
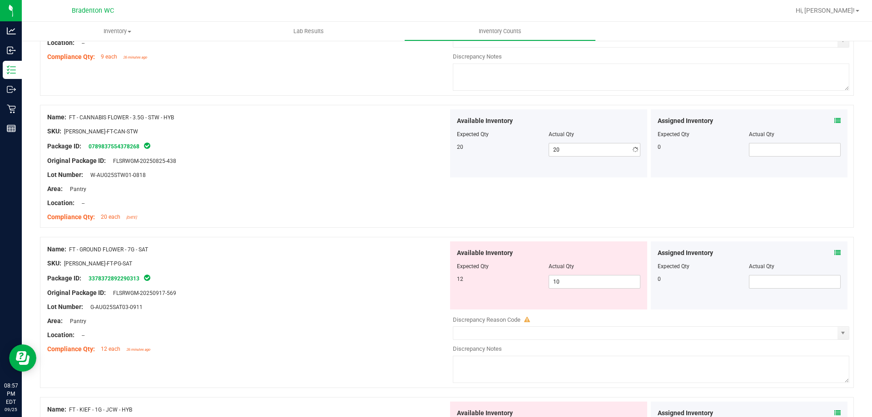
click at [370, 187] on div "Area: Pantry" at bounding box center [247, 189] width 401 height 10
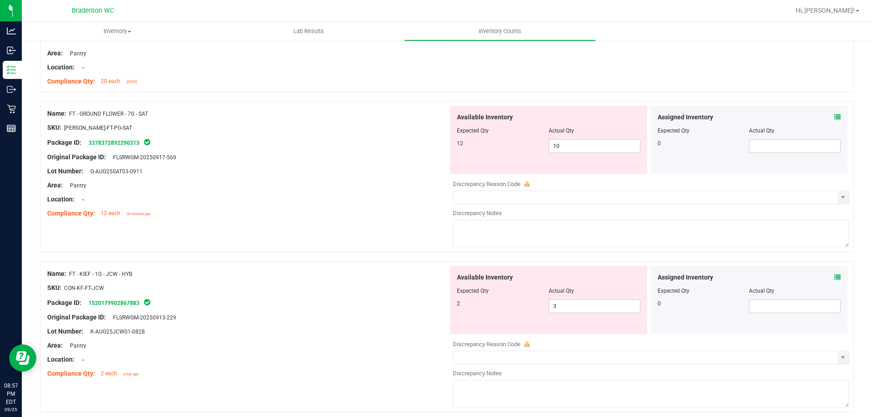
scroll to position [499, 0]
click at [834, 116] on icon at bounding box center [837, 116] width 6 height 6
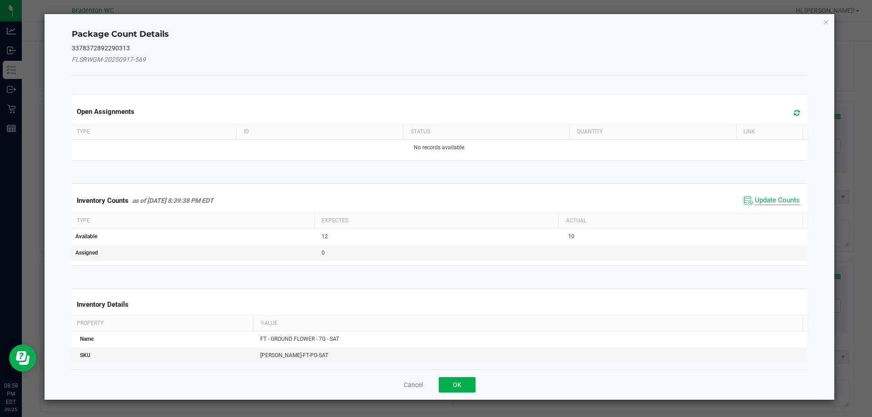
click at [760, 198] on span "Update Counts" at bounding box center [777, 200] width 45 height 9
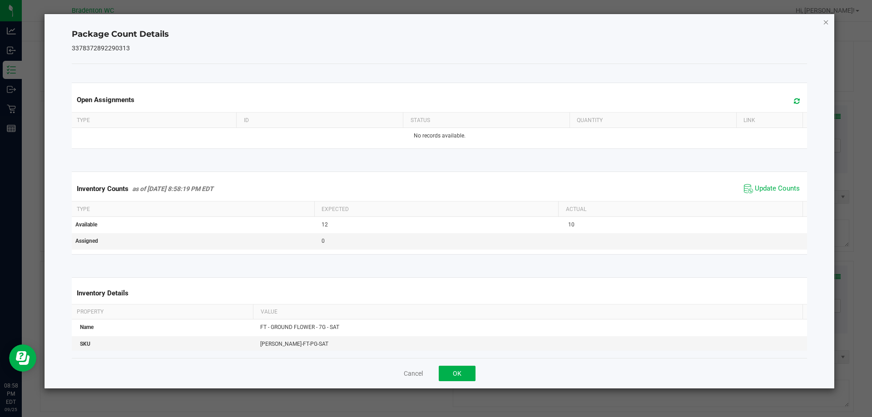
click at [827, 25] on icon "Close" at bounding box center [826, 21] width 6 height 11
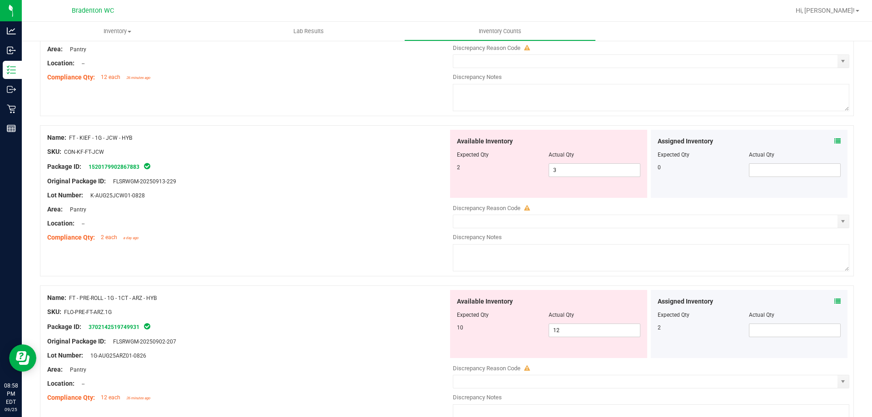
scroll to position [636, 0]
click at [834, 300] on icon at bounding box center [837, 301] width 6 height 6
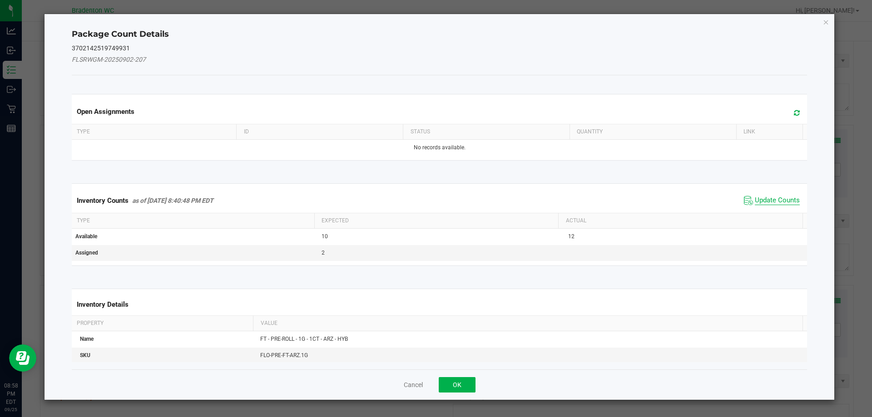
click at [782, 201] on span "Update Counts" at bounding box center [777, 200] width 45 height 9
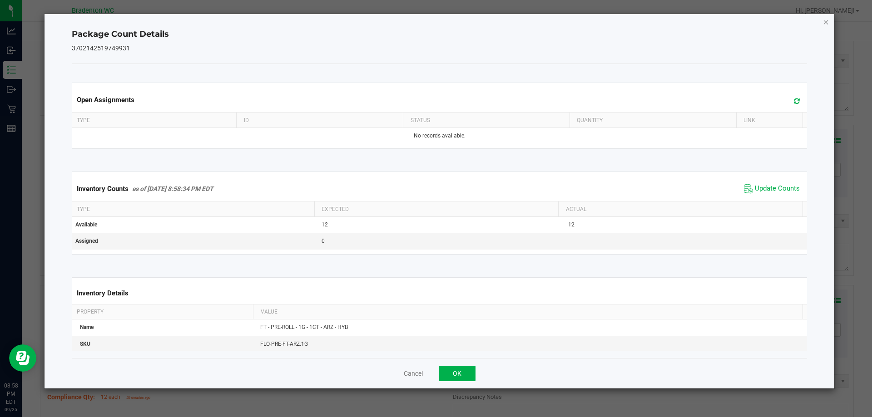
click at [824, 25] on icon "Close" at bounding box center [826, 21] width 6 height 11
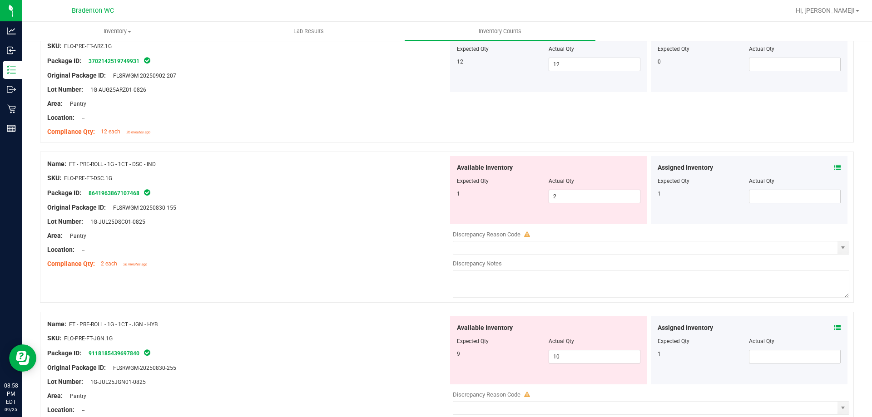
scroll to position [908, 0]
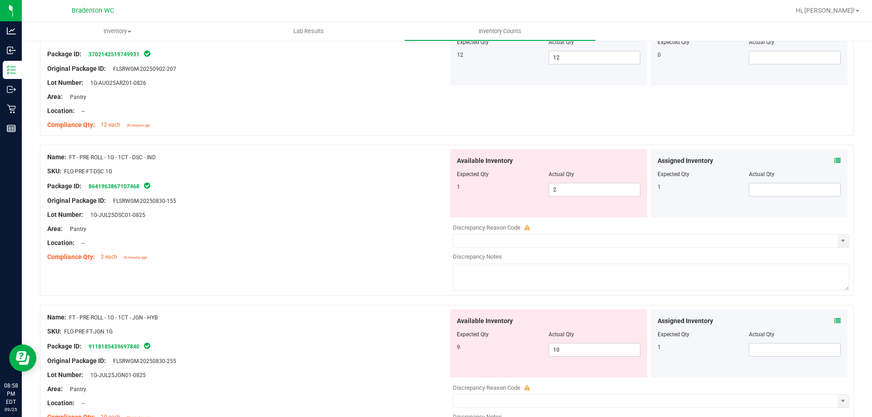
click at [834, 162] on icon at bounding box center [837, 161] width 6 height 6
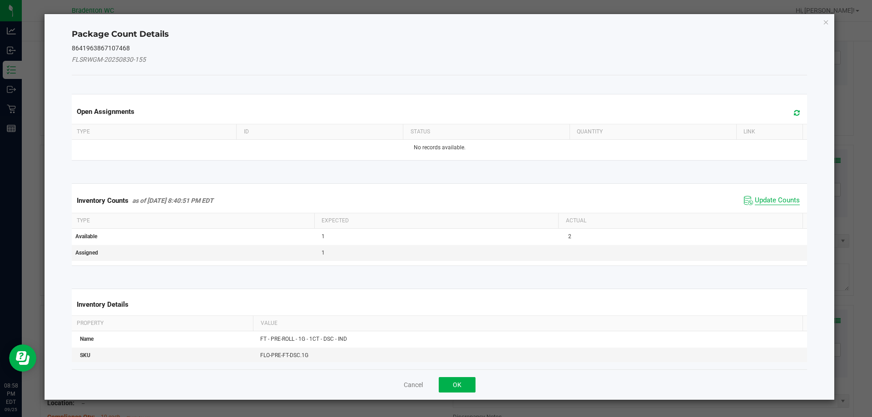
click at [771, 197] on span "Update Counts" at bounding box center [777, 200] width 45 height 9
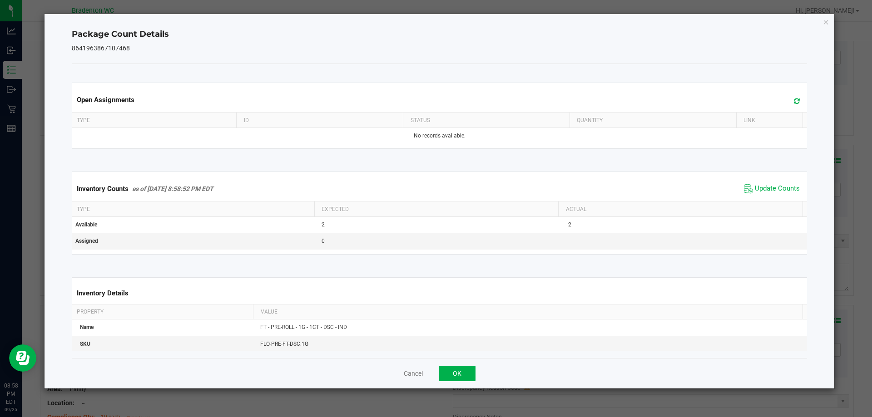
click at [794, 101] on icon at bounding box center [797, 101] width 6 height 7
click at [826, 24] on icon "Close" at bounding box center [826, 21] width 6 height 11
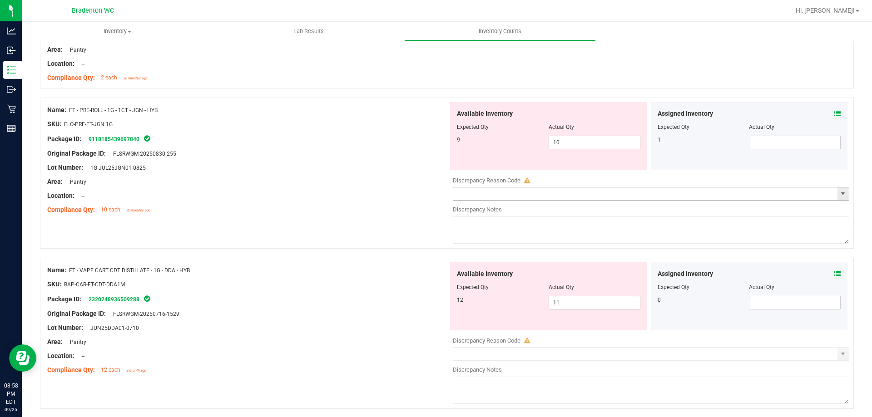
scroll to position [1090, 0]
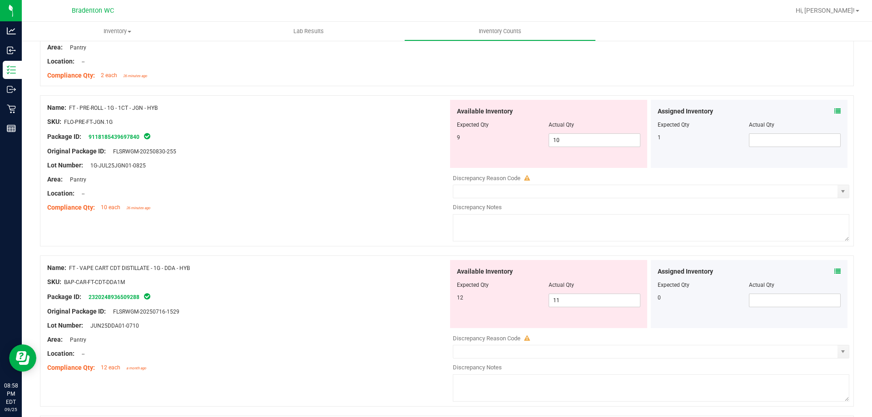
click at [834, 109] on icon at bounding box center [837, 111] width 6 height 6
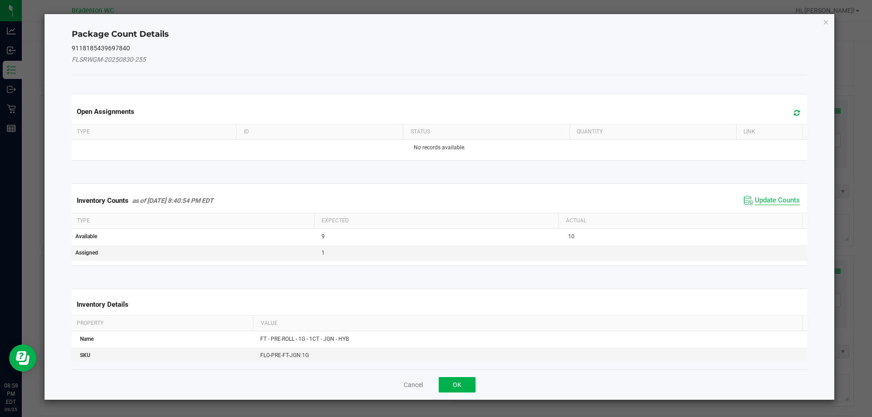
click at [763, 197] on span "Update Counts" at bounding box center [777, 200] width 45 height 9
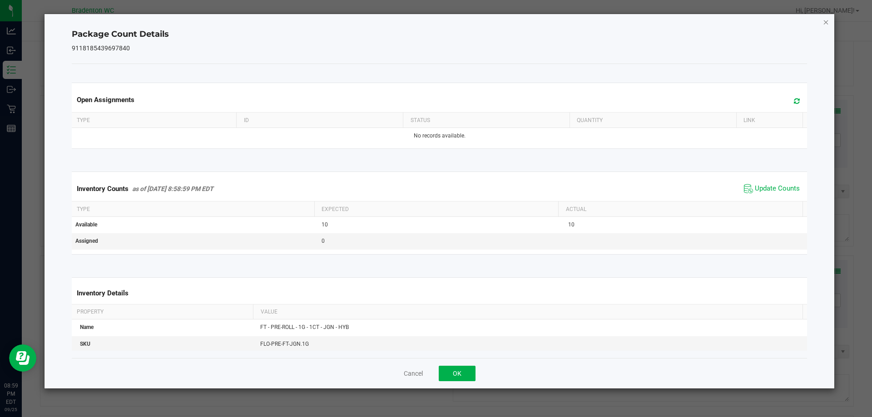
click at [824, 22] on icon "Close" at bounding box center [826, 21] width 6 height 11
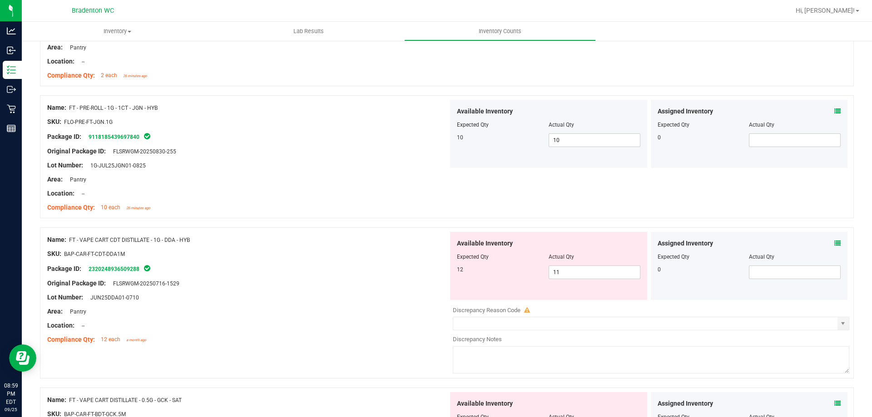
click at [834, 242] on icon at bounding box center [837, 243] width 6 height 6
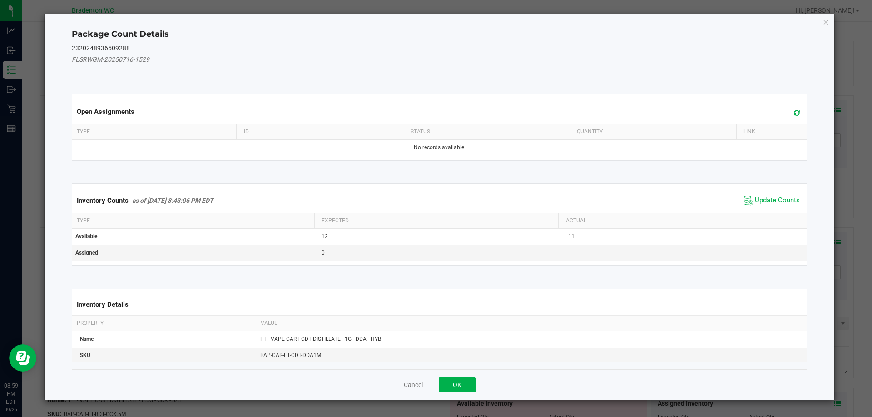
click at [779, 200] on span "Update Counts" at bounding box center [777, 200] width 45 height 9
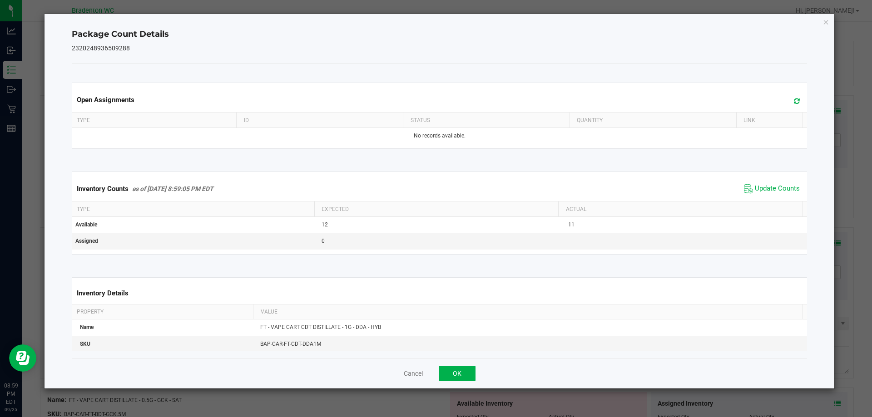
click at [822, 22] on div "Package Count Details 2320248936509288 Open Assignments Type ID Status Quantity…" at bounding box center [439, 201] width 790 height 375
click at [824, 22] on icon "Close" at bounding box center [826, 21] width 6 height 11
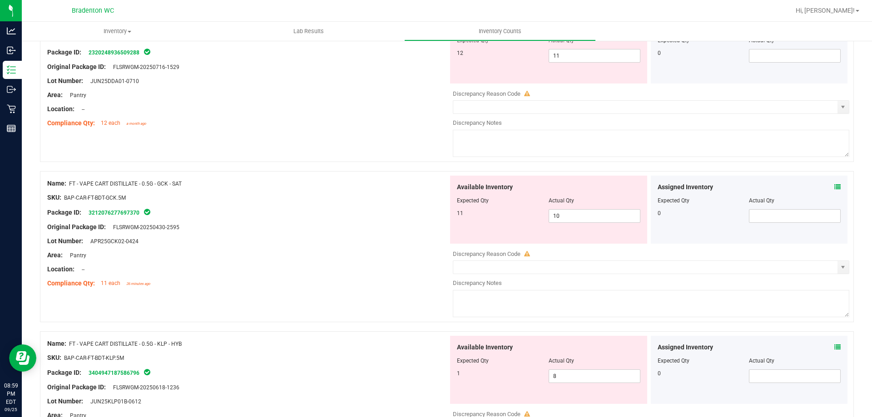
scroll to position [1317, 0]
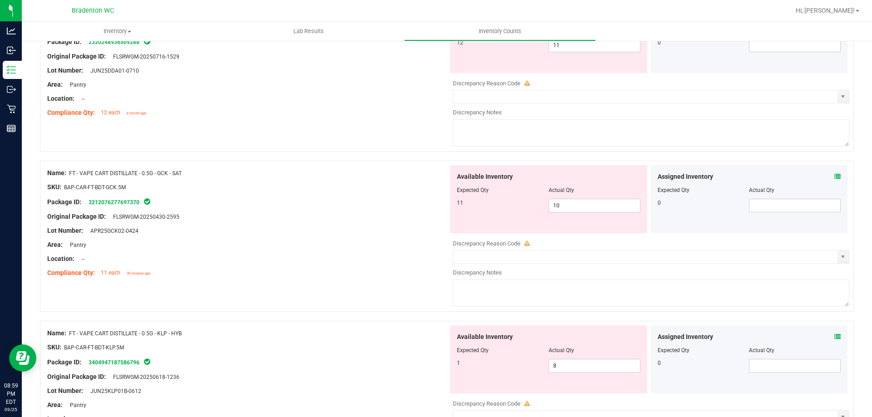
click at [834, 176] on icon at bounding box center [837, 176] width 6 height 6
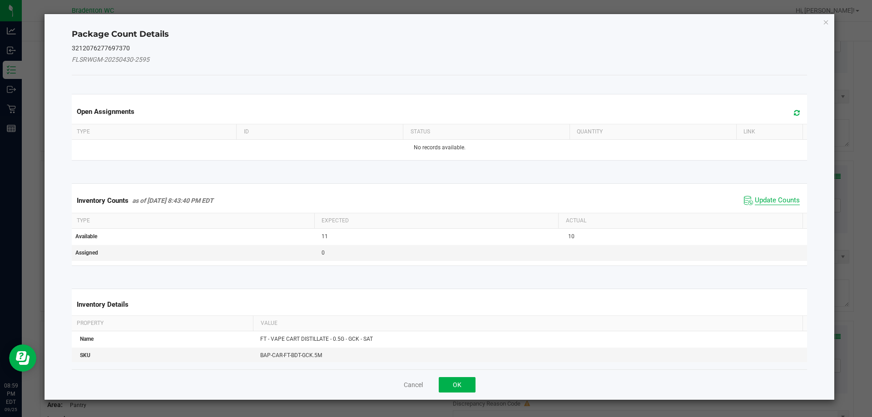
click at [755, 200] on span "Update Counts" at bounding box center [777, 200] width 45 height 9
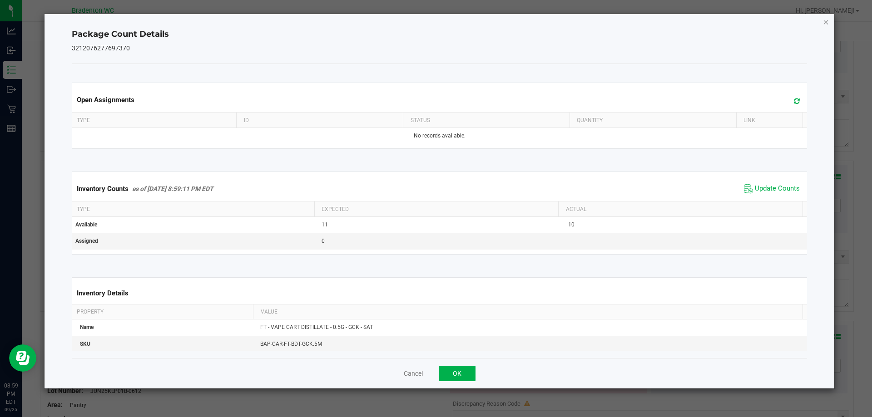
click at [824, 23] on icon "Close" at bounding box center [826, 21] width 6 height 11
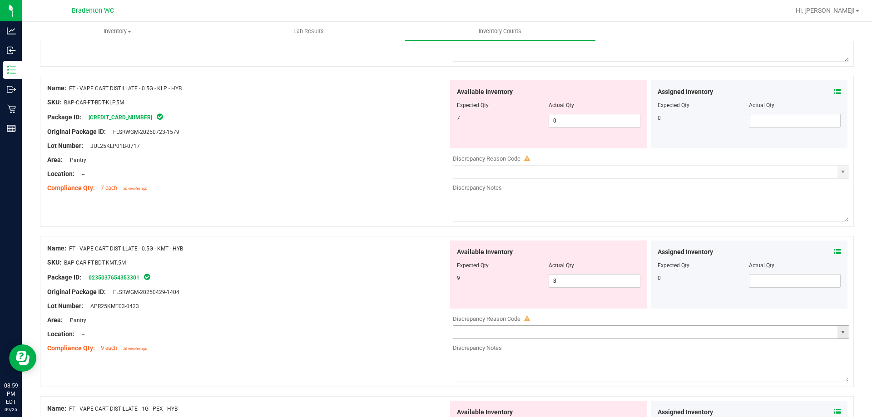
scroll to position [1589, 0]
